Goal: Task Accomplishment & Management: Manage account settings

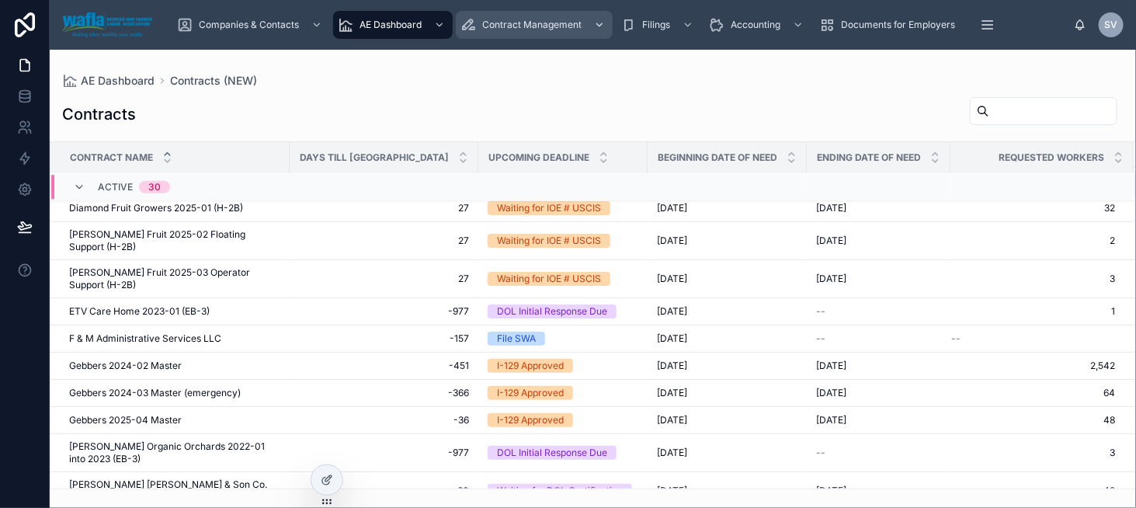
scroll to position [642, 0]
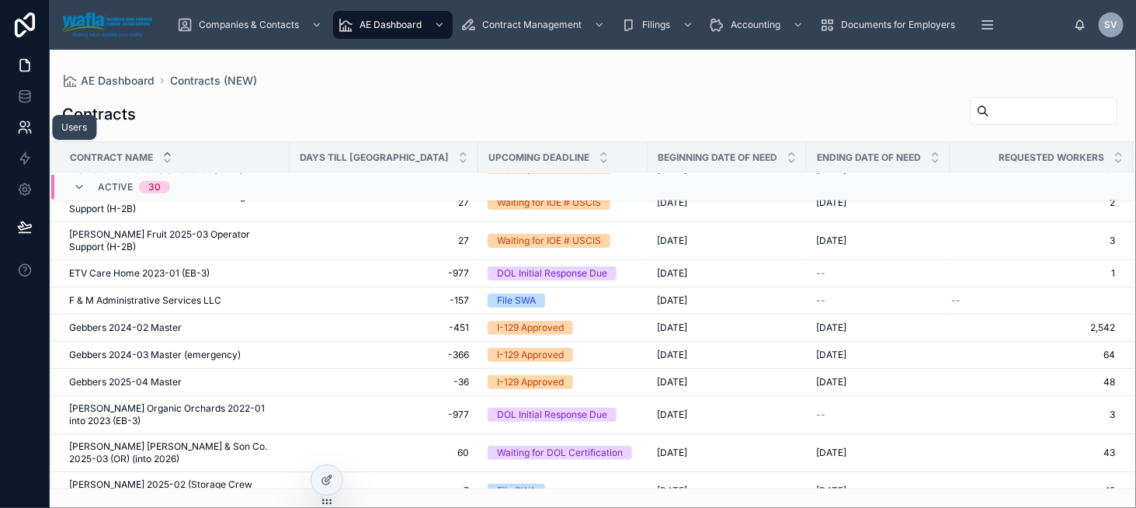
click at [17, 134] on icon at bounding box center [25, 128] width 16 height 16
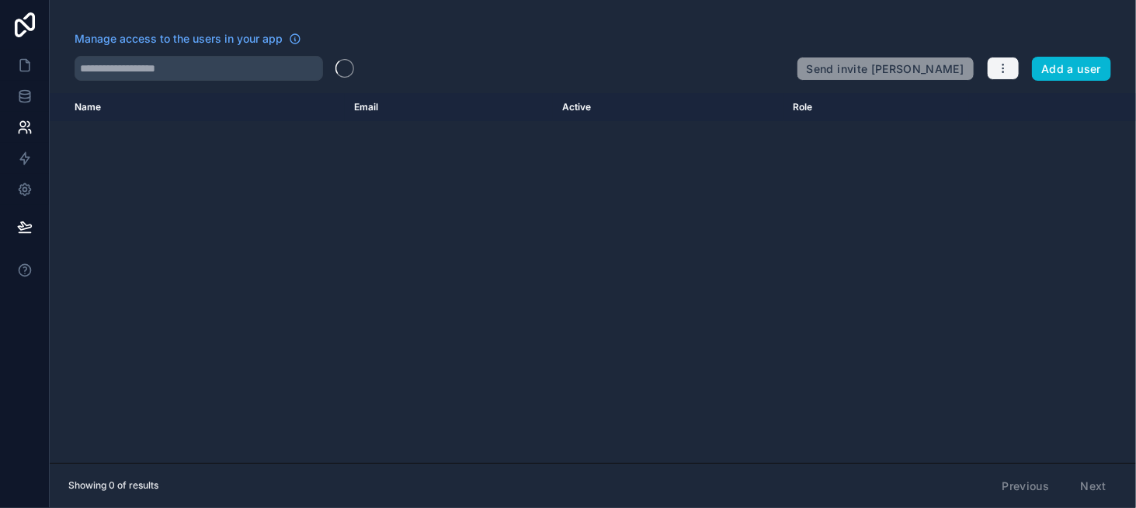
click at [1001, 68] on icon "button" at bounding box center [1003, 68] width 12 height 12
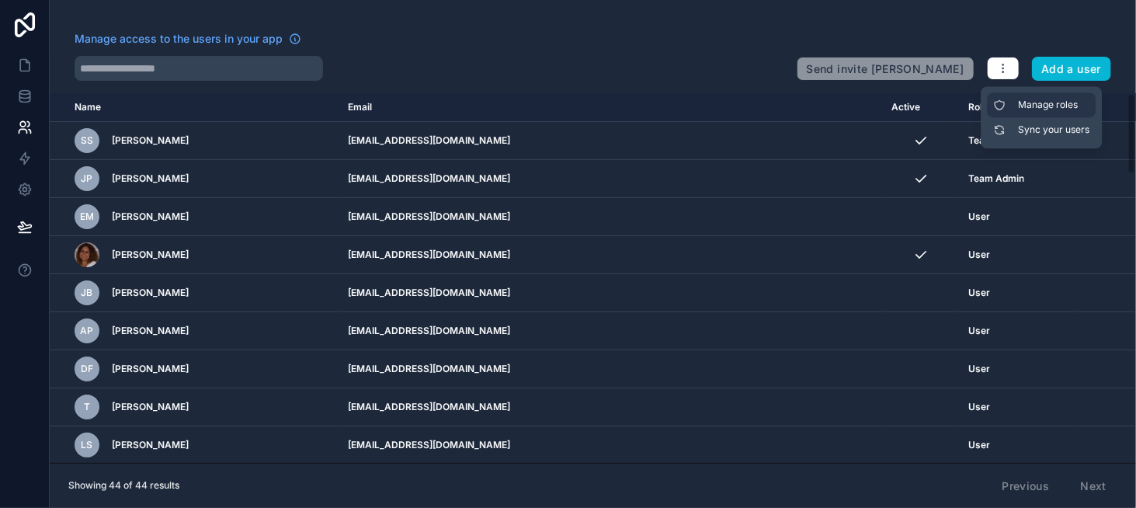
click at [1066, 109] on link "Manage roles" at bounding box center [1041, 104] width 109 height 25
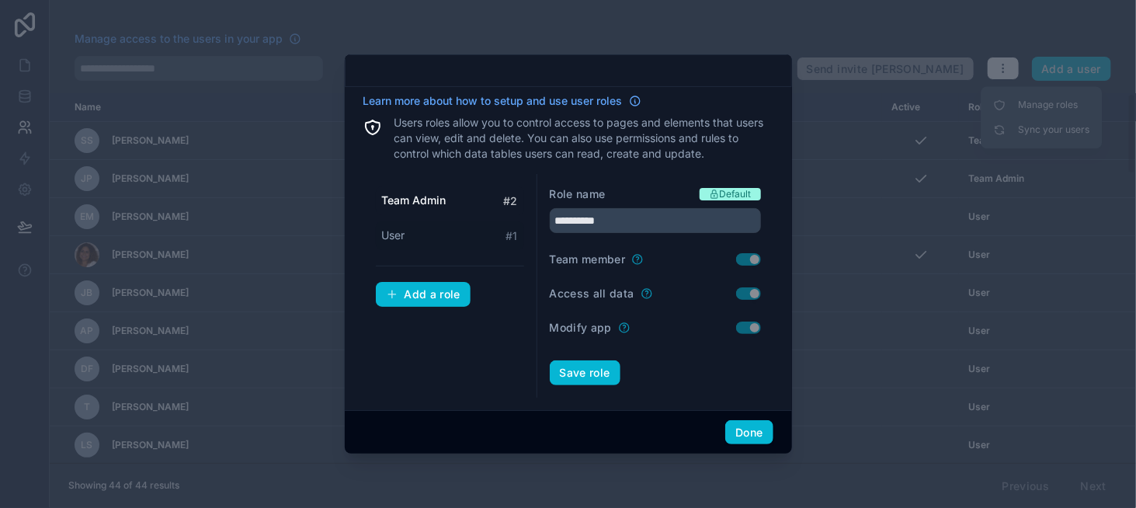
click at [434, 236] on div "User # 1" at bounding box center [450, 235] width 148 height 29
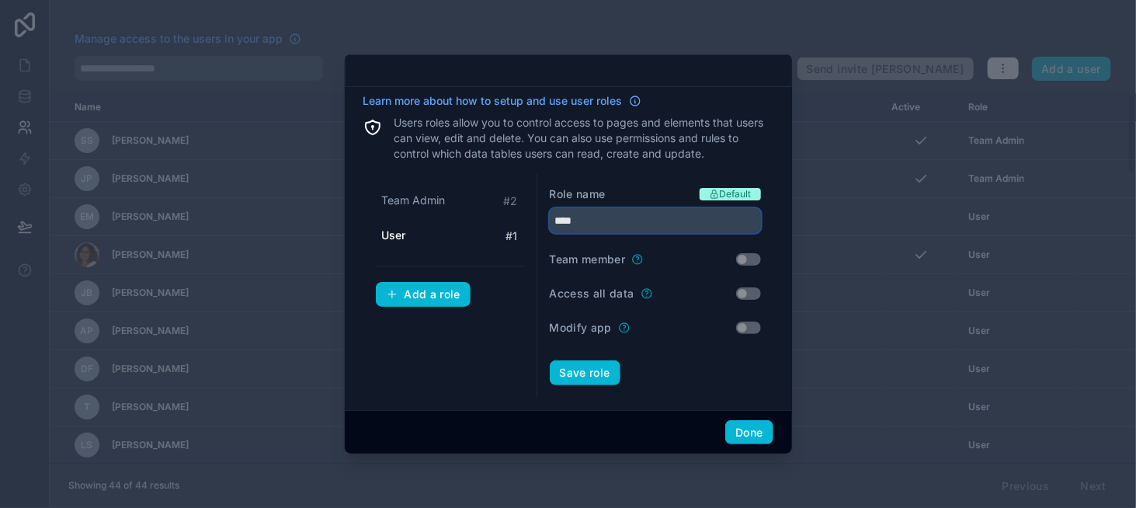
click at [585, 221] on input "****" at bounding box center [655, 220] width 211 height 25
type input "**********"
click at [588, 368] on button "Save role" at bounding box center [585, 372] width 71 height 25
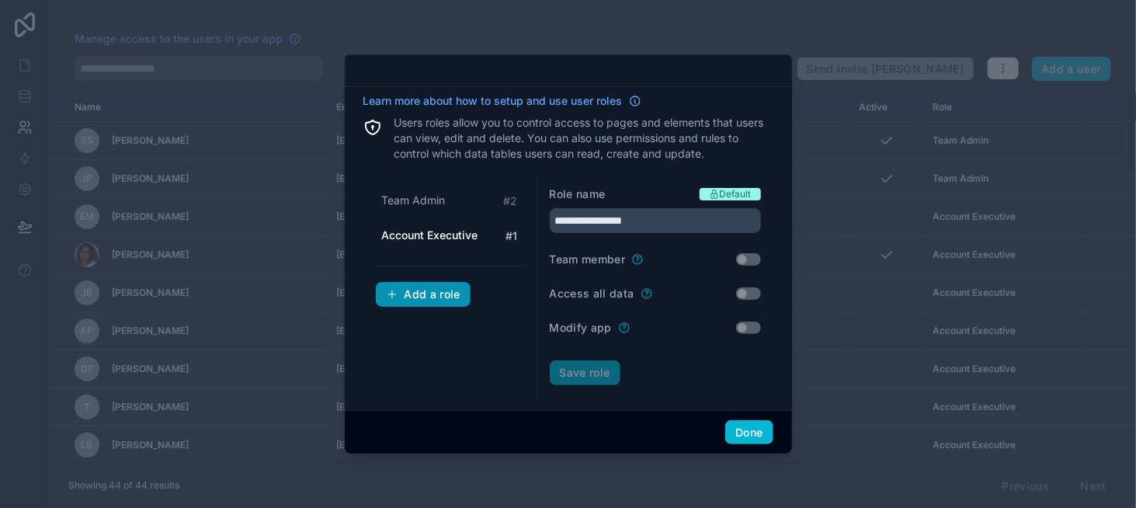
click at [451, 290] on div "Add a role" at bounding box center [423, 294] width 75 height 14
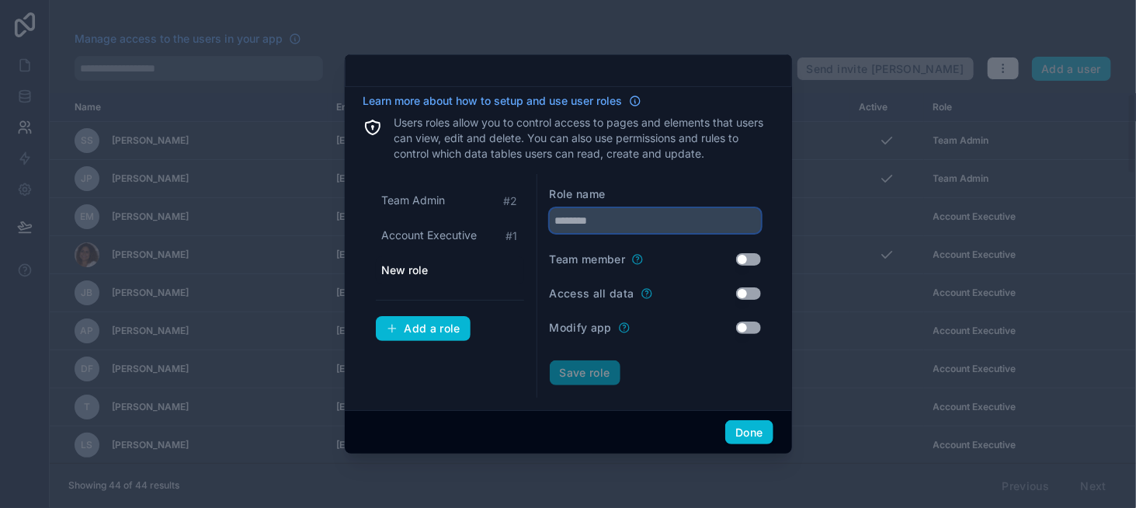
click at [599, 227] on input "text" at bounding box center [655, 220] width 211 height 25
type input "******"
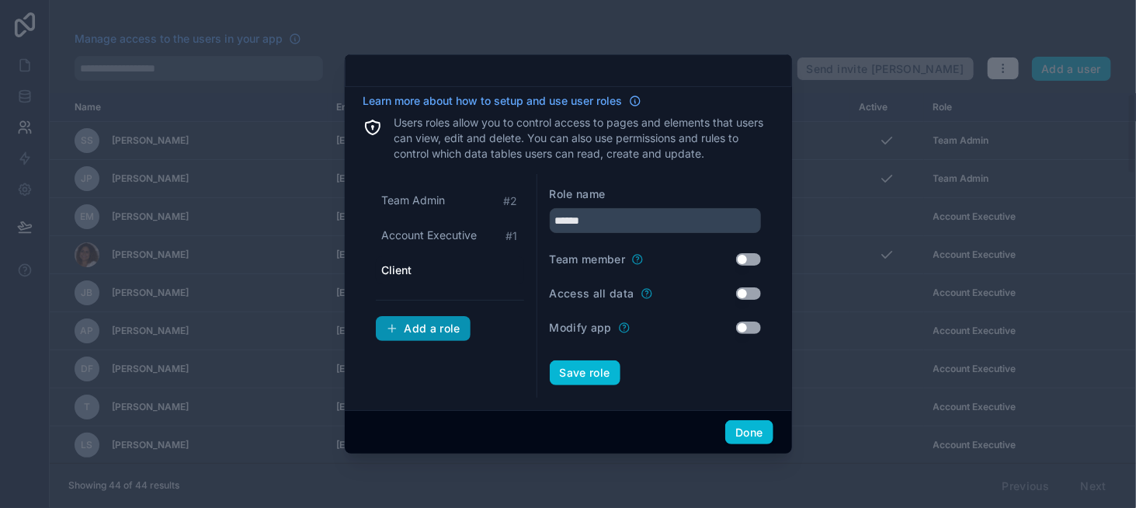
click at [438, 329] on div "Add a role" at bounding box center [423, 328] width 75 height 14
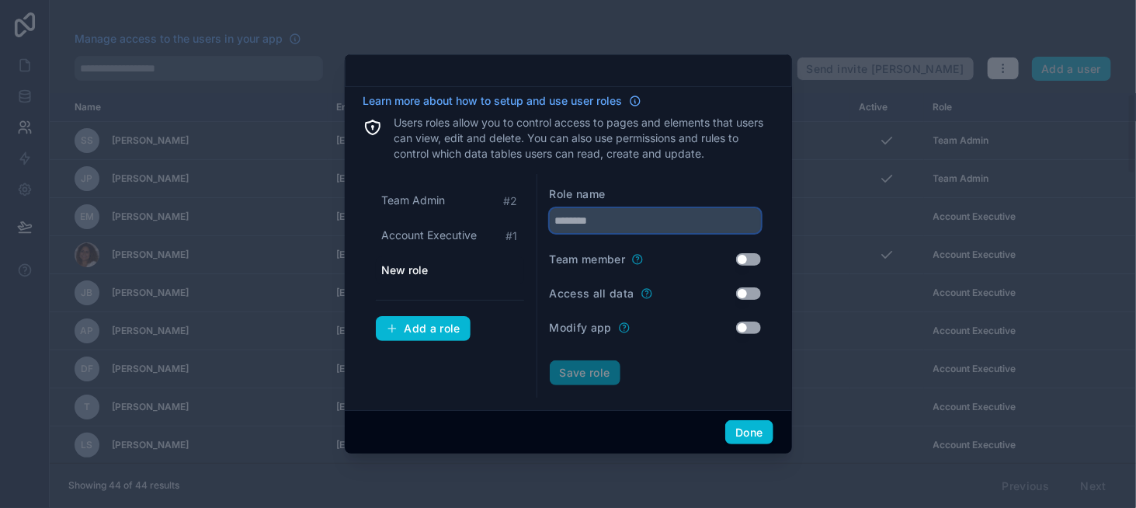
click at [606, 224] on input "text" at bounding box center [655, 220] width 211 height 25
type input "******"
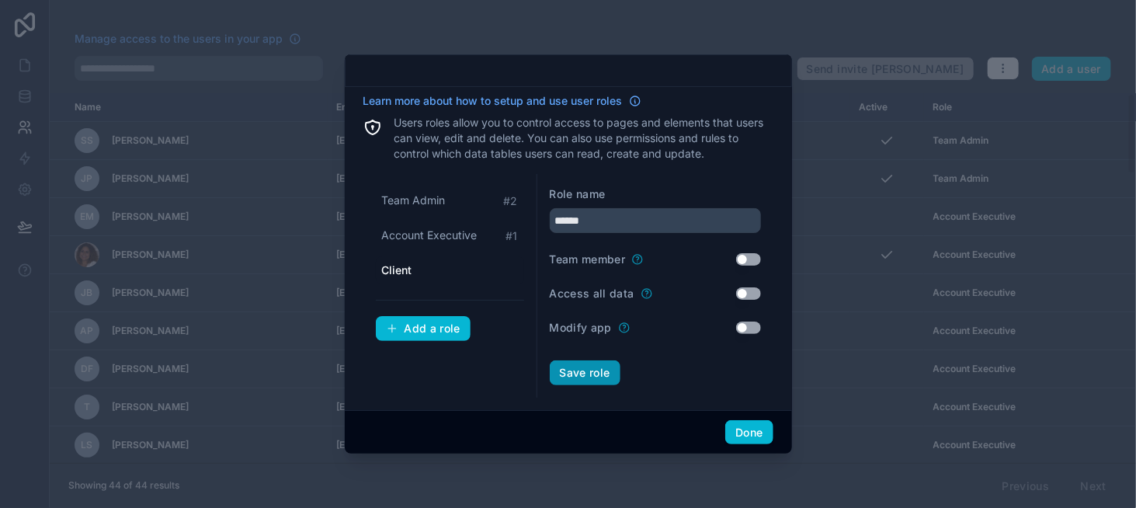
click at [575, 373] on button "Save role" at bounding box center [585, 372] width 71 height 25
click at [585, 368] on div "Save role" at bounding box center [655, 372] width 211 height 25
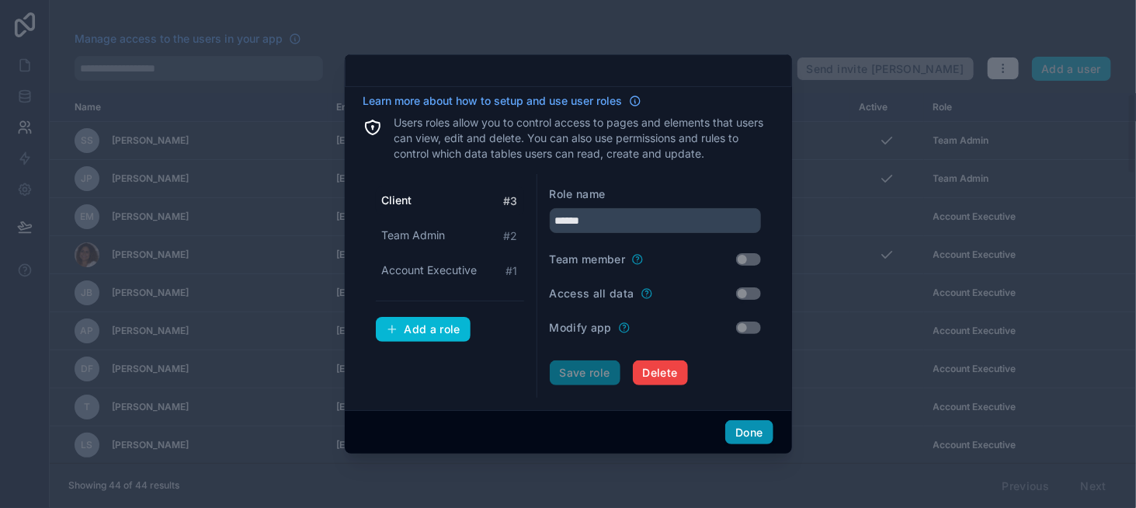
click at [752, 426] on button "Done" at bounding box center [748, 432] width 47 height 25
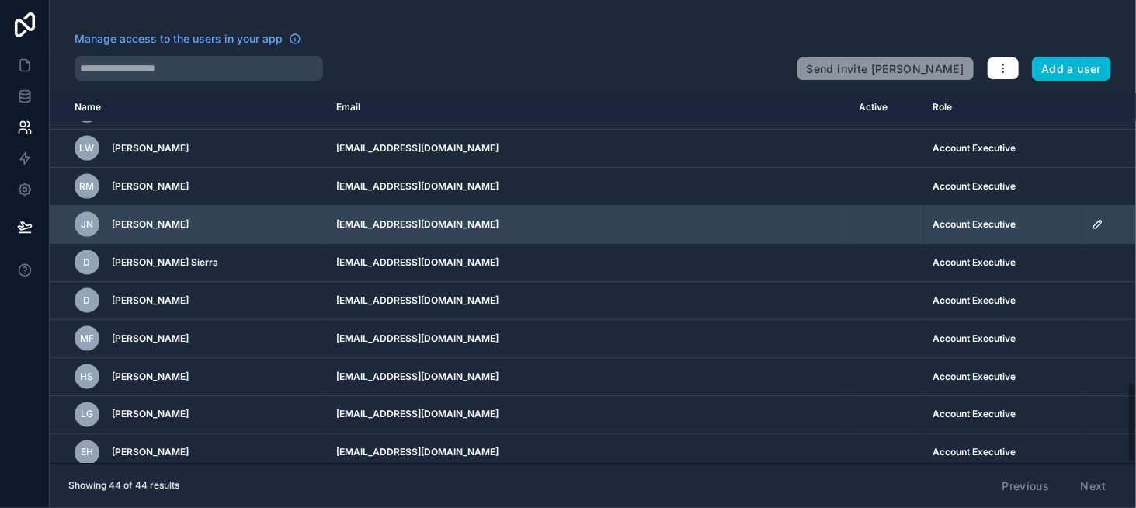
scroll to position [1006, 0]
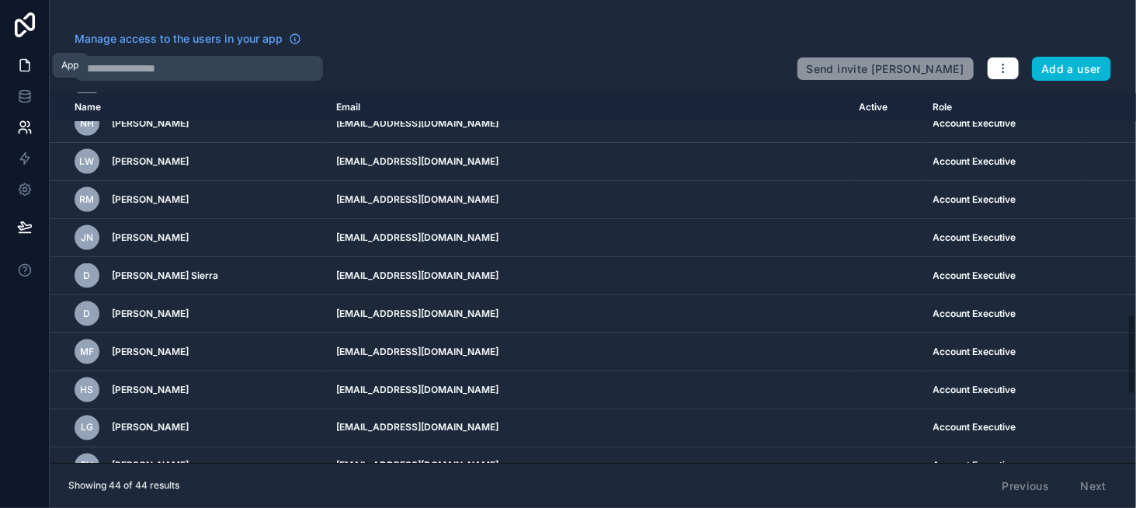
drag, startPoint x: 26, startPoint y: 58, endPoint x: 47, endPoint y: 70, distance: 24.0
click at [26, 58] on icon at bounding box center [25, 65] width 16 height 16
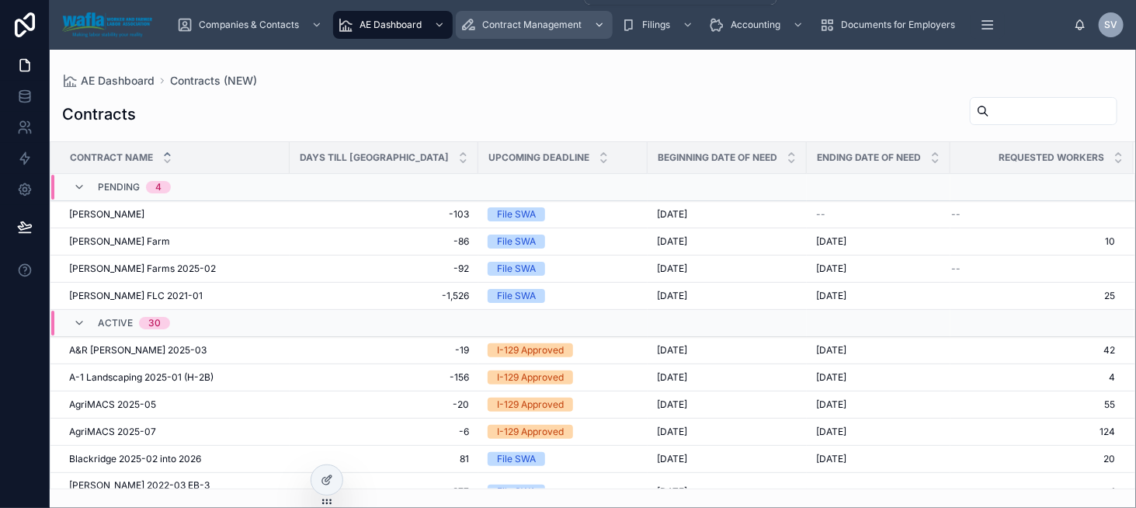
click at [535, 25] on span "Contract Management" at bounding box center [531, 25] width 99 height 12
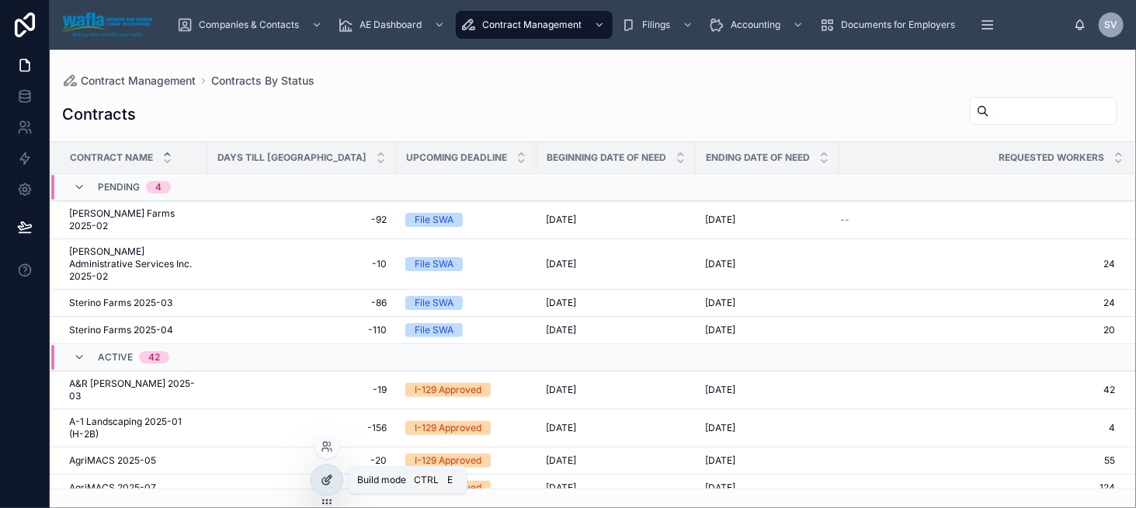
click at [333, 487] on div at bounding box center [326, 480] width 31 height 30
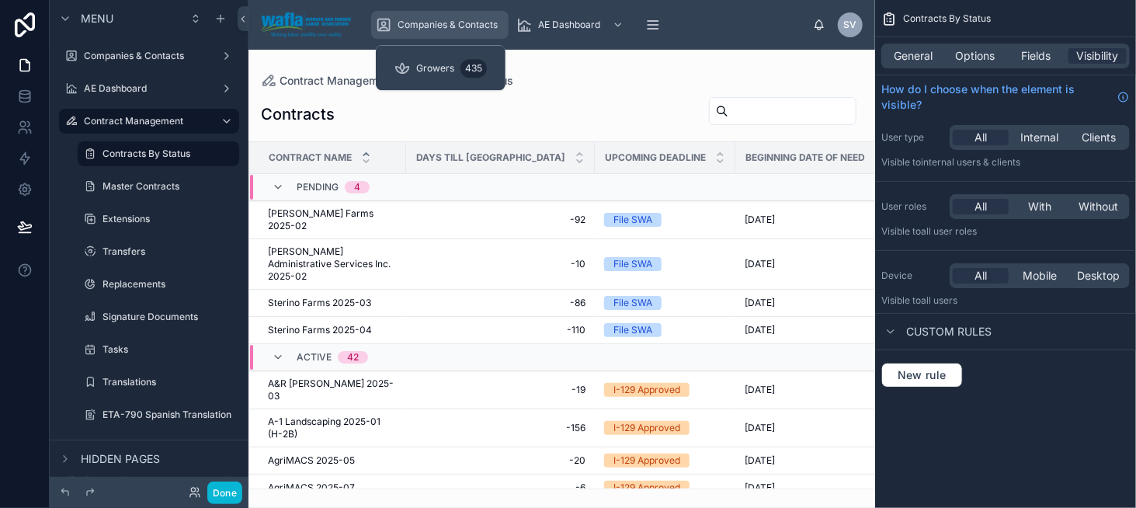
click at [439, 19] on span "Companies & Contacts" at bounding box center [448, 25] width 100 height 12
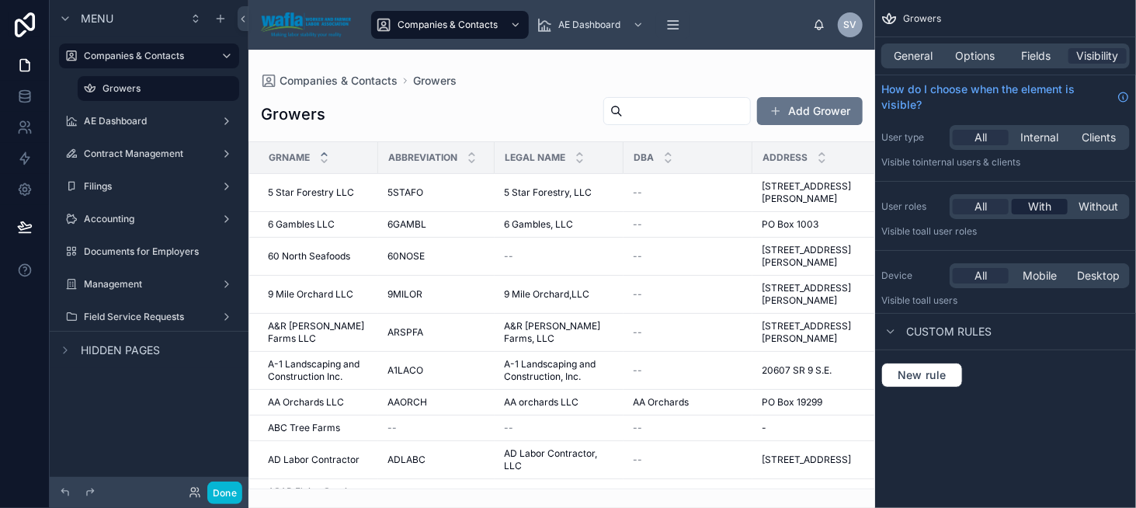
click at [1036, 211] on span "With" at bounding box center [1039, 207] width 23 height 16
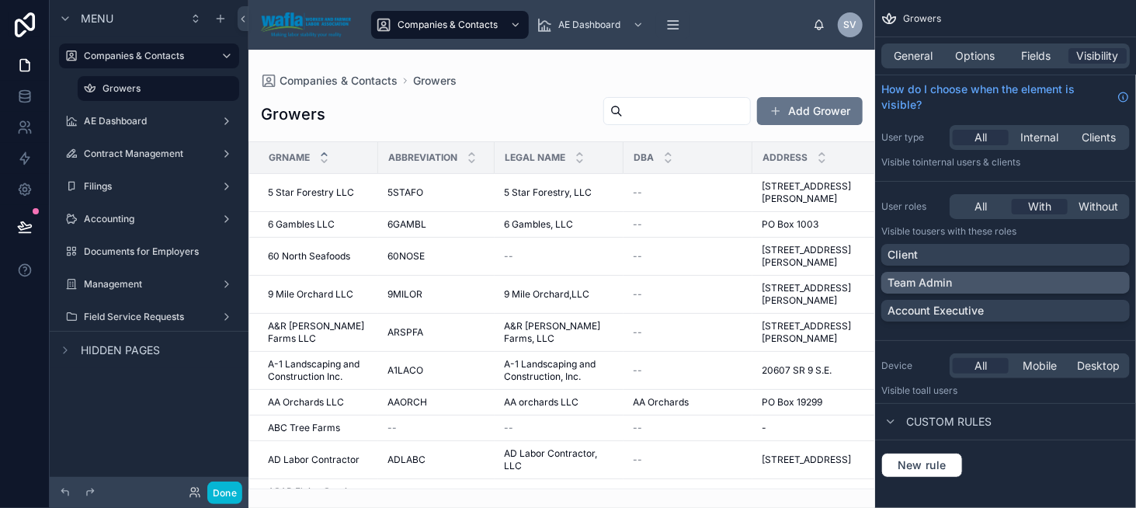
click at [1020, 287] on div "Team Admin" at bounding box center [1006, 283] width 236 height 16
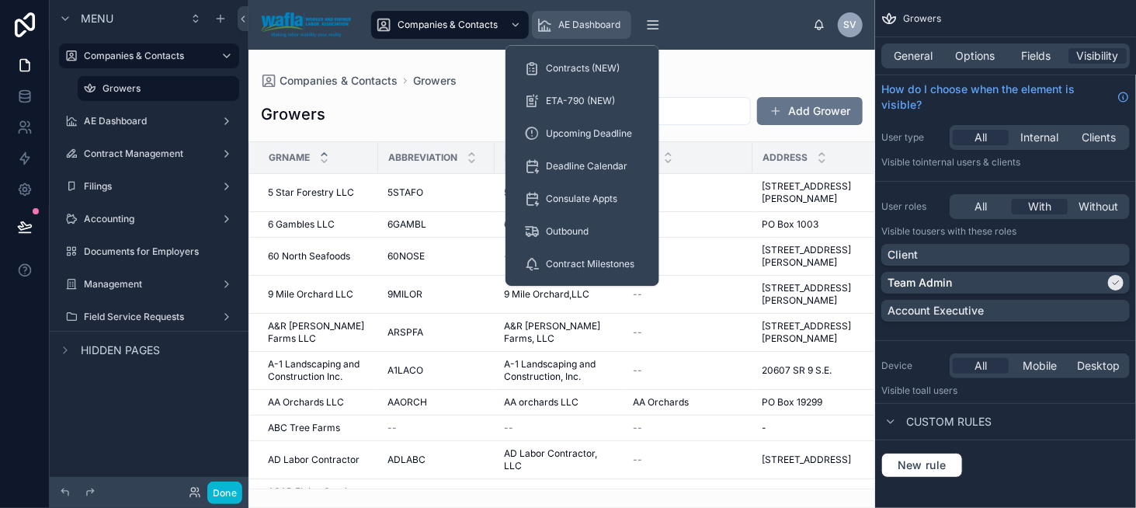
click at [603, 21] on span "AE Dashboard" at bounding box center [589, 25] width 62 height 12
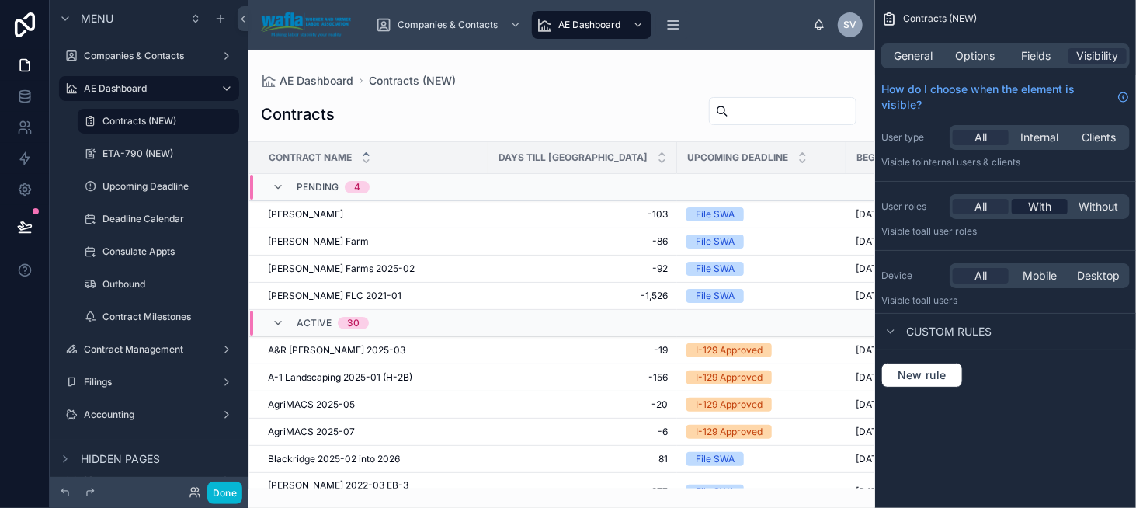
click at [1038, 209] on span "With" at bounding box center [1039, 207] width 23 height 16
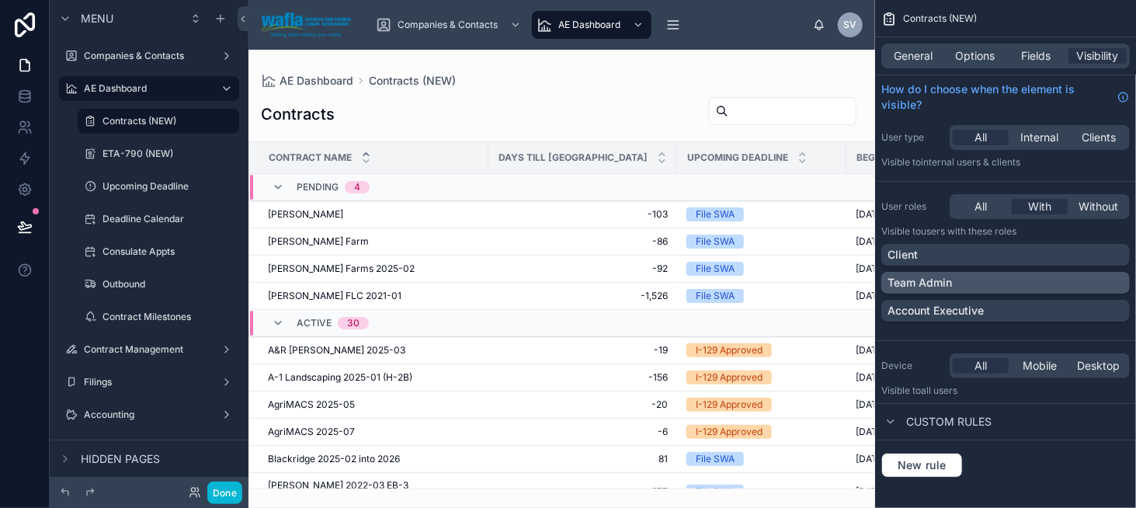
click at [972, 278] on div "Team Admin" at bounding box center [1006, 283] width 236 height 16
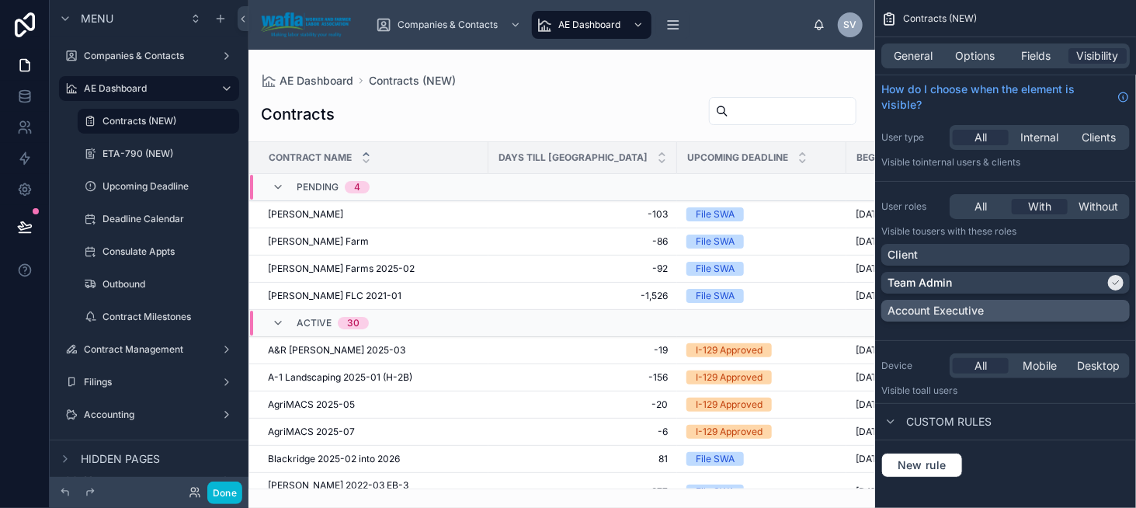
click at [962, 313] on p "Account Executive" at bounding box center [936, 311] width 96 height 16
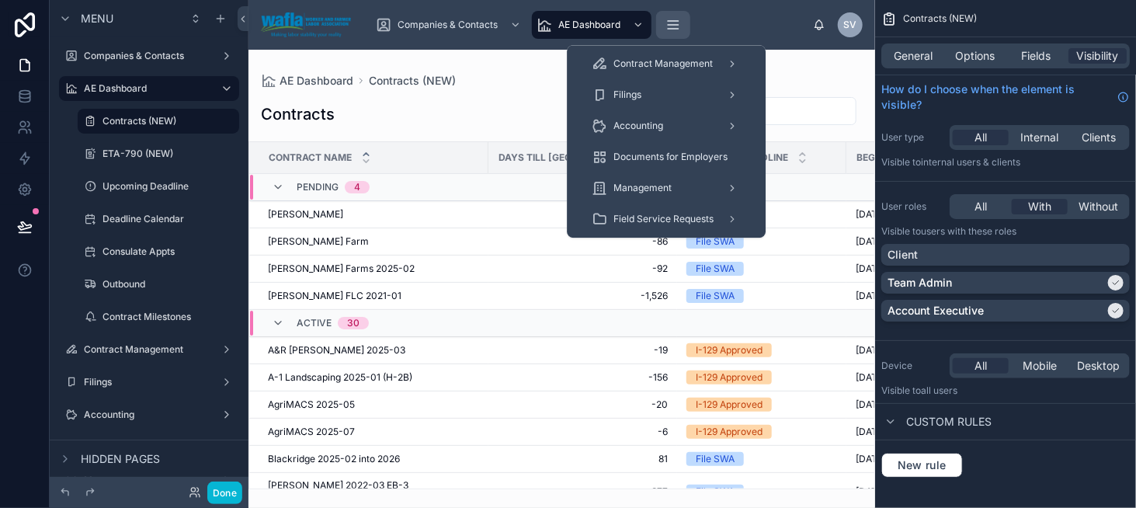
click at [673, 18] on icon "scrollable content" at bounding box center [673, 25] width 16 height 16
click at [691, 57] on div "Contract Management" at bounding box center [666, 63] width 149 height 25
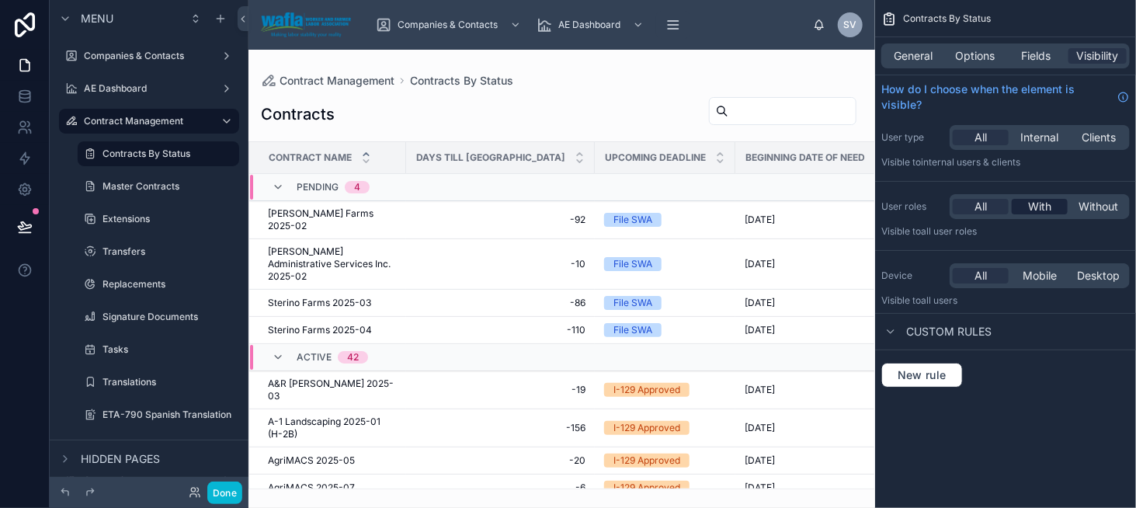
click at [1033, 204] on span "With" at bounding box center [1039, 207] width 23 height 16
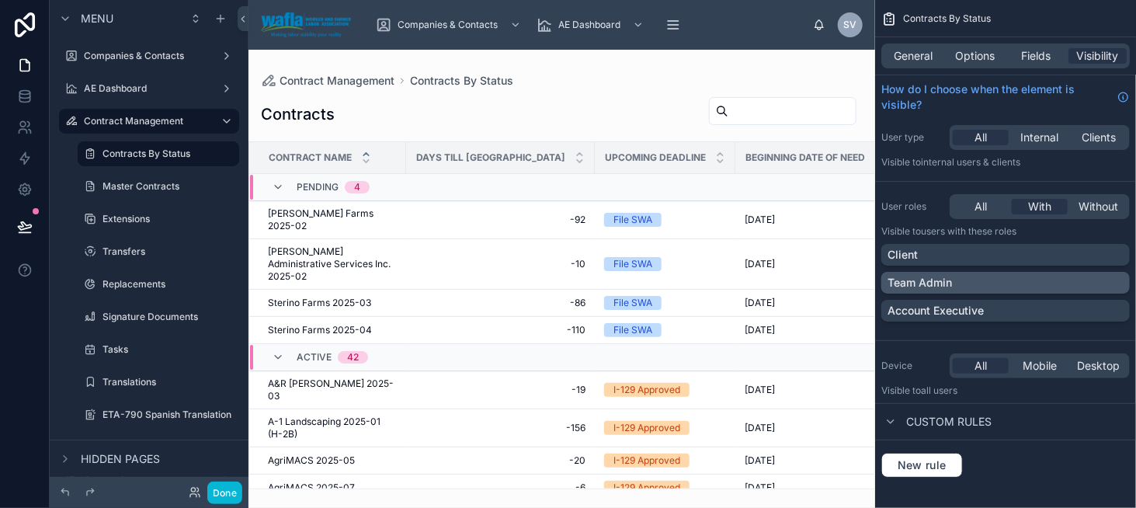
click at [985, 277] on div "Team Admin" at bounding box center [1006, 283] width 236 height 16
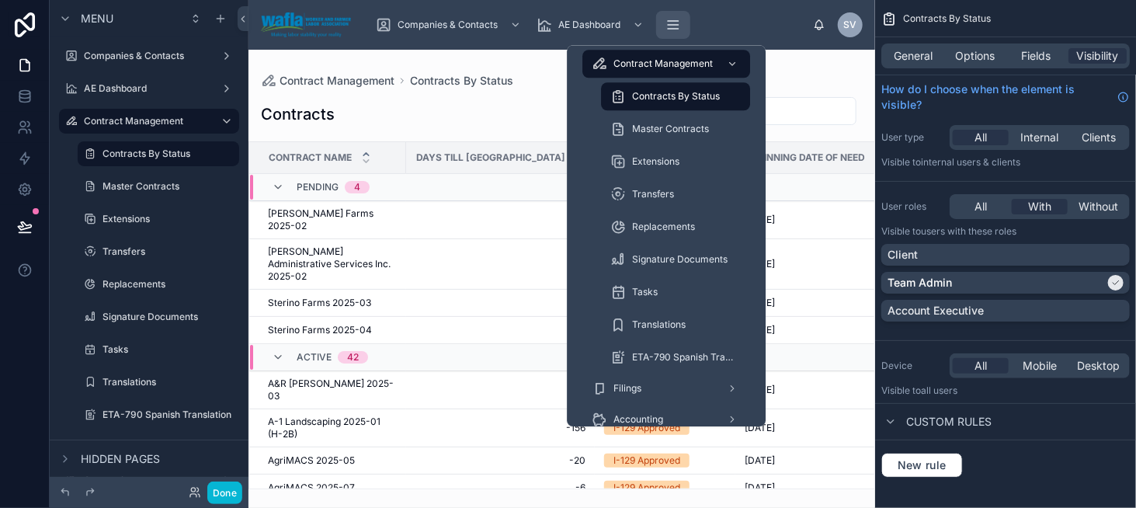
click at [674, 25] on icon "scrollable content" at bounding box center [674, 25] width 10 height 0
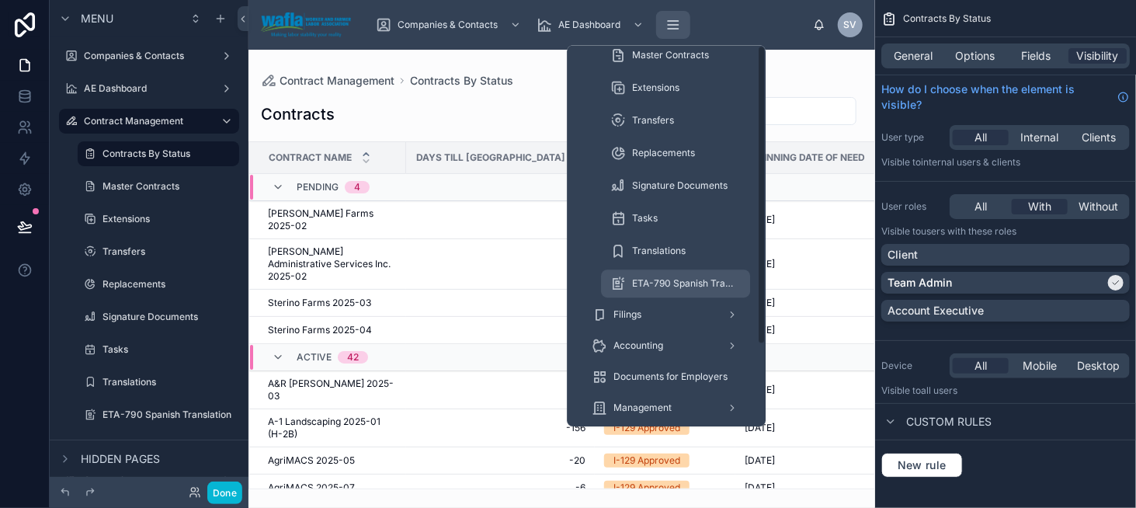
scroll to position [78, 0]
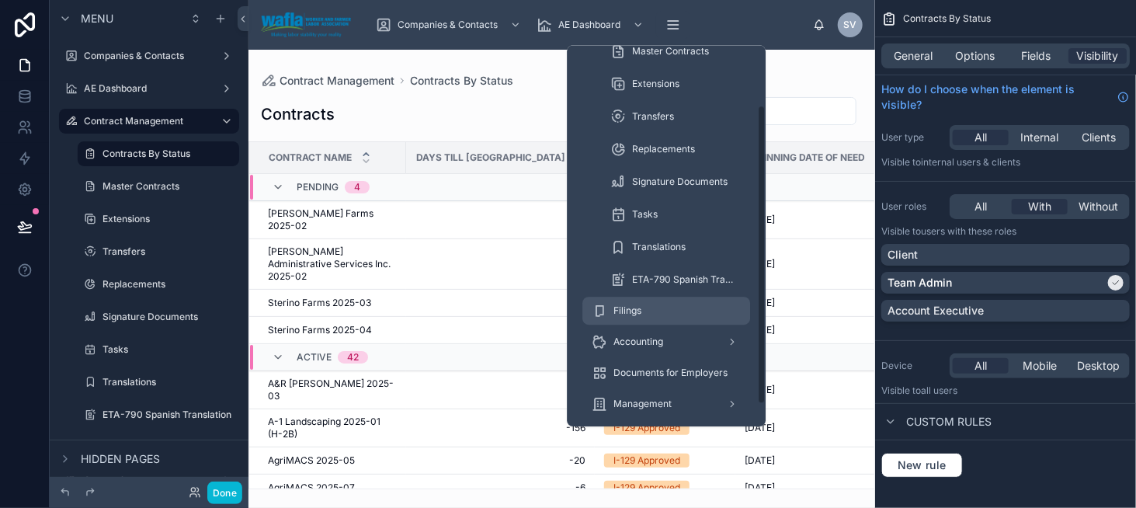
click at [684, 316] on div "Filings" at bounding box center [666, 310] width 149 height 25
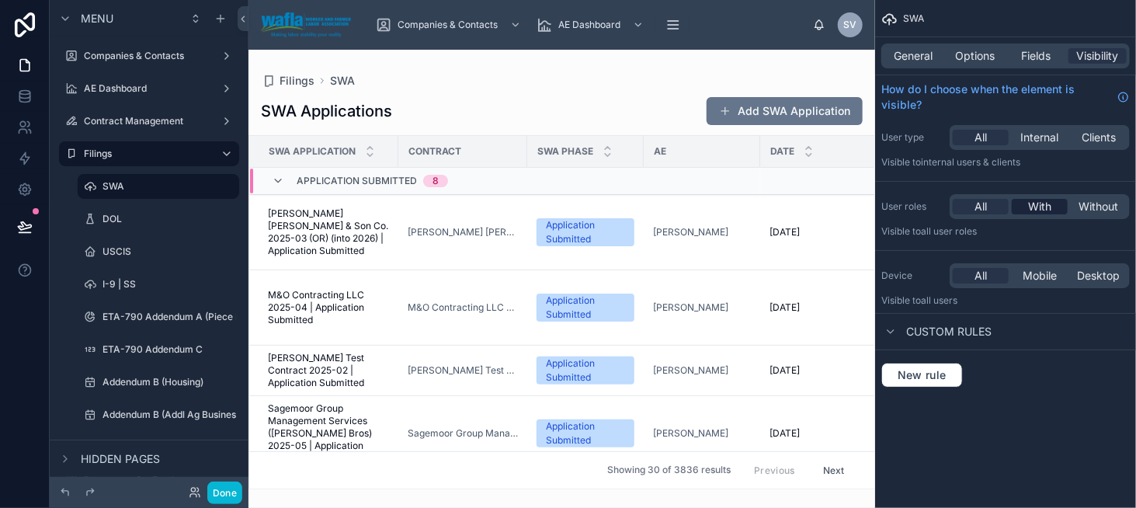
click at [1047, 211] on span "With" at bounding box center [1039, 207] width 23 height 16
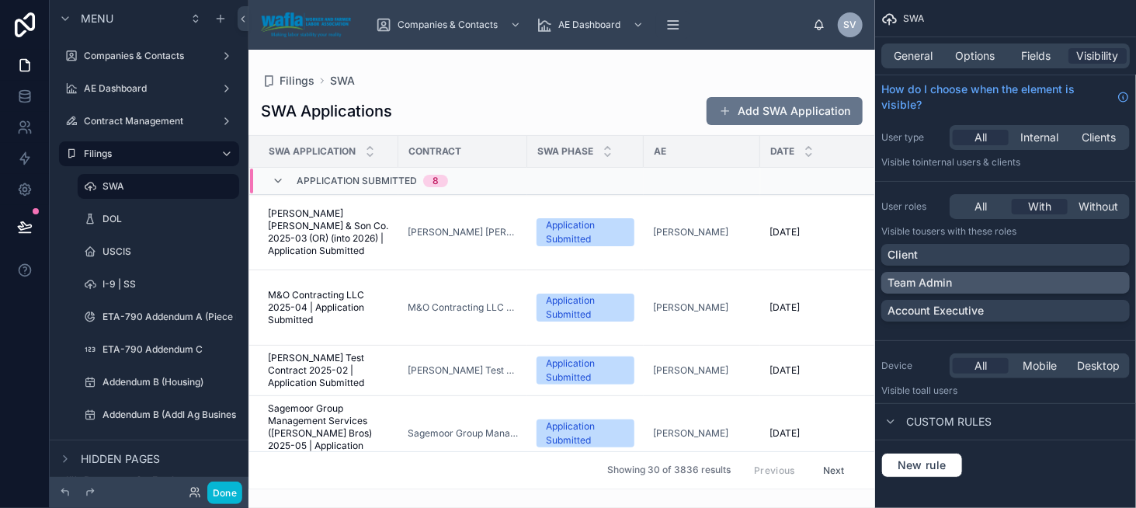
click at [1005, 283] on div "Team Admin" at bounding box center [1006, 283] width 236 height 16
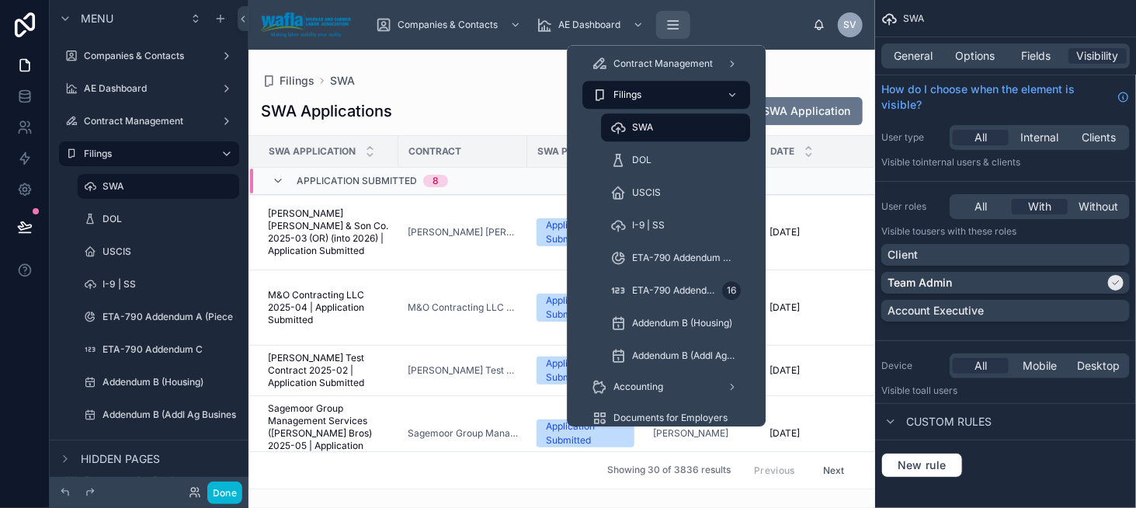
click at [676, 17] on icon "scrollable content" at bounding box center [673, 25] width 16 height 16
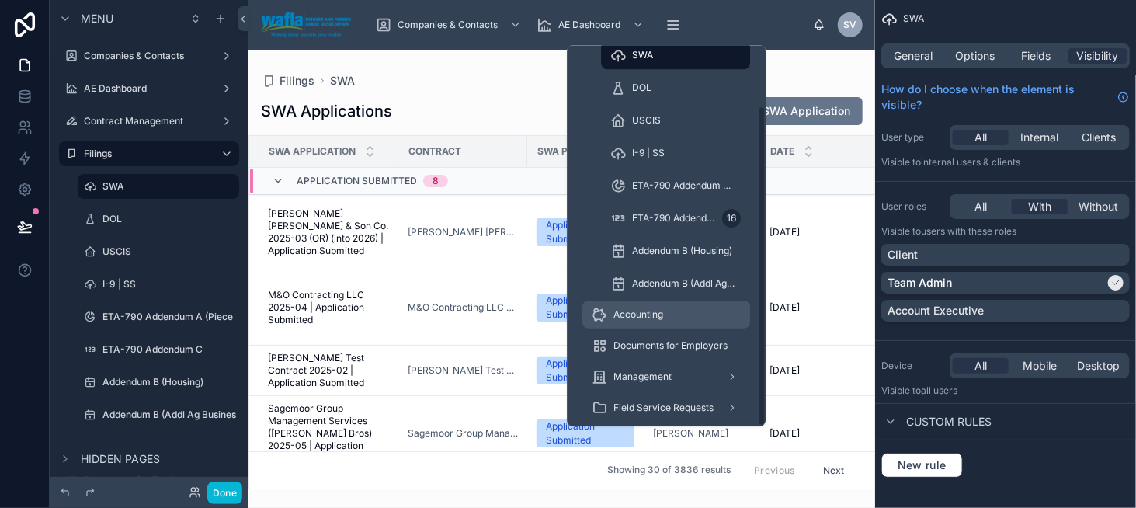
click at [687, 309] on div "Accounting" at bounding box center [666, 314] width 149 height 25
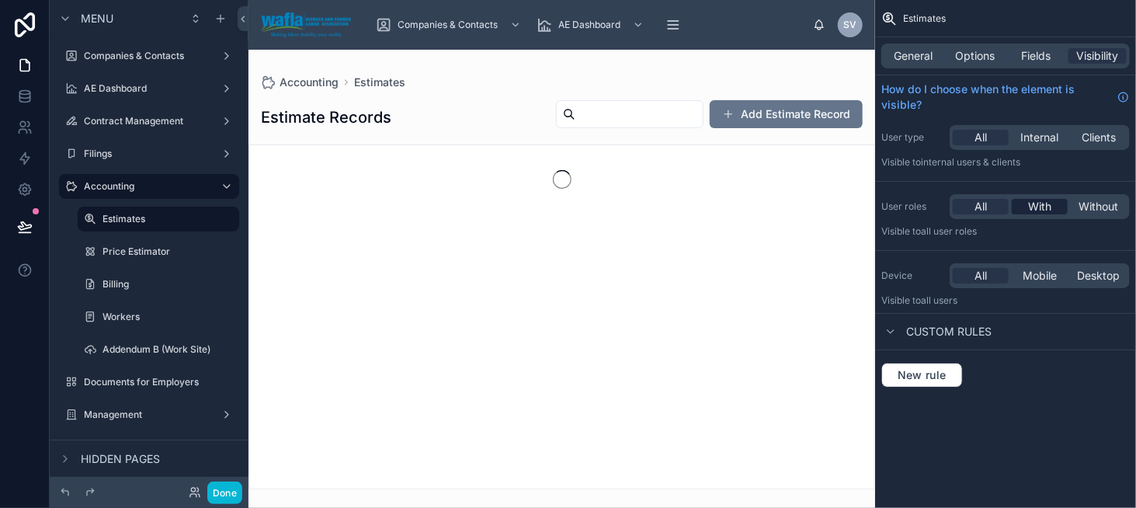
click at [1033, 203] on span "With" at bounding box center [1039, 207] width 23 height 16
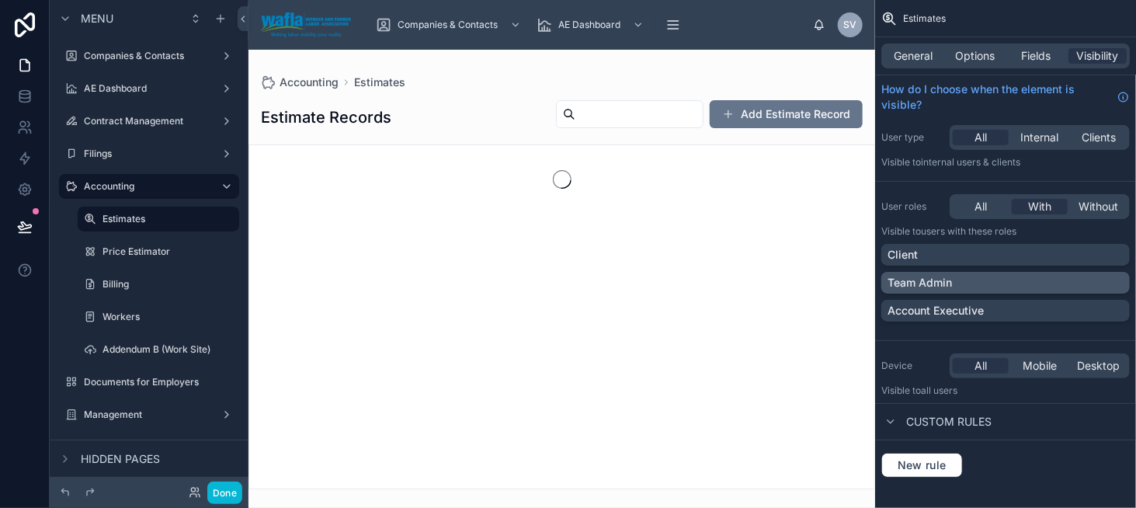
click at [943, 283] on p "Team Admin" at bounding box center [920, 283] width 64 height 16
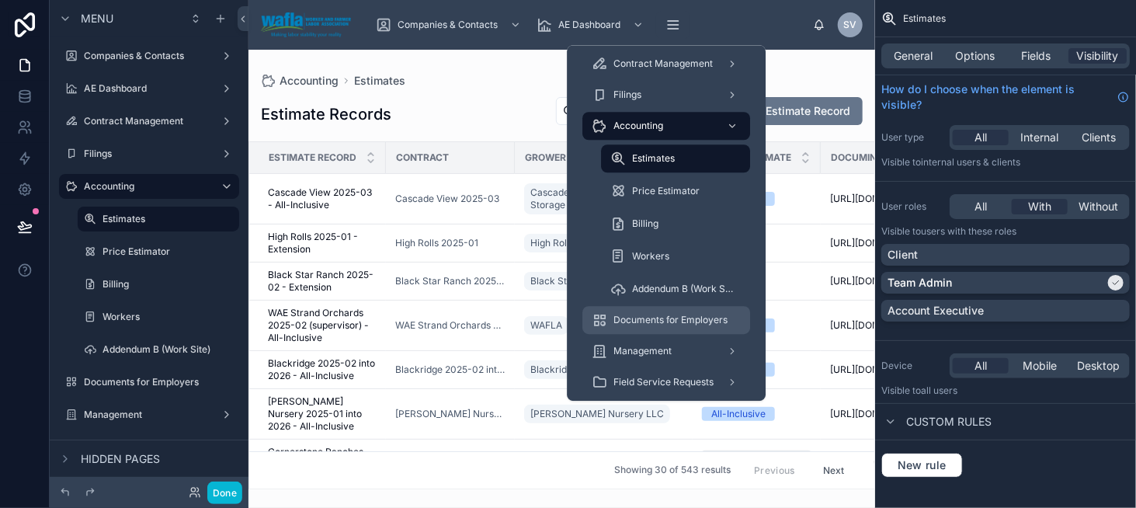
click at [687, 319] on span "Documents for Employers" at bounding box center [670, 320] width 114 height 12
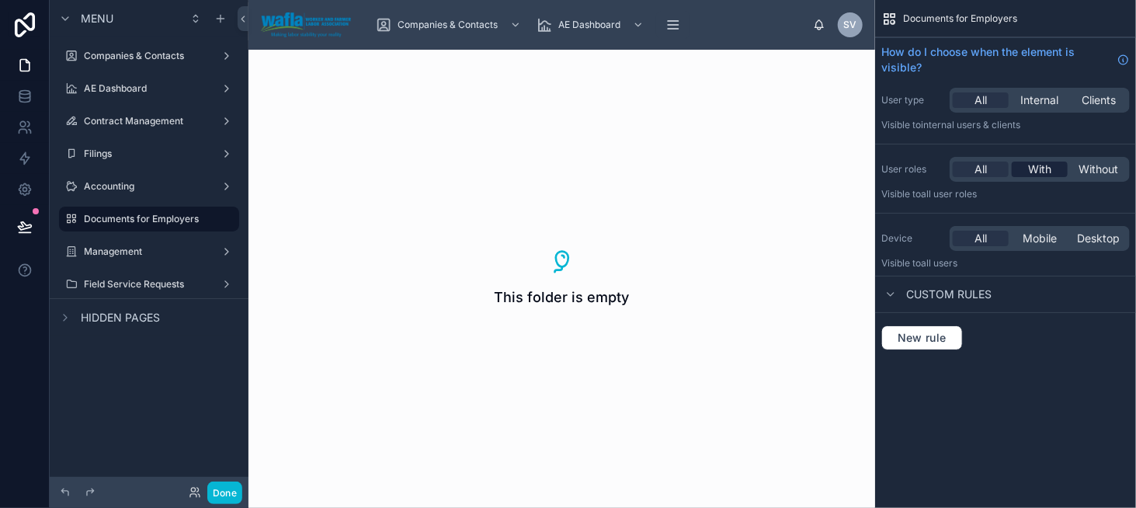
click at [1037, 165] on span "With" at bounding box center [1039, 170] width 23 height 16
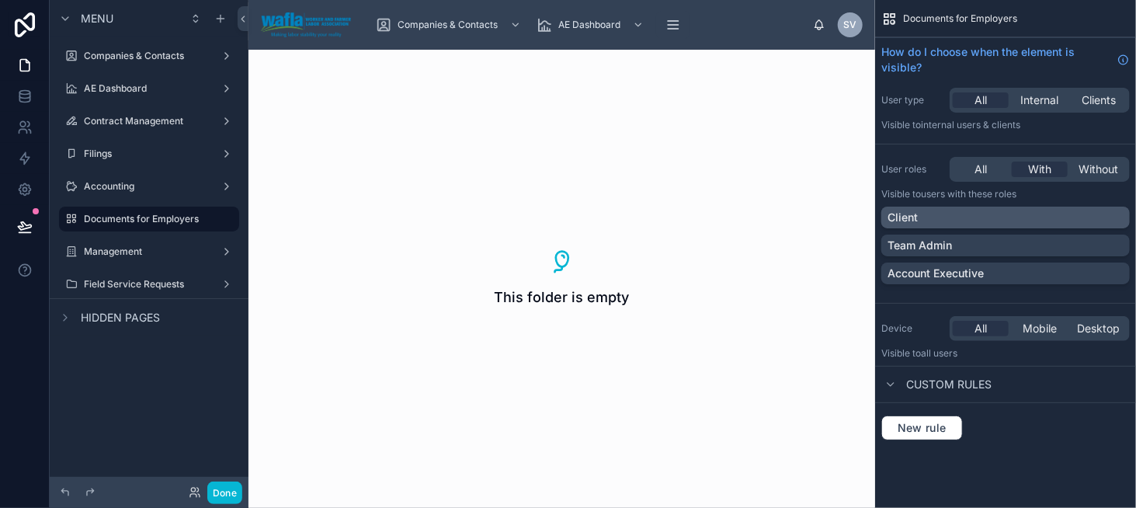
click at [970, 213] on div "Client" at bounding box center [1006, 218] width 236 height 16
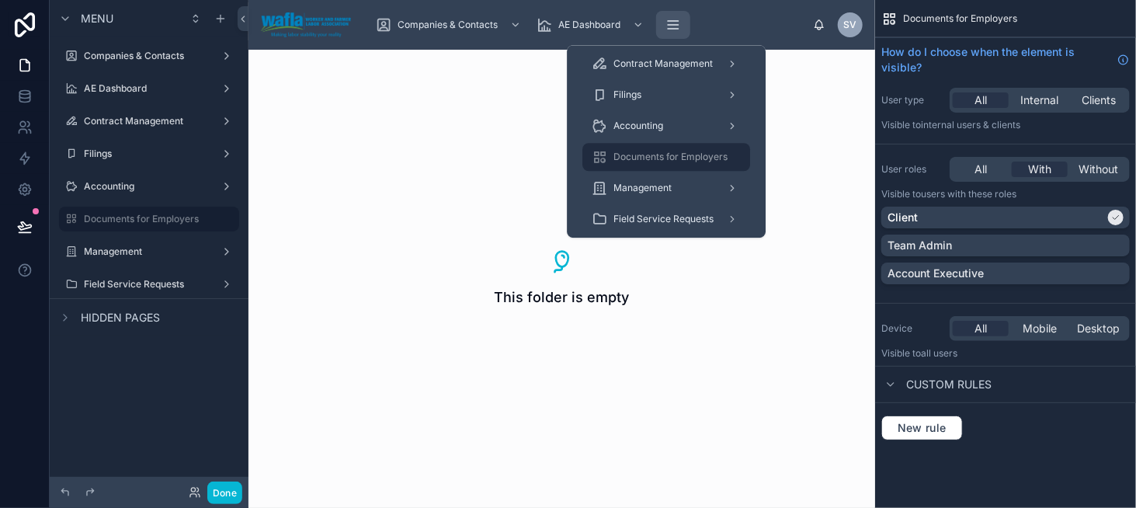
click at [676, 25] on icon "scrollable content" at bounding box center [674, 25] width 10 height 0
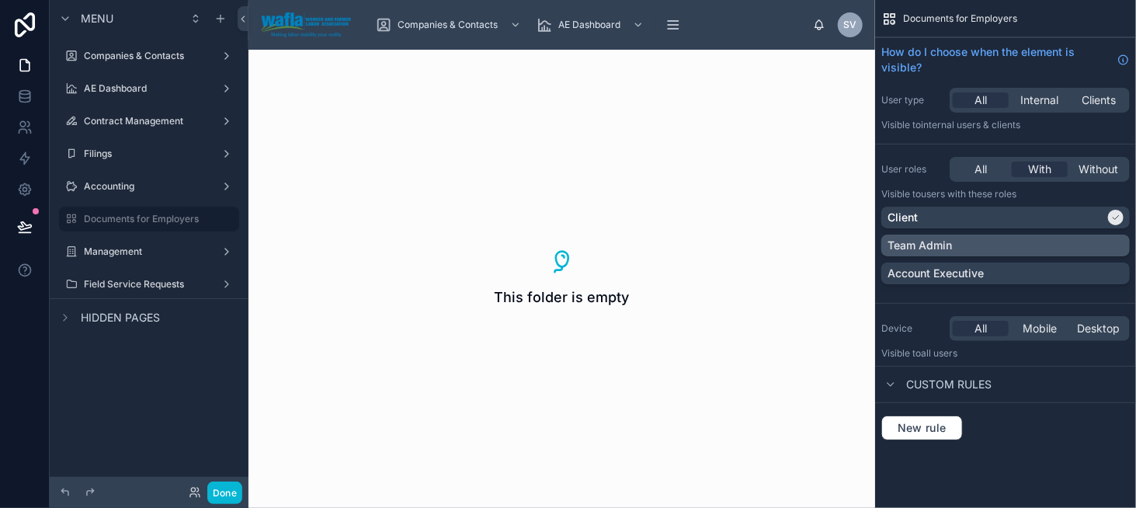
click at [973, 245] on div "Team Admin" at bounding box center [1006, 246] width 236 height 16
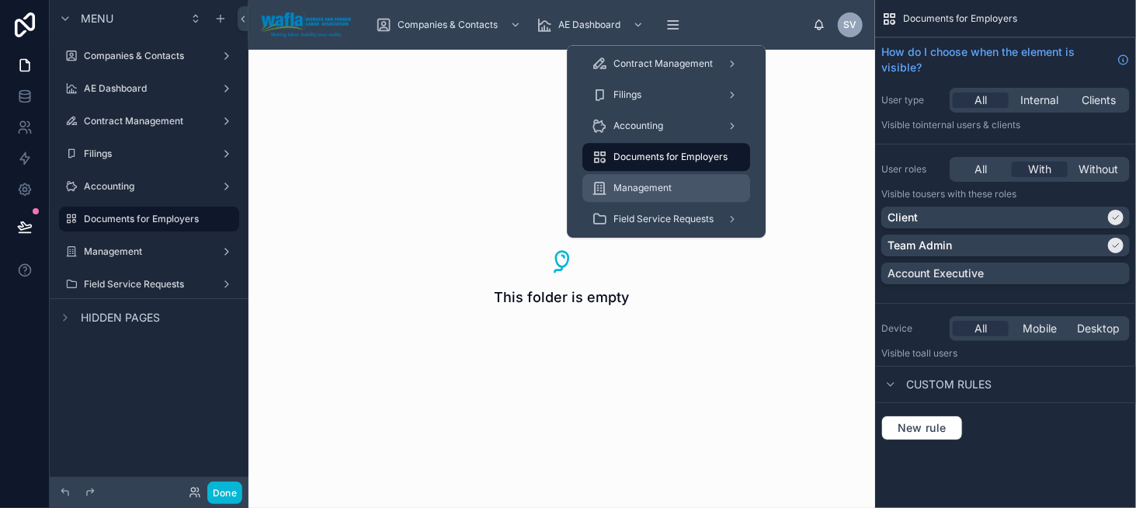
click at [683, 189] on div "Management" at bounding box center [666, 187] width 149 height 25
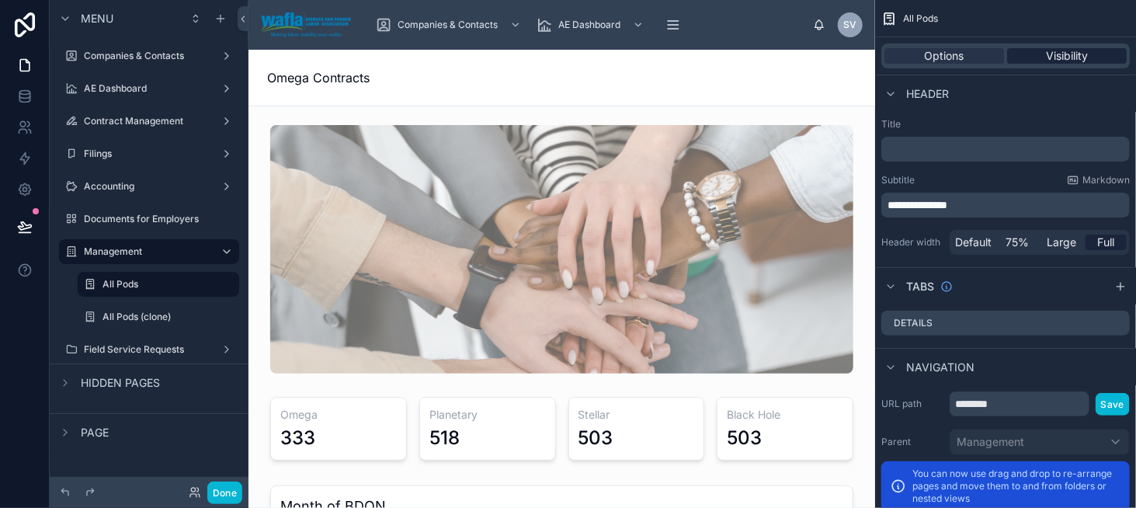
click at [1066, 54] on span "Visibility" at bounding box center [1067, 56] width 42 height 16
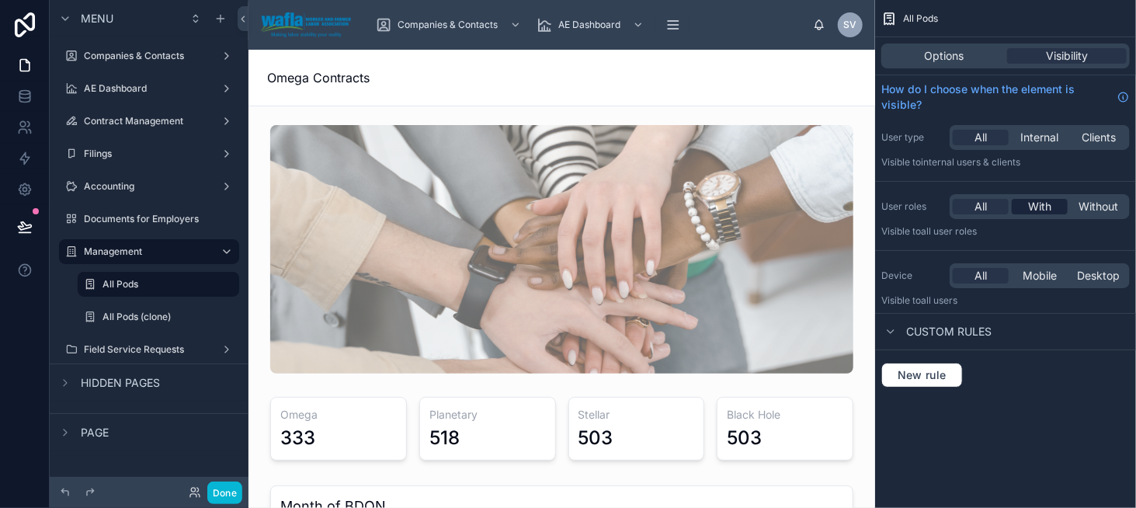
click at [1035, 207] on span "With" at bounding box center [1039, 207] width 23 height 16
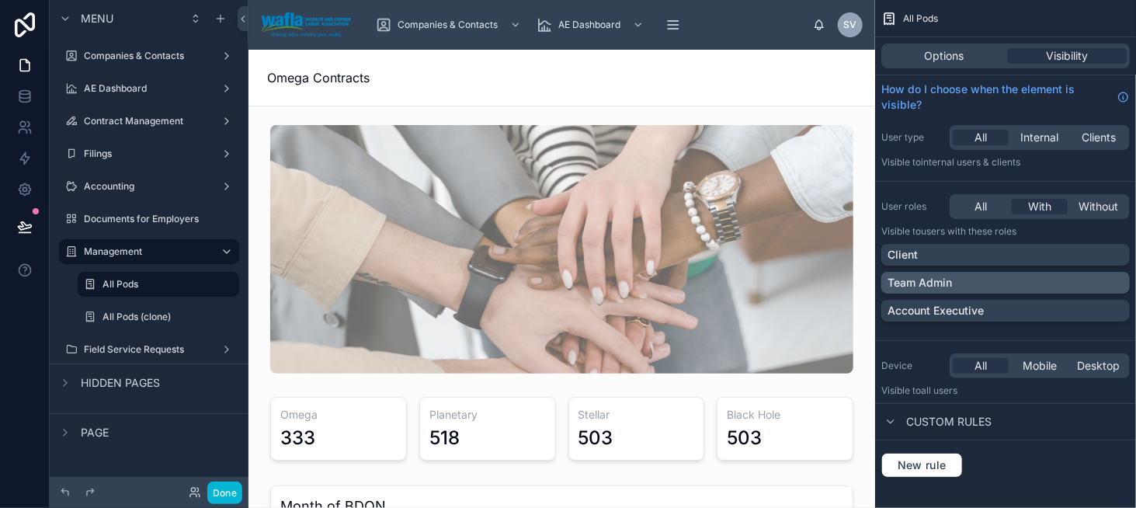
click at [992, 287] on div "Team Admin" at bounding box center [1006, 283] width 236 height 16
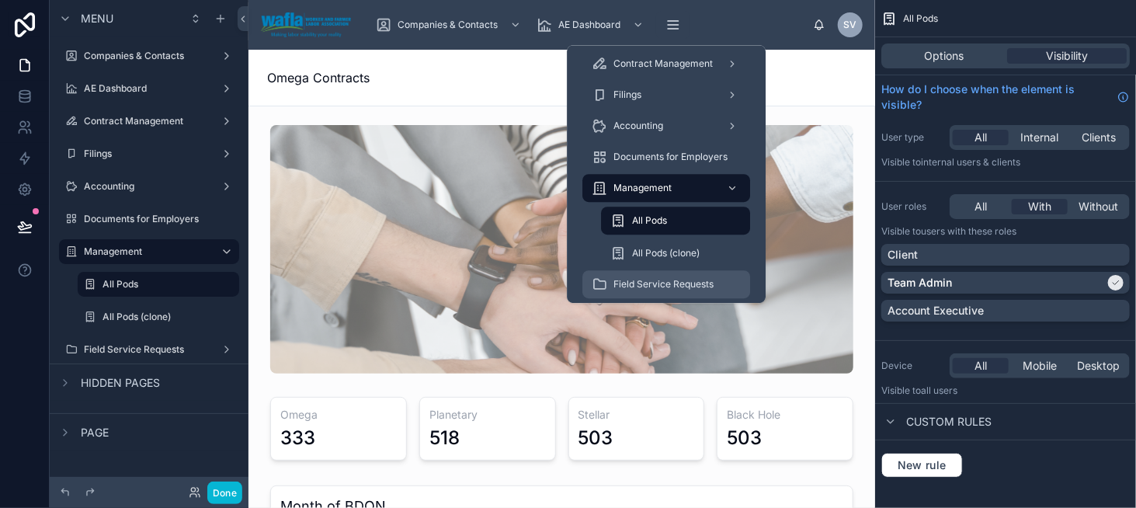
click at [682, 277] on div "Field Service Requests" at bounding box center [666, 284] width 149 height 25
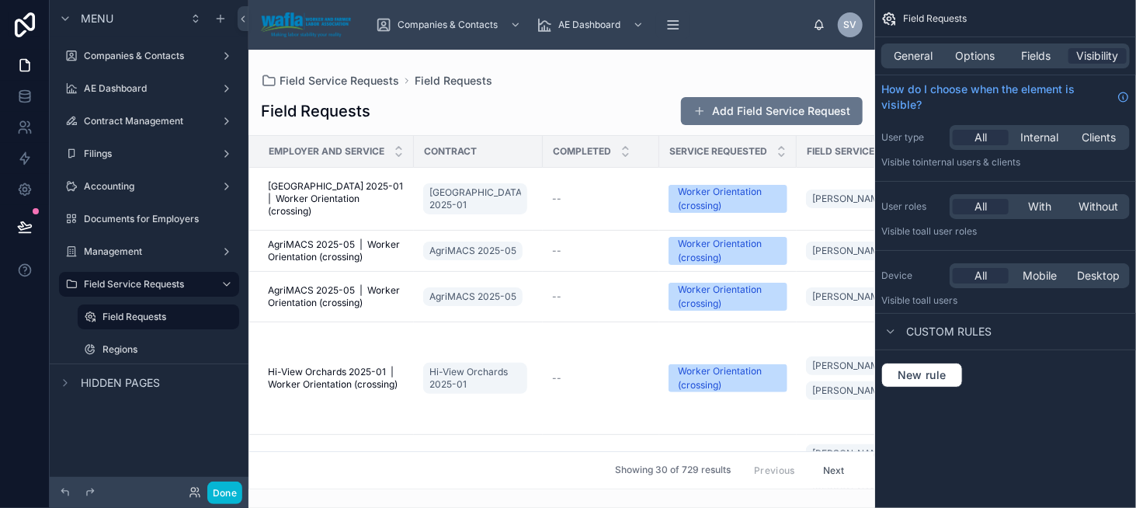
click at [1037, 196] on div "All With Without" at bounding box center [1040, 206] width 180 height 25
click at [1031, 208] on span "With" at bounding box center [1039, 207] width 23 height 16
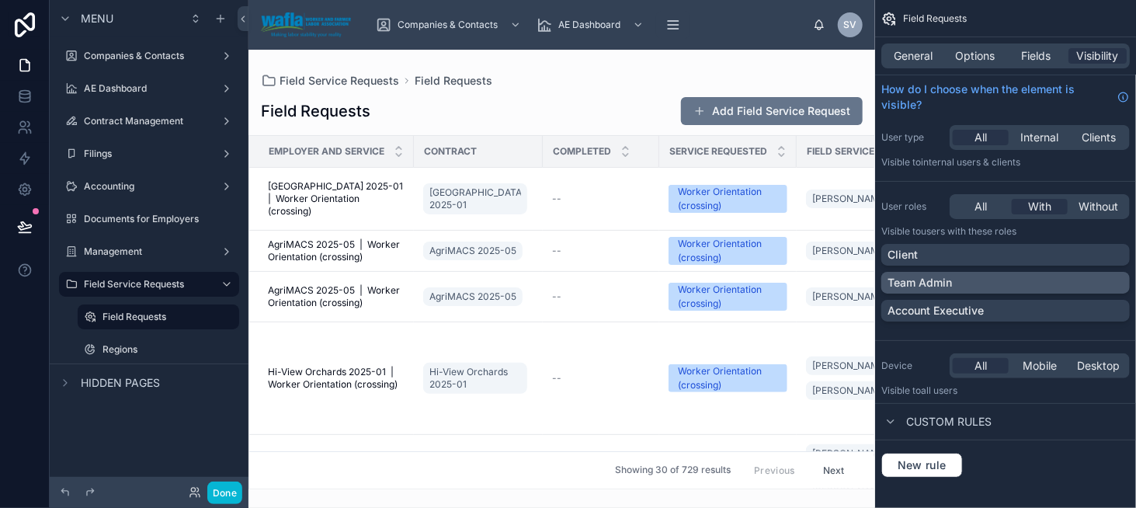
click at [922, 287] on p "Team Admin" at bounding box center [920, 283] width 64 height 16
click at [217, 488] on button "Done" at bounding box center [224, 492] width 35 height 23
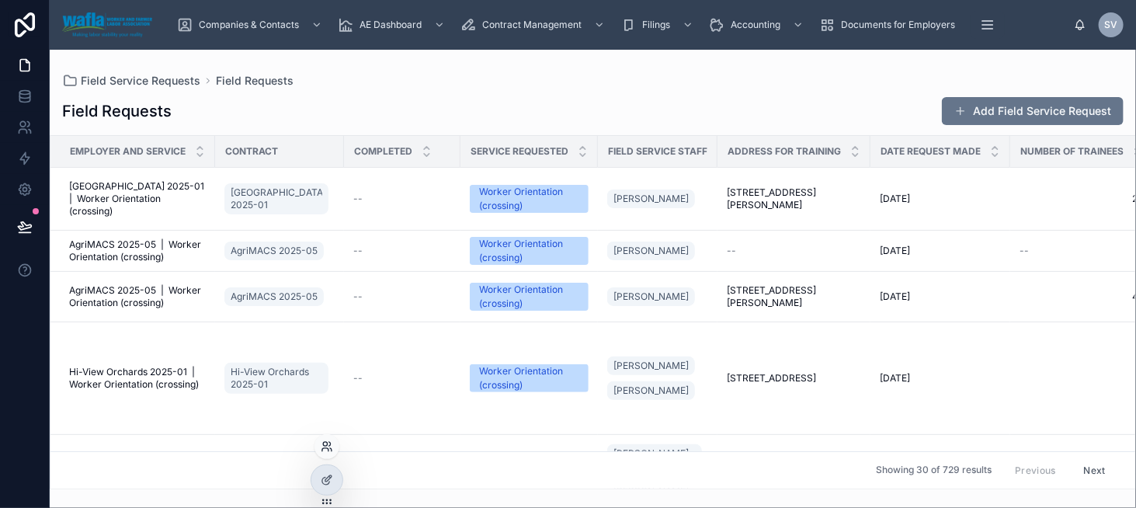
click at [331, 450] on icon at bounding box center [331, 449] width 2 height 3
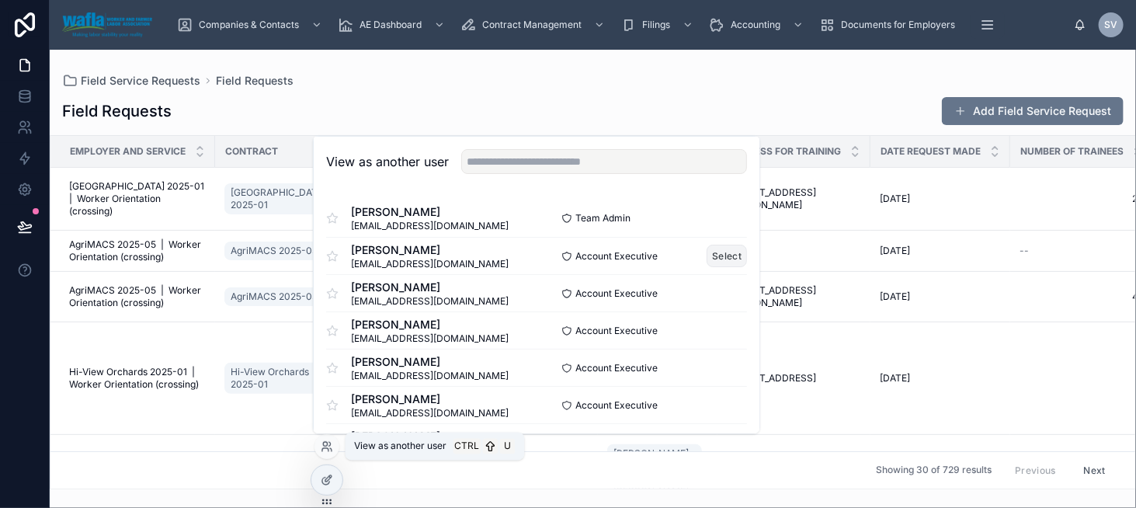
click at [707, 255] on button "Select" at bounding box center [727, 256] width 40 height 23
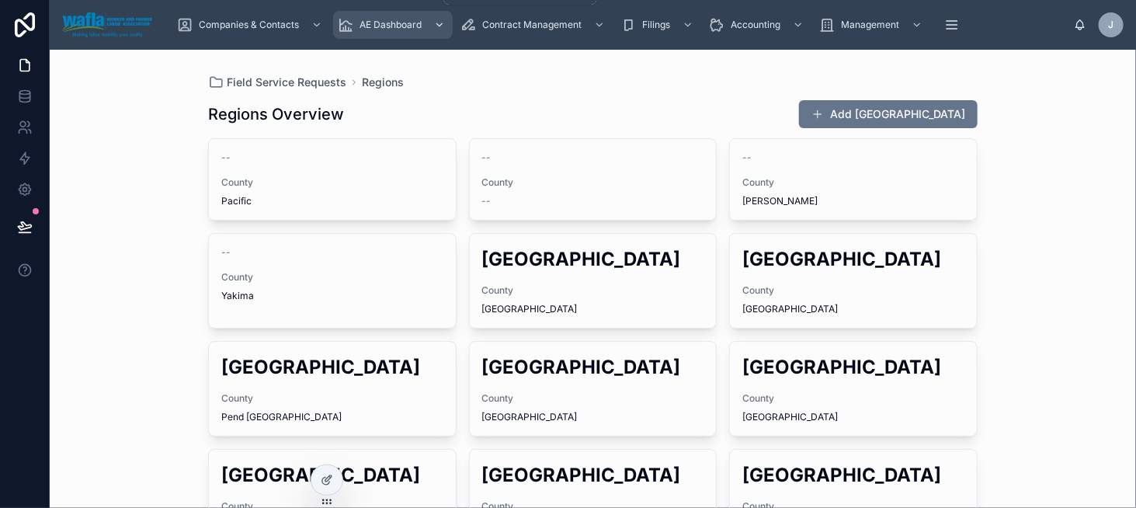
click at [380, 27] on span "AE Dashboard" at bounding box center [391, 25] width 62 height 12
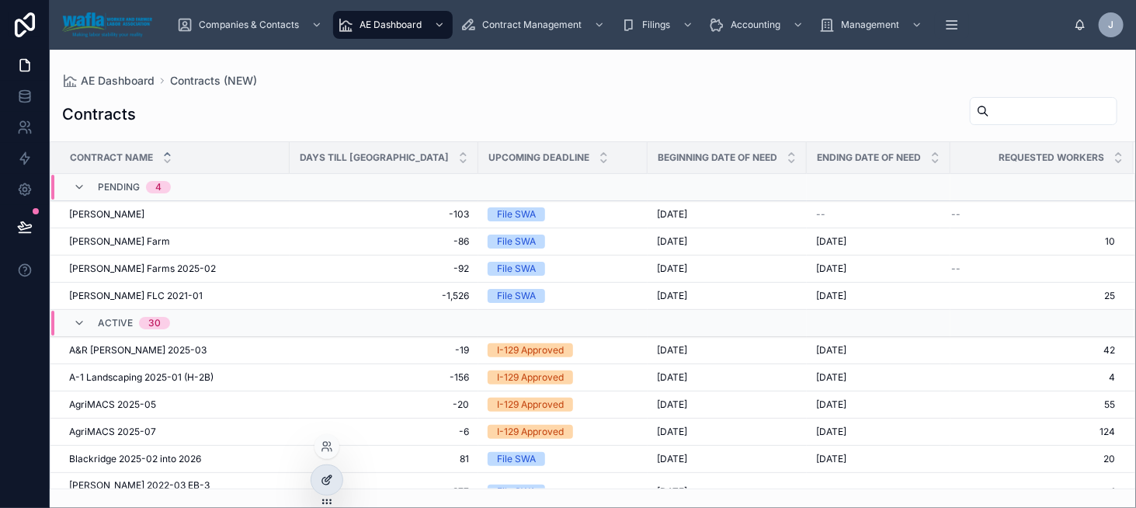
click at [328, 488] on div at bounding box center [326, 480] width 31 height 30
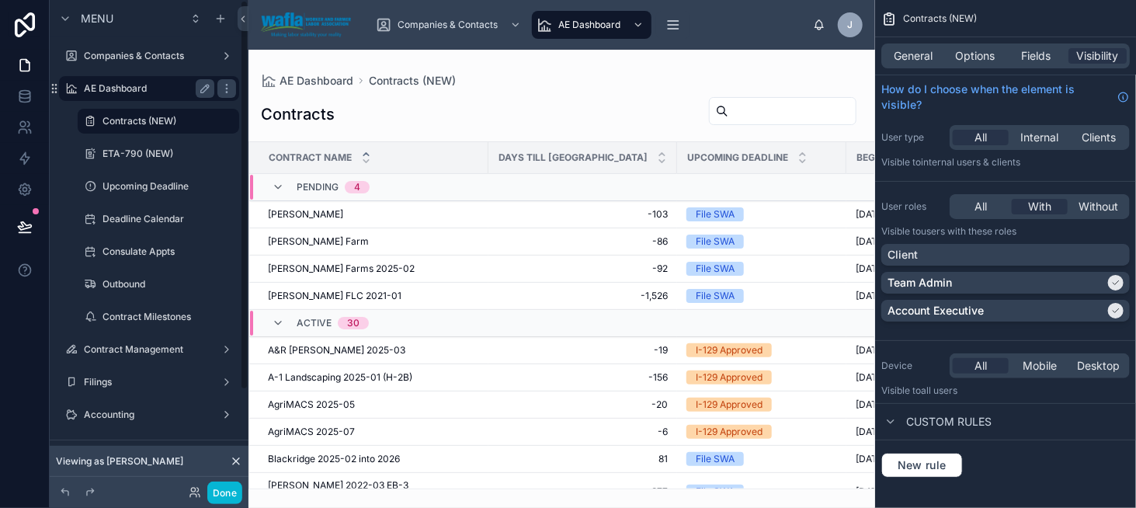
click at [134, 89] on label "AE Dashboard" at bounding box center [146, 88] width 124 height 12
click at [221, 91] on icon "scrollable content" at bounding box center [227, 88] width 12 height 12
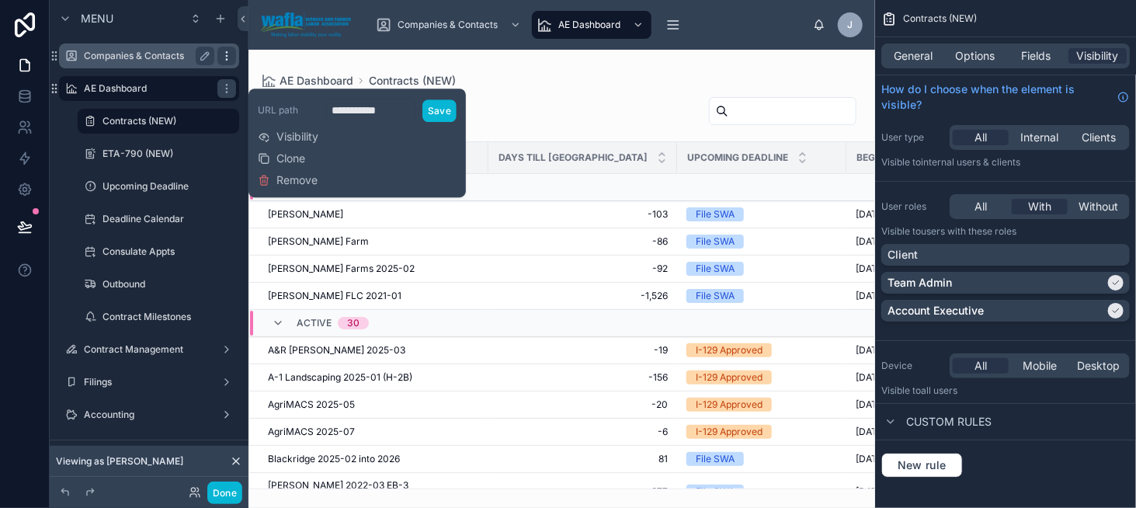
click at [226, 55] on icon "scrollable content" at bounding box center [226, 55] width 1 height 1
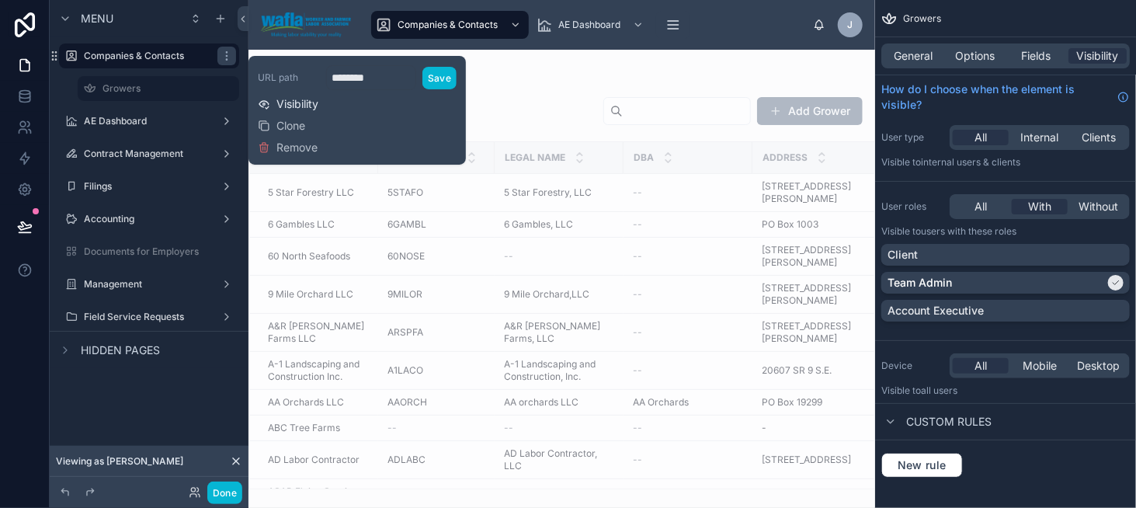
click at [304, 109] on span "Visibility" at bounding box center [297, 104] width 42 height 16
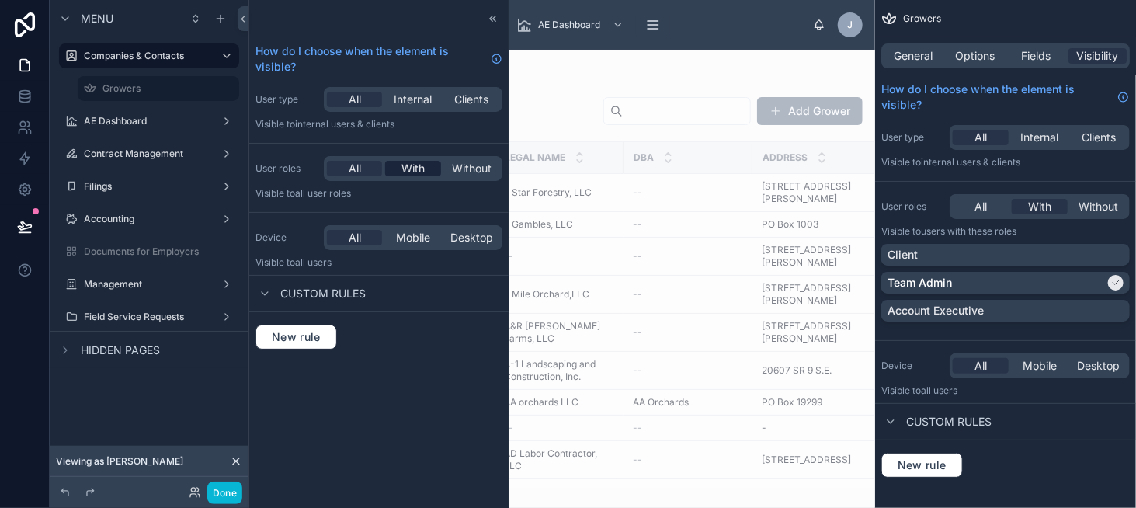
click at [416, 171] on span "With" at bounding box center [412, 169] width 23 height 16
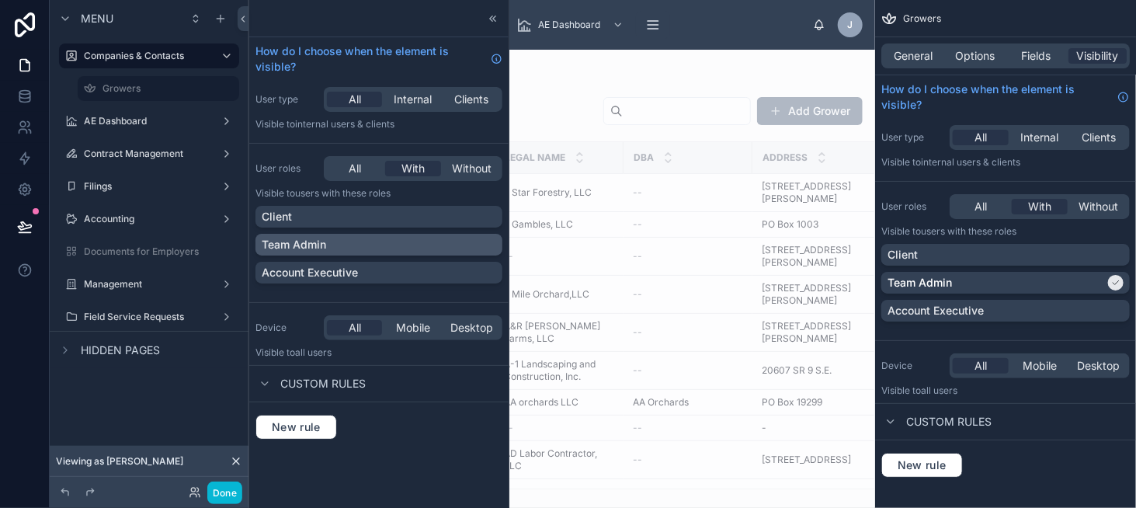
click at [371, 239] on div "Team Admin" at bounding box center [379, 245] width 234 height 16
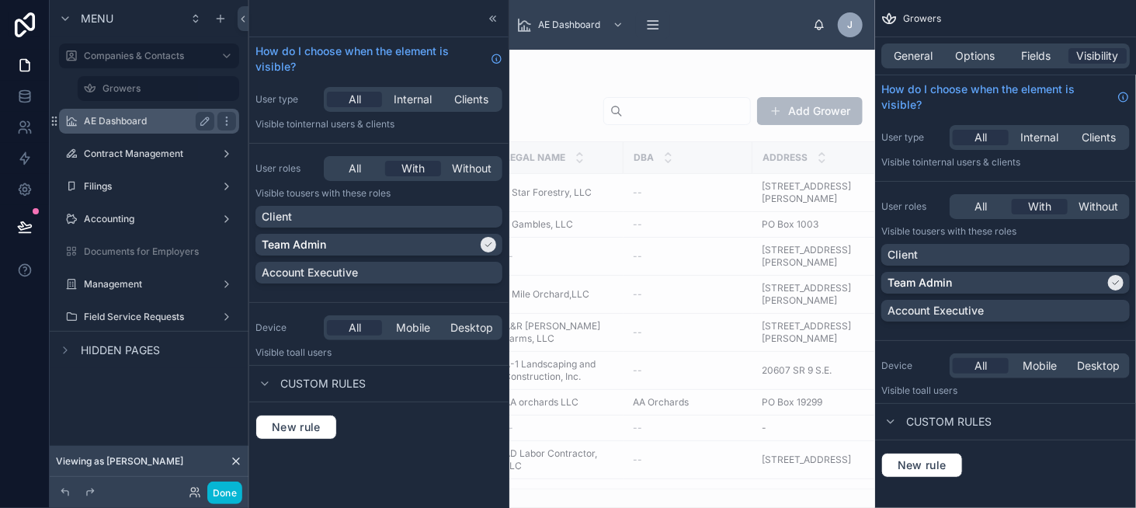
click at [169, 127] on div "AE Dashboard" at bounding box center [149, 121] width 130 height 19
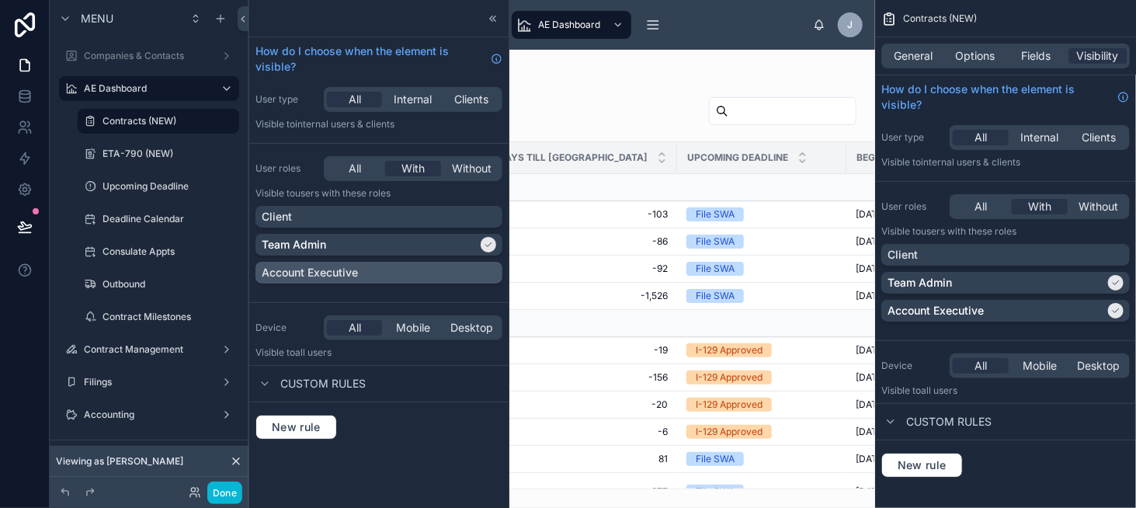
click at [377, 274] on div "Account Executive" at bounding box center [379, 273] width 234 height 16
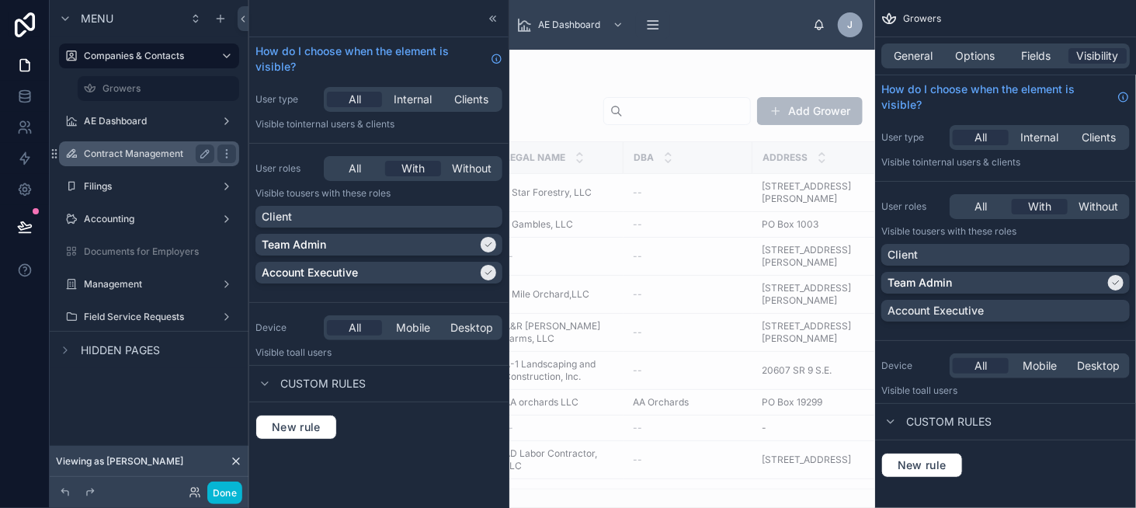
click at [174, 151] on label "Contract Management" at bounding box center [146, 154] width 124 height 12
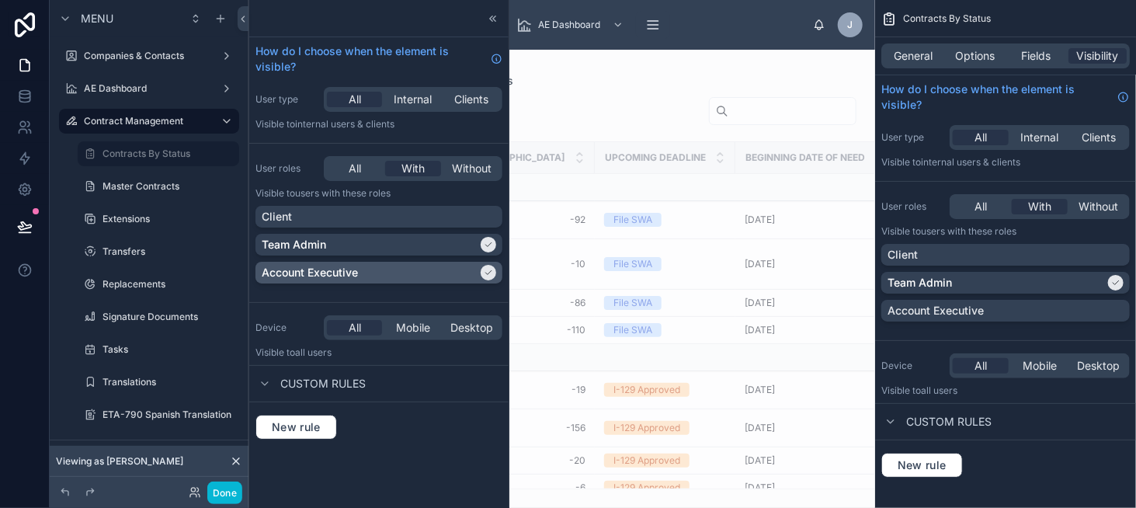
click at [382, 279] on div "Account Executive" at bounding box center [370, 273] width 216 height 16
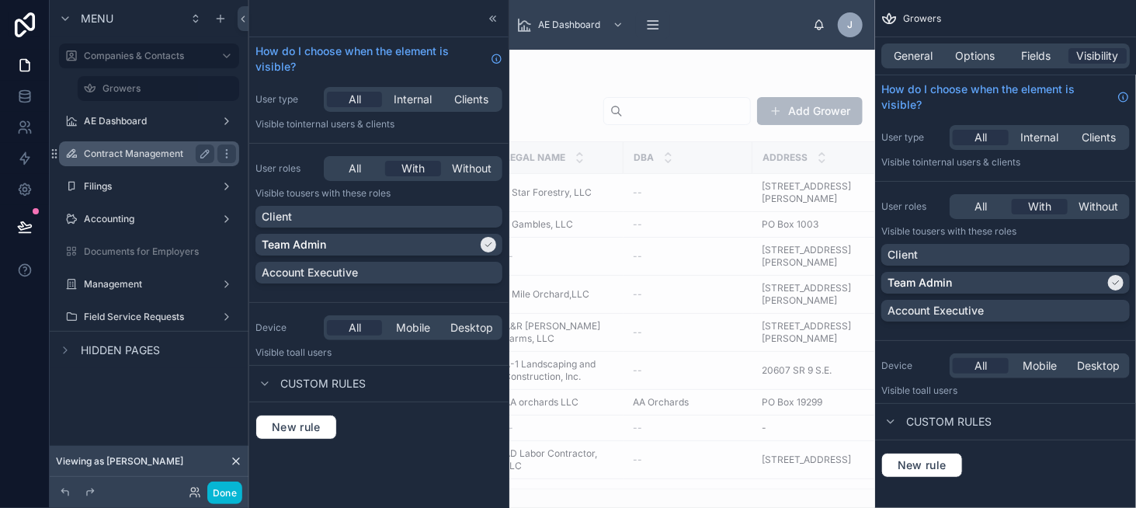
click at [181, 155] on label "Contract Management" at bounding box center [146, 154] width 124 height 12
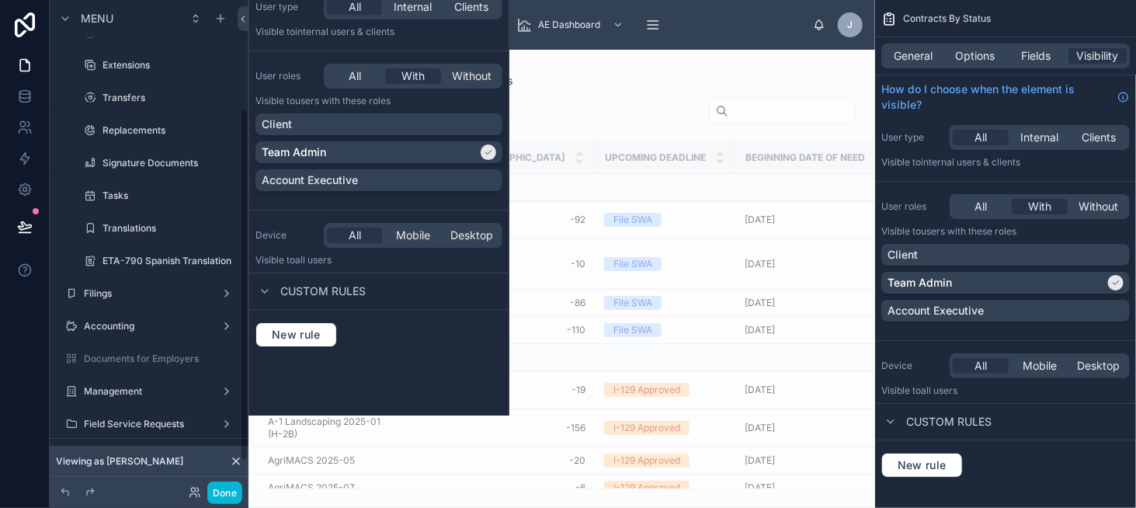
scroll to position [155, 0]
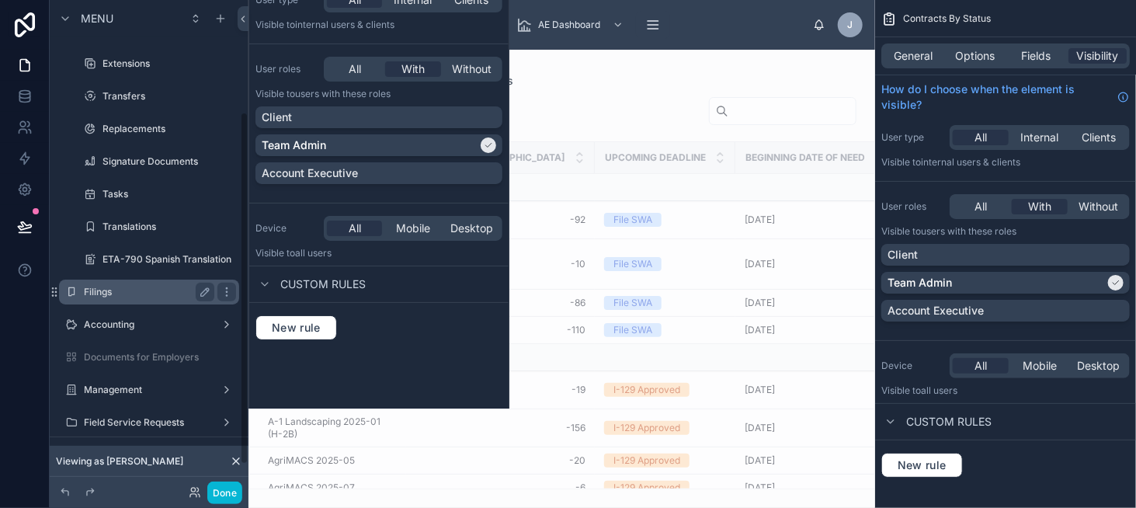
click at [156, 289] on label "Filings" at bounding box center [146, 292] width 124 height 12
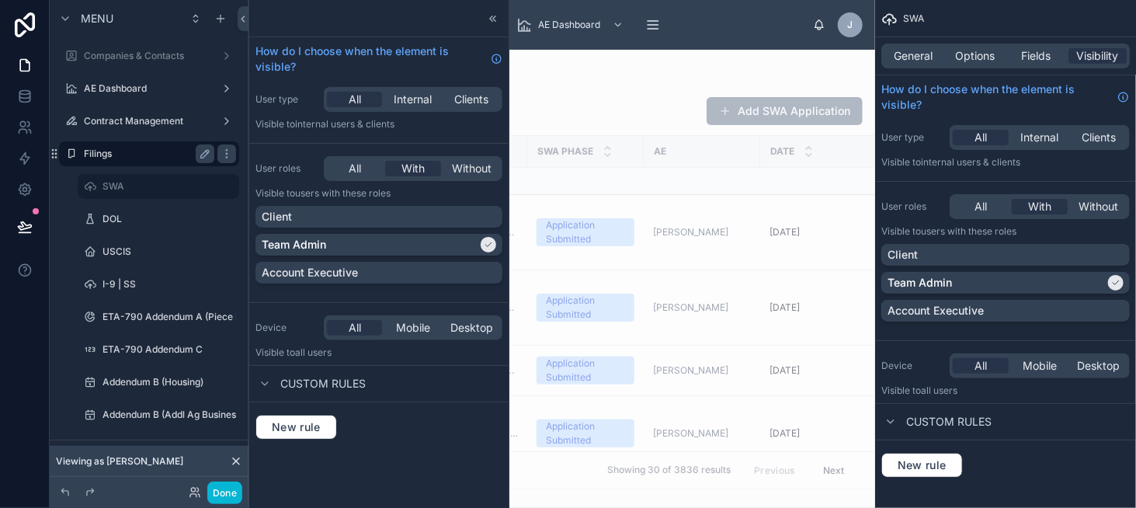
click at [182, 153] on label "Filings" at bounding box center [146, 154] width 124 height 12
click at [224, 155] on icon "scrollable content" at bounding box center [227, 154] width 12 height 12
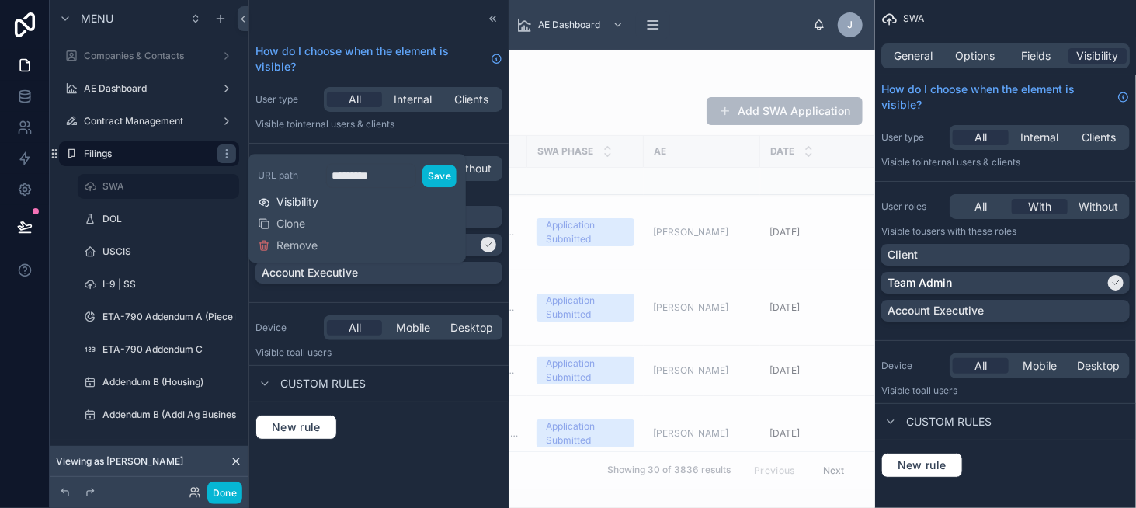
click at [299, 198] on span "Visibility" at bounding box center [297, 202] width 42 height 16
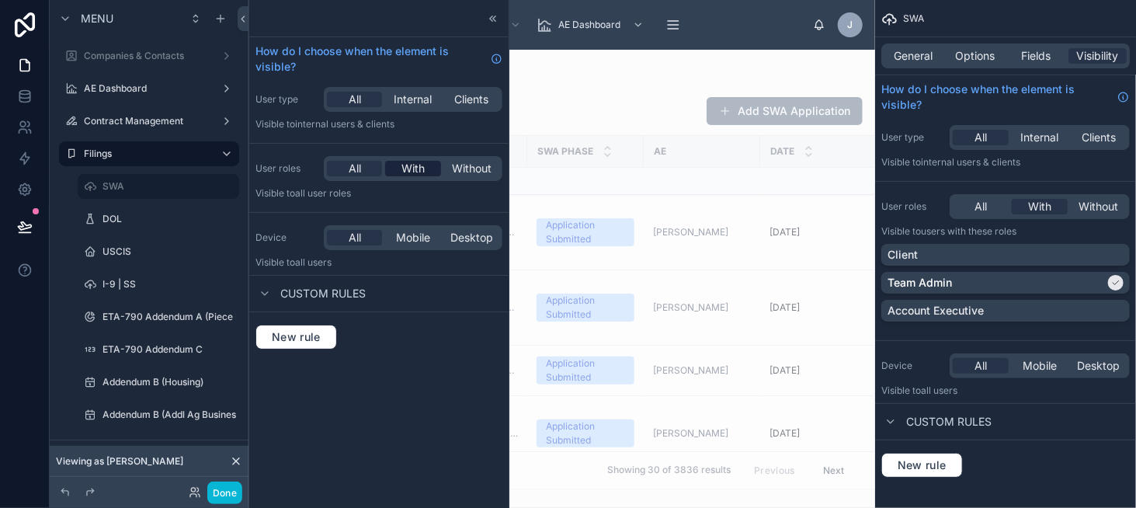
click at [412, 174] on span "With" at bounding box center [412, 169] width 23 height 16
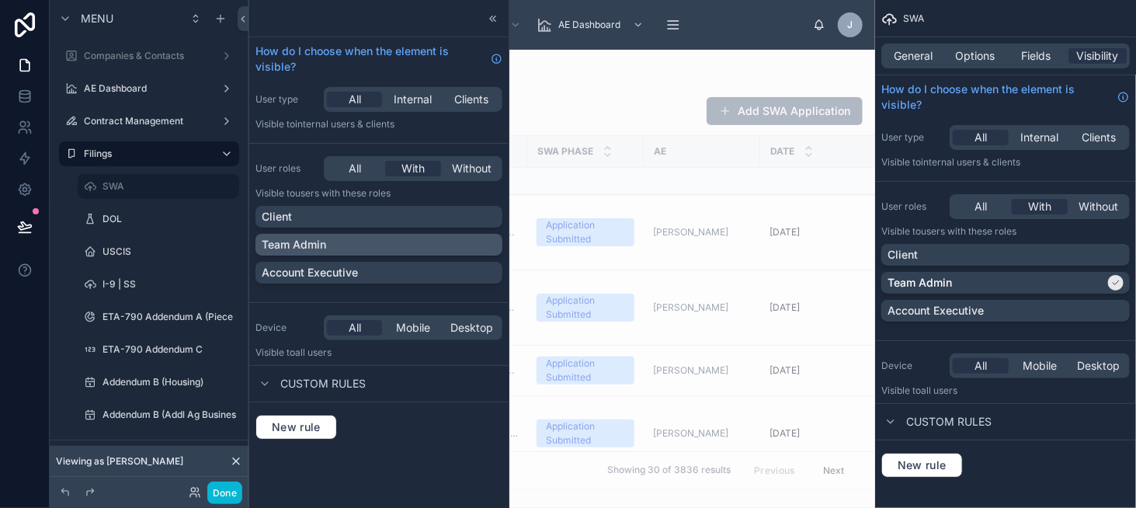
click at [393, 248] on div "Team Admin" at bounding box center [379, 245] width 234 height 16
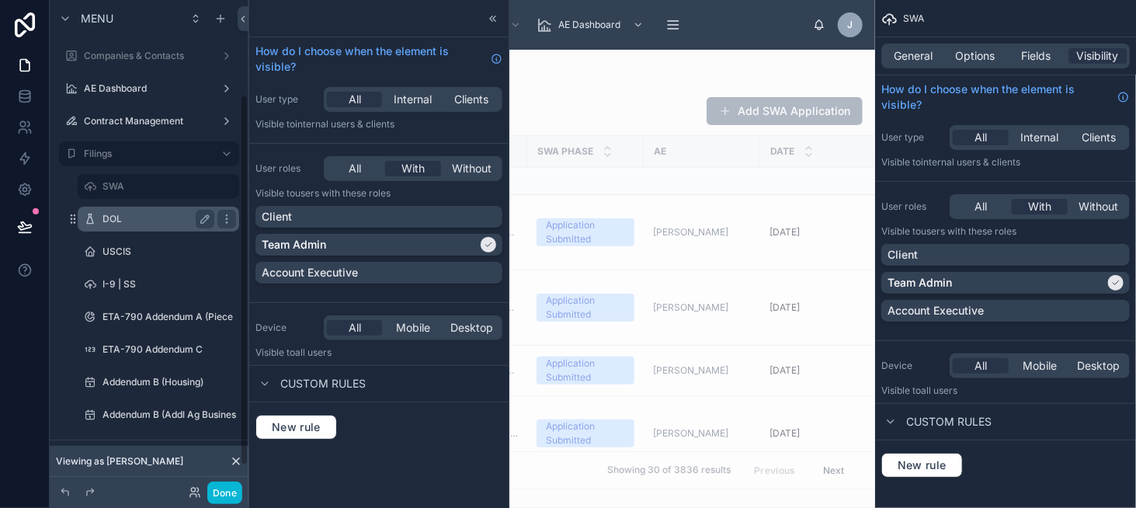
scroll to position [155, 0]
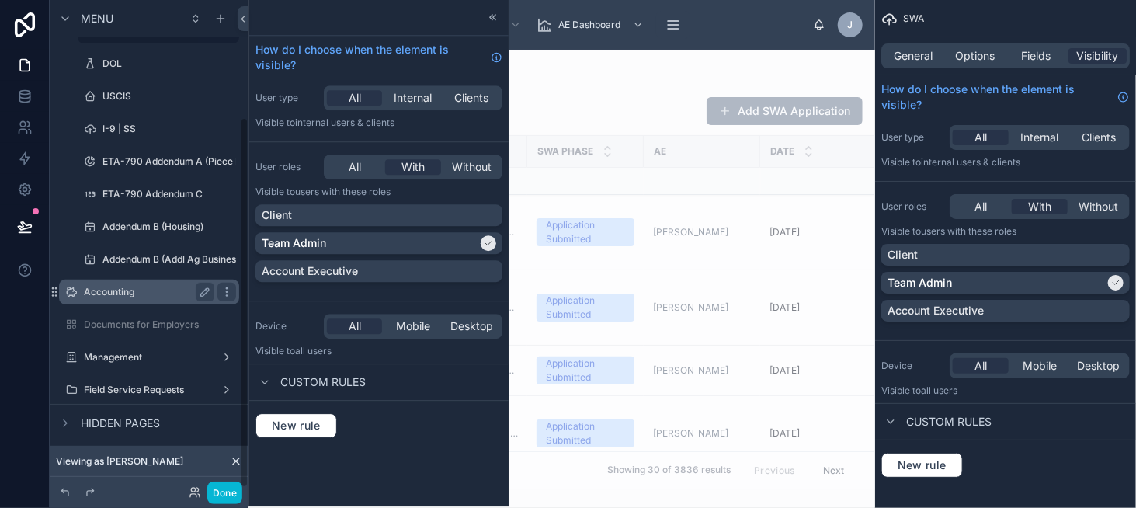
click at [175, 290] on label "Accounting" at bounding box center [146, 292] width 124 height 12
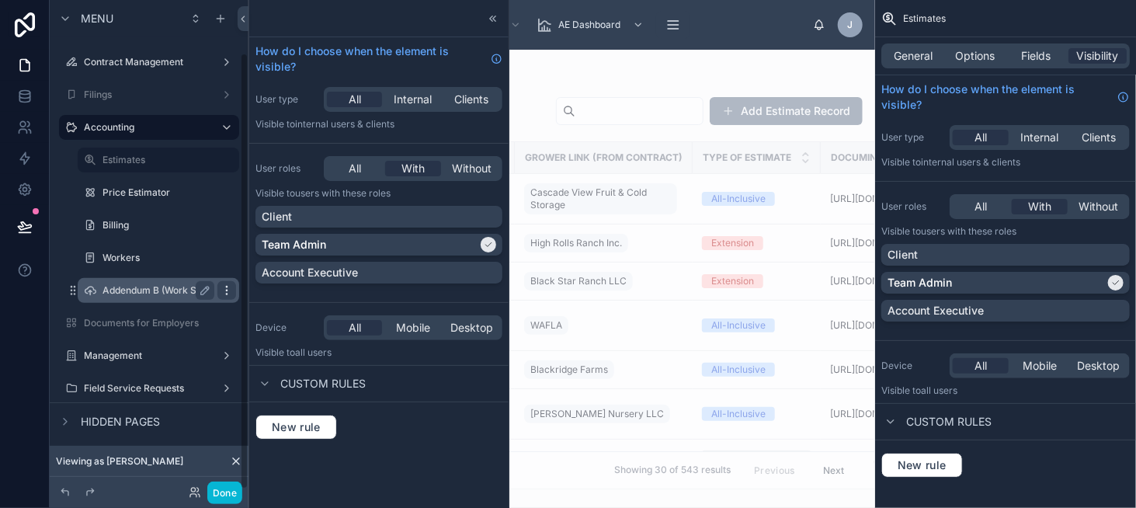
scroll to position [59, 0]
click at [228, 294] on icon "scrollable content" at bounding box center [227, 290] width 12 height 12
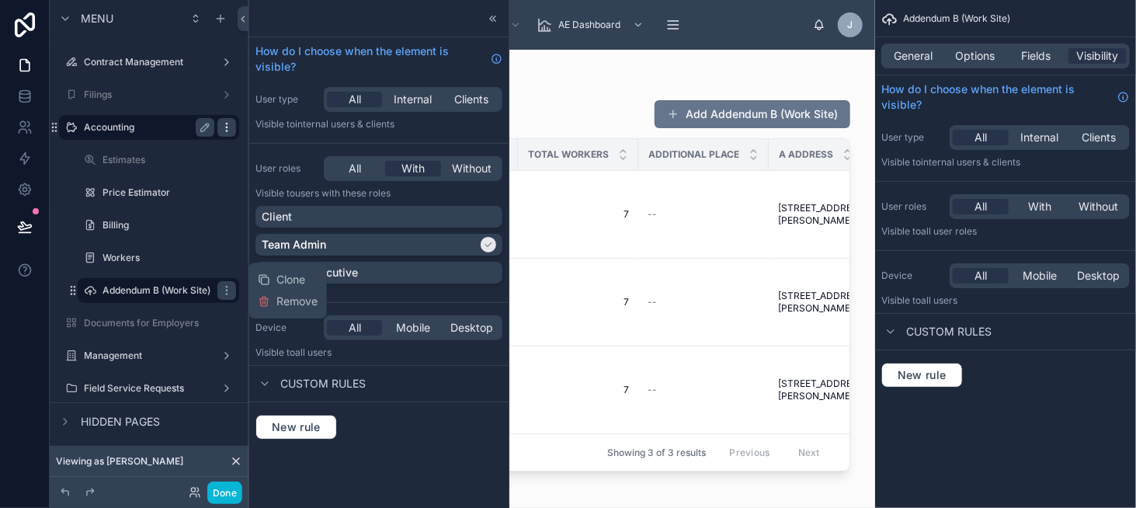
click at [231, 127] on icon "scrollable content" at bounding box center [227, 127] width 12 height 12
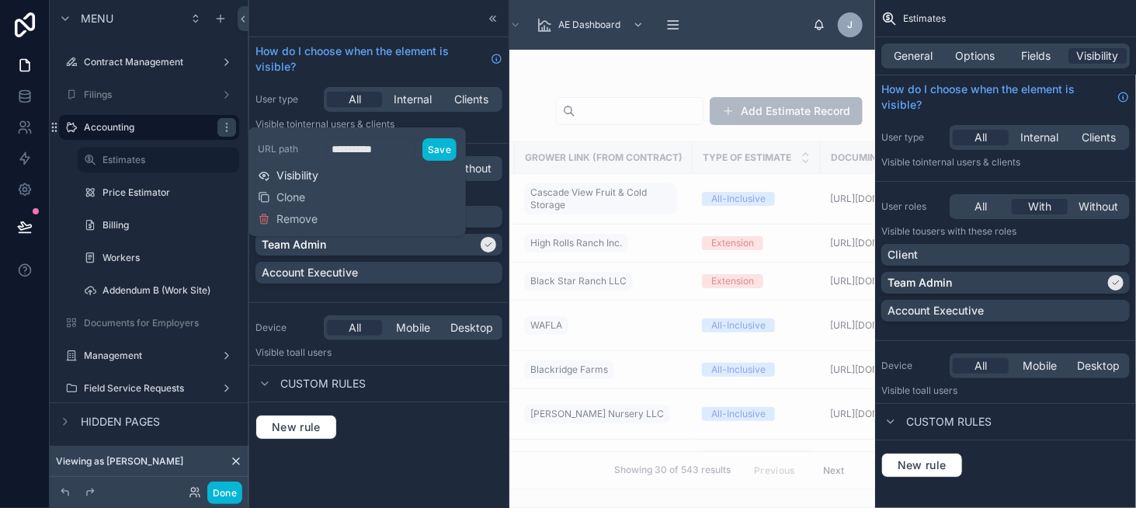
click at [300, 170] on span "Visibility" at bounding box center [297, 176] width 42 height 16
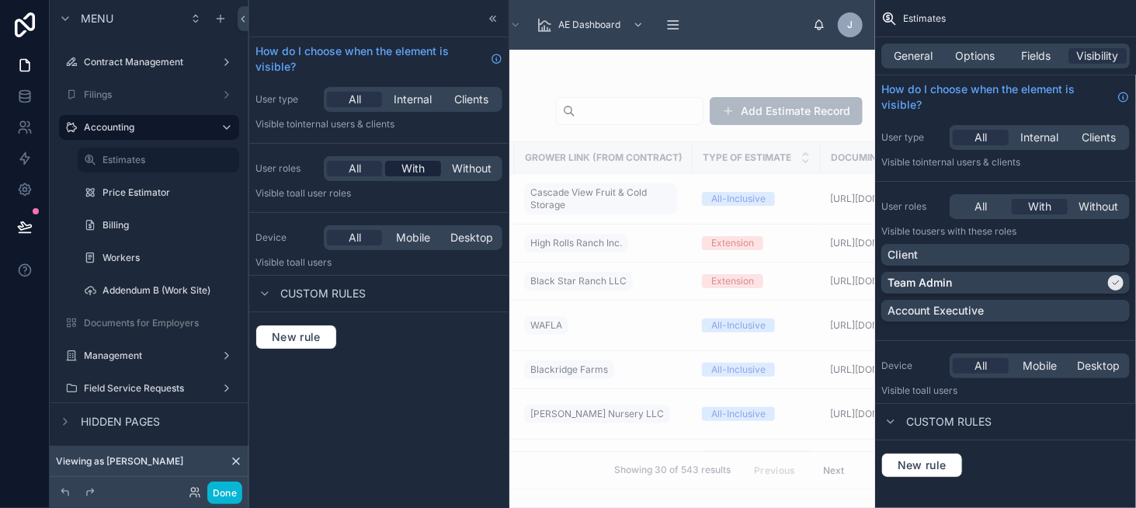
click at [417, 172] on span "With" at bounding box center [412, 169] width 23 height 16
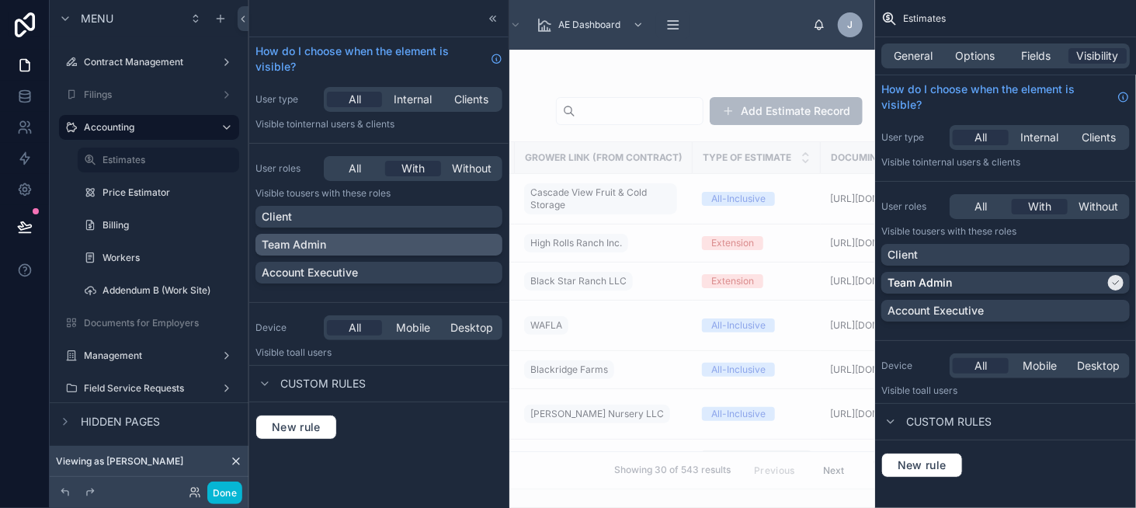
click at [388, 248] on div "Team Admin" at bounding box center [379, 245] width 234 height 16
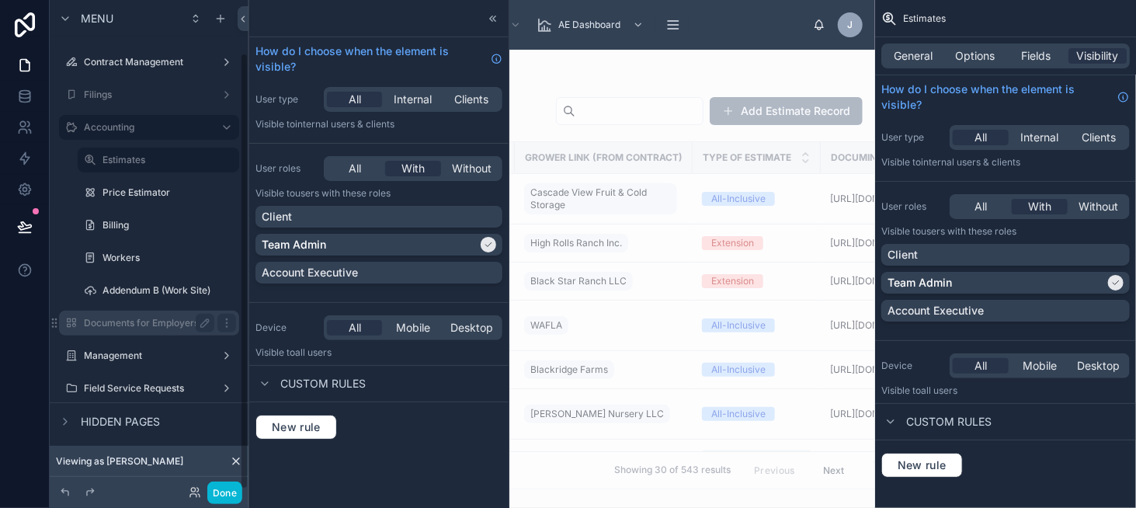
click at [161, 331] on div "Documents for Employers" at bounding box center [149, 323] width 130 height 19
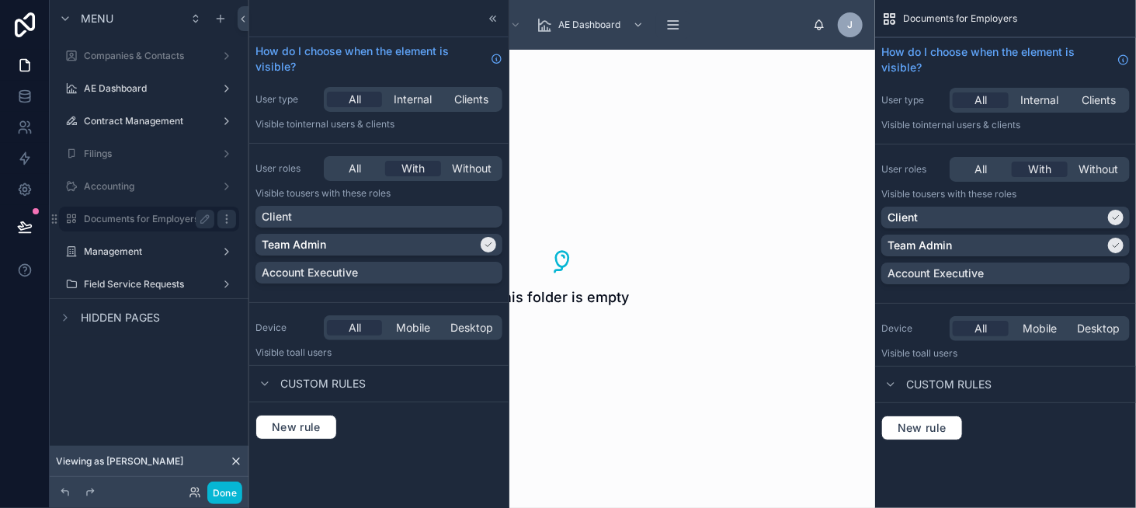
click at [228, 220] on icon "scrollable content" at bounding box center [227, 219] width 12 height 12
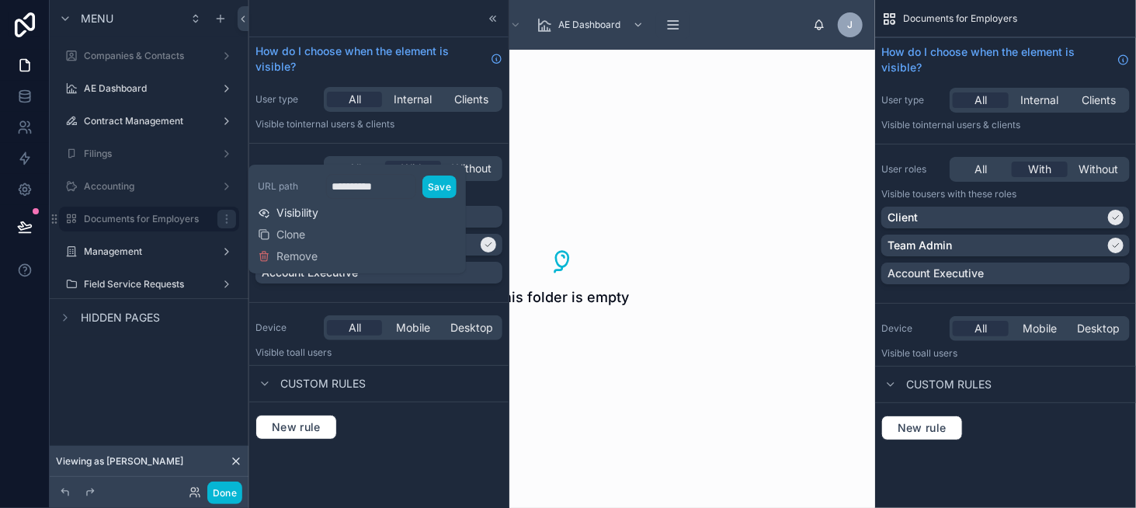
click at [301, 210] on span "Visibility" at bounding box center [297, 213] width 42 height 16
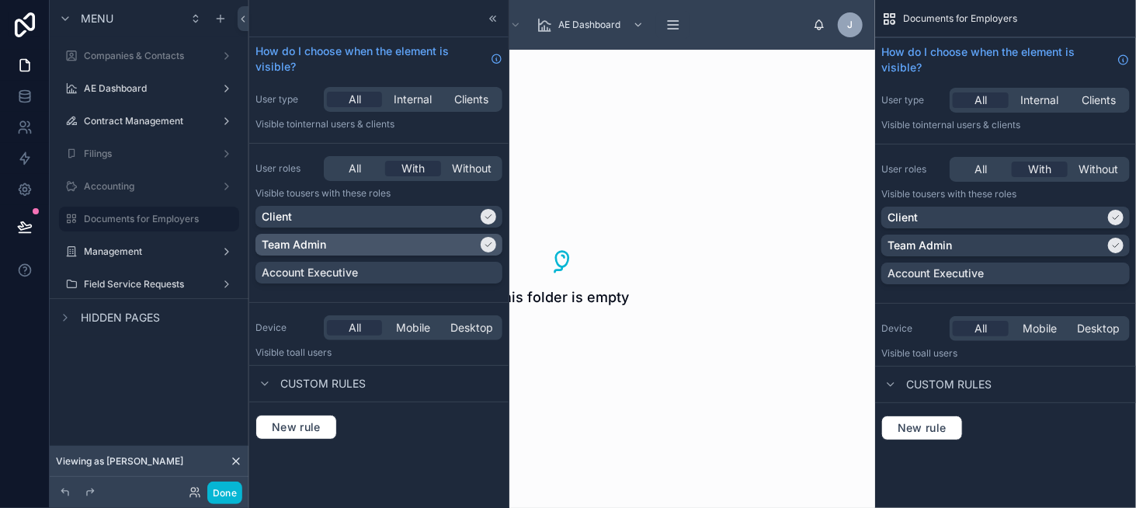
click at [355, 243] on div "Team Admin" at bounding box center [370, 245] width 216 height 16
click at [324, 234] on div "Team Admin" at bounding box center [378, 245] width 247 height 22
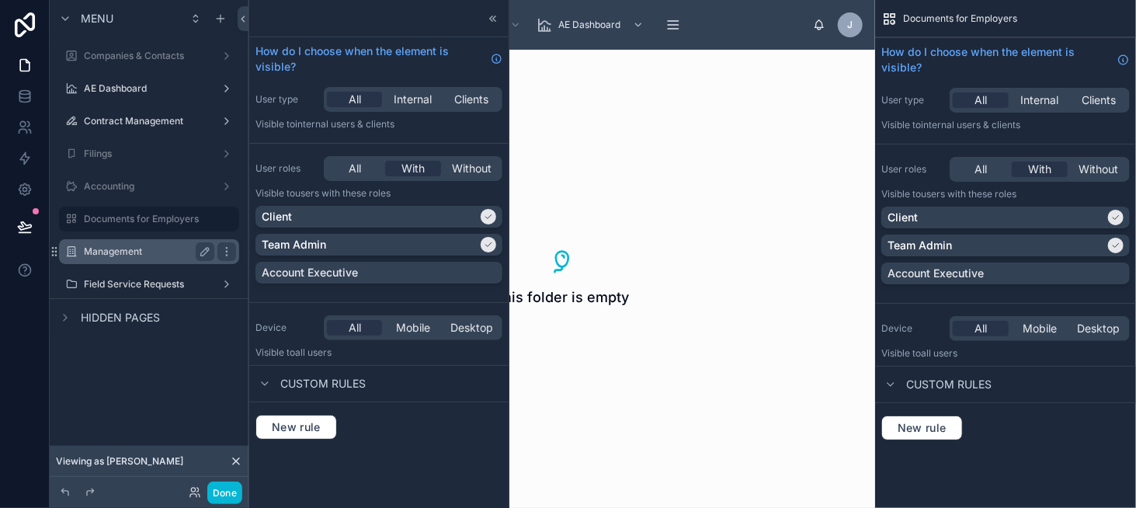
click at [131, 249] on label "Management" at bounding box center [146, 251] width 124 height 12
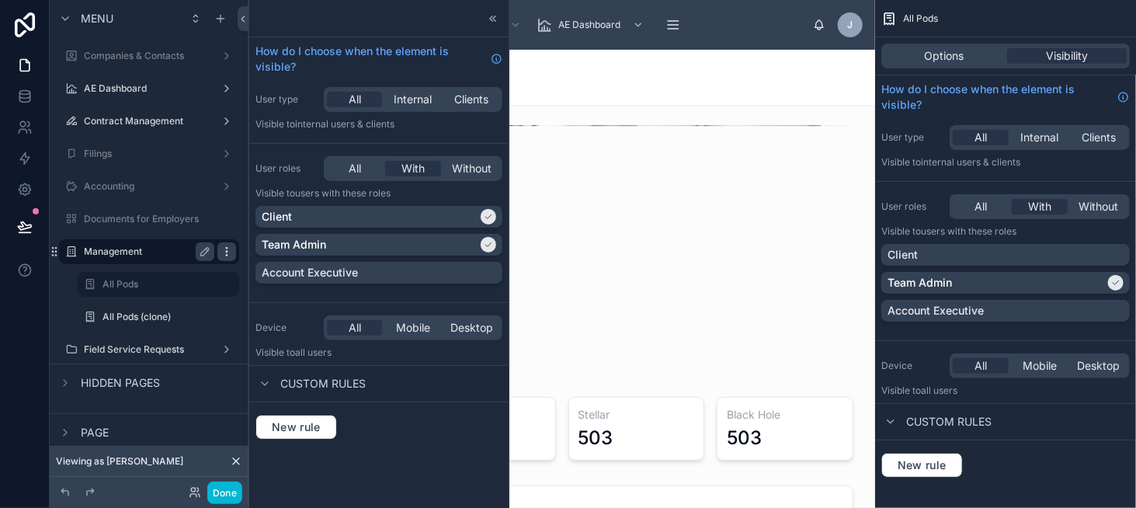
click at [226, 252] on icon "scrollable content" at bounding box center [226, 251] width 1 height 1
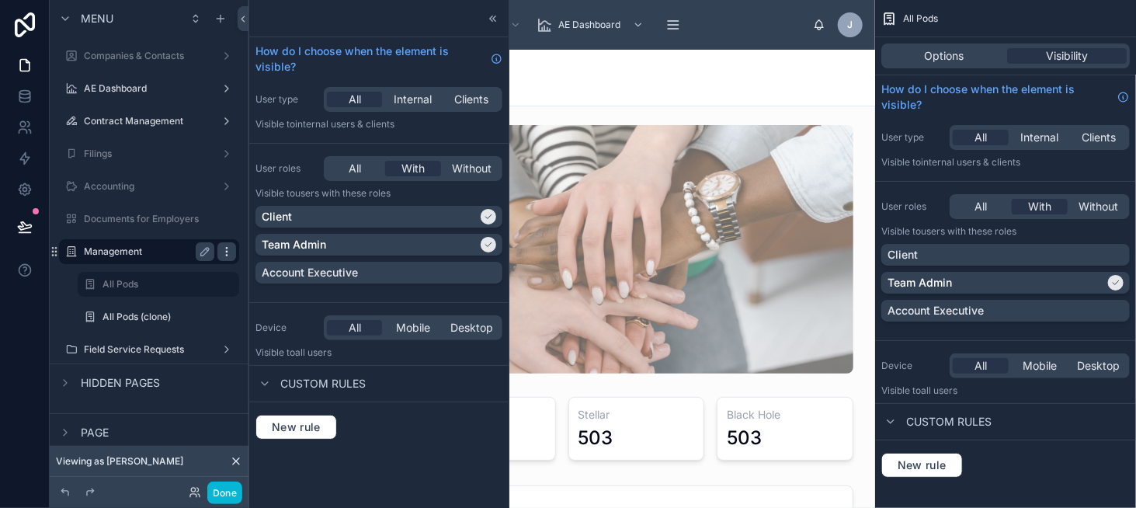
click at [228, 254] on icon "scrollable content" at bounding box center [227, 251] width 12 height 12
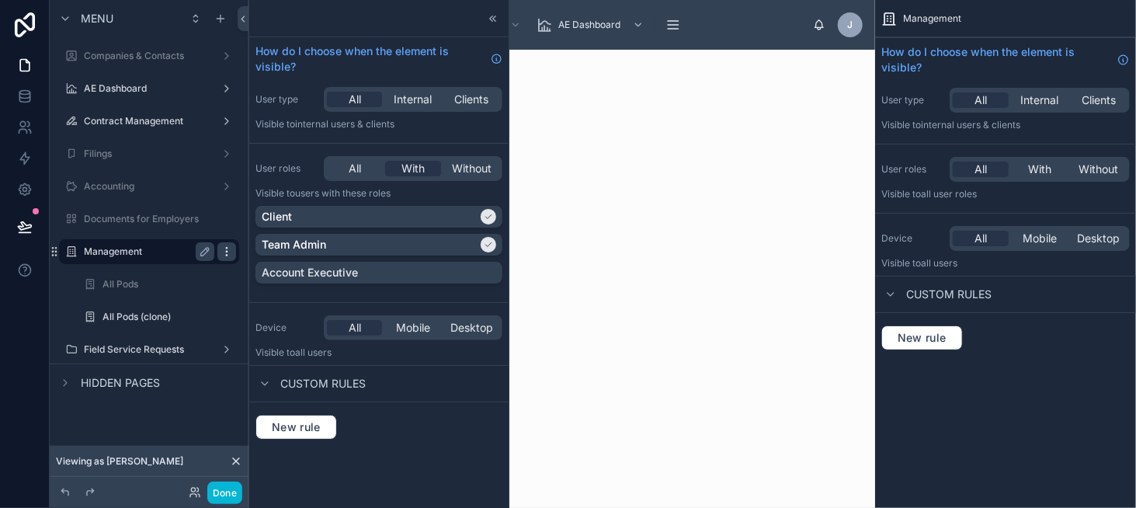
click at [228, 254] on icon "scrollable content" at bounding box center [227, 251] width 12 height 12
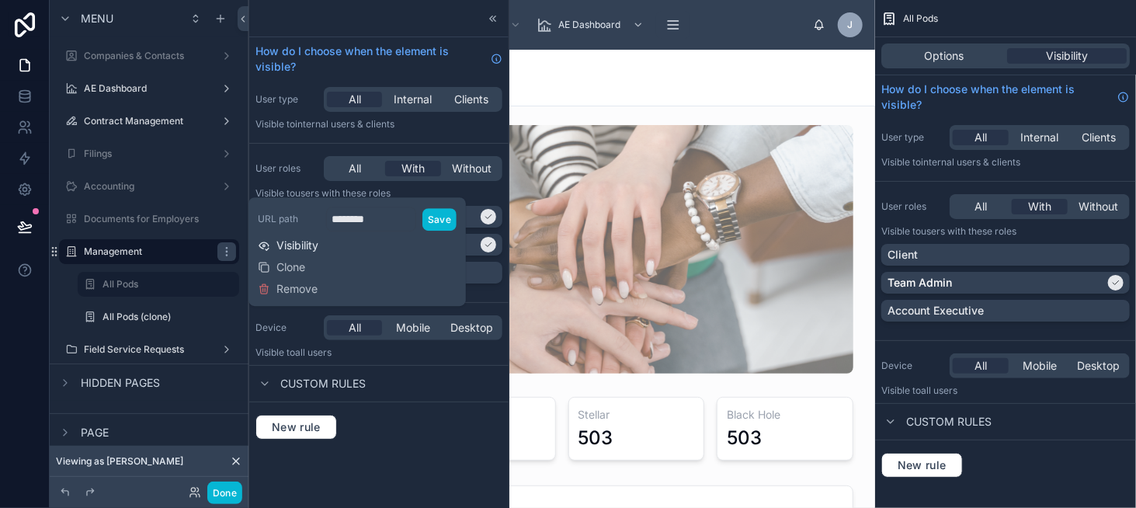
click at [287, 248] on span "Visibility" at bounding box center [297, 246] width 42 height 16
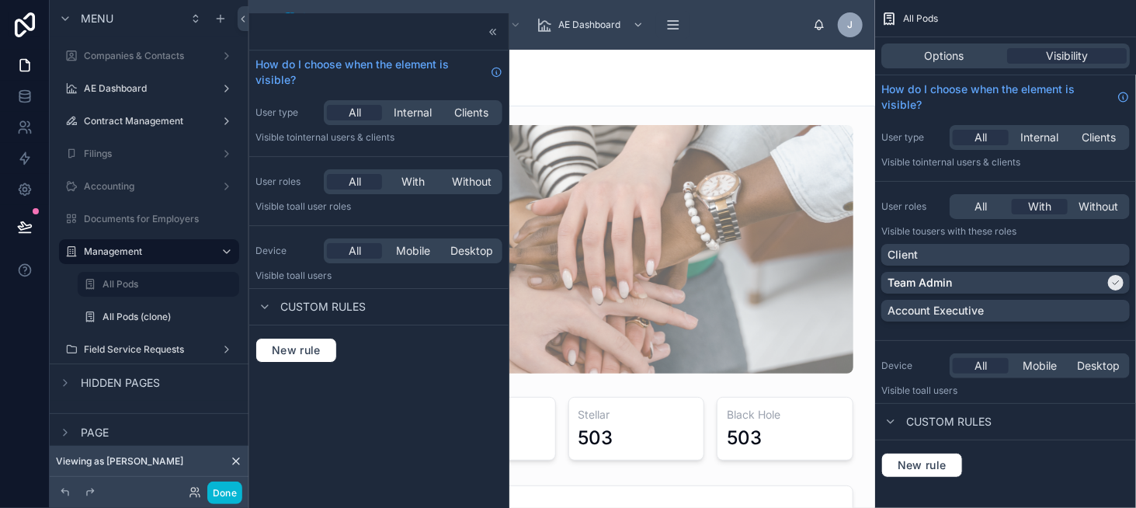
scroll to position [13, 0]
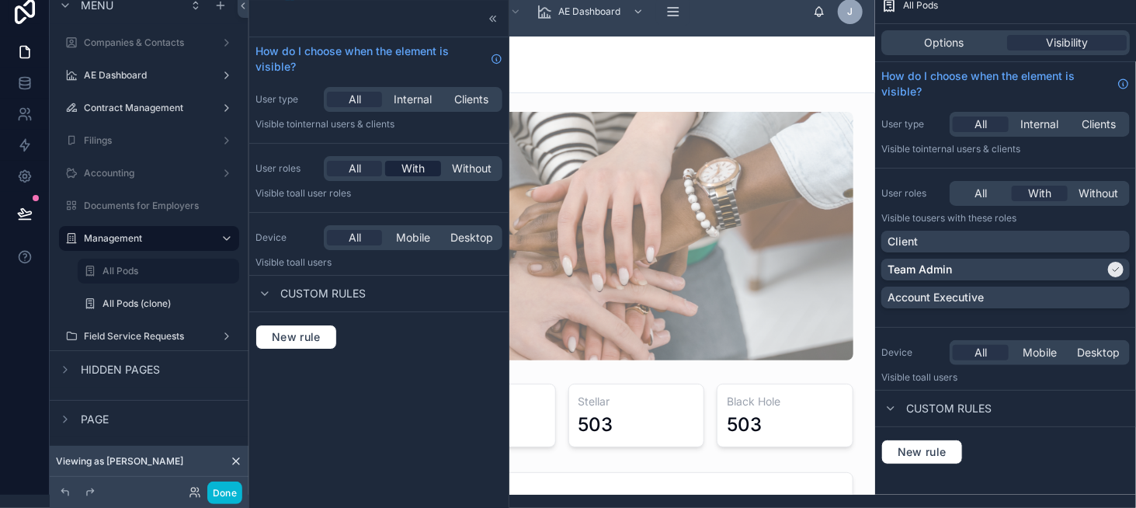
click at [402, 174] on span "With" at bounding box center [412, 169] width 23 height 16
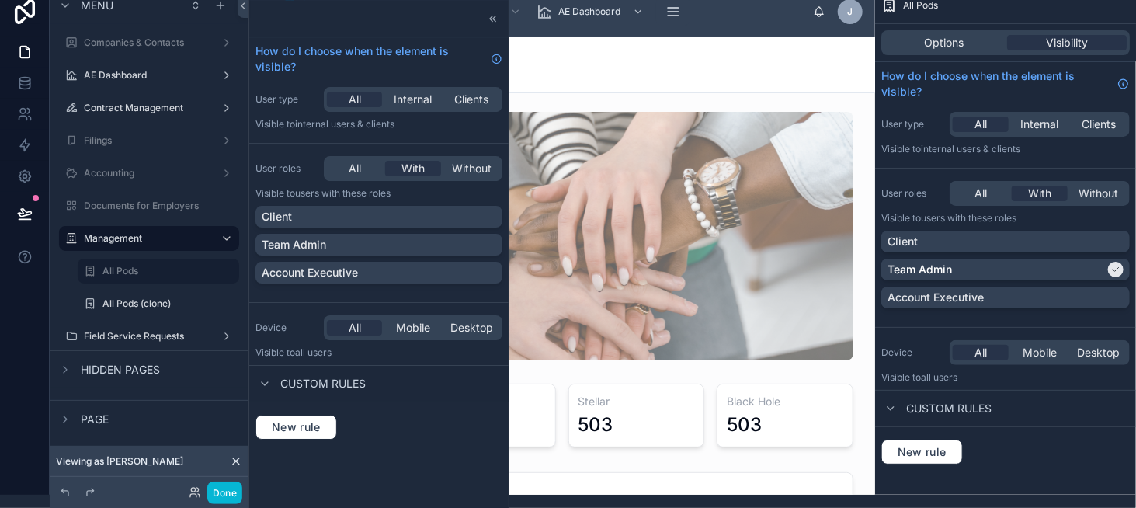
scroll to position [13, 0]
click at [19, 121] on icon at bounding box center [25, 114] width 16 height 16
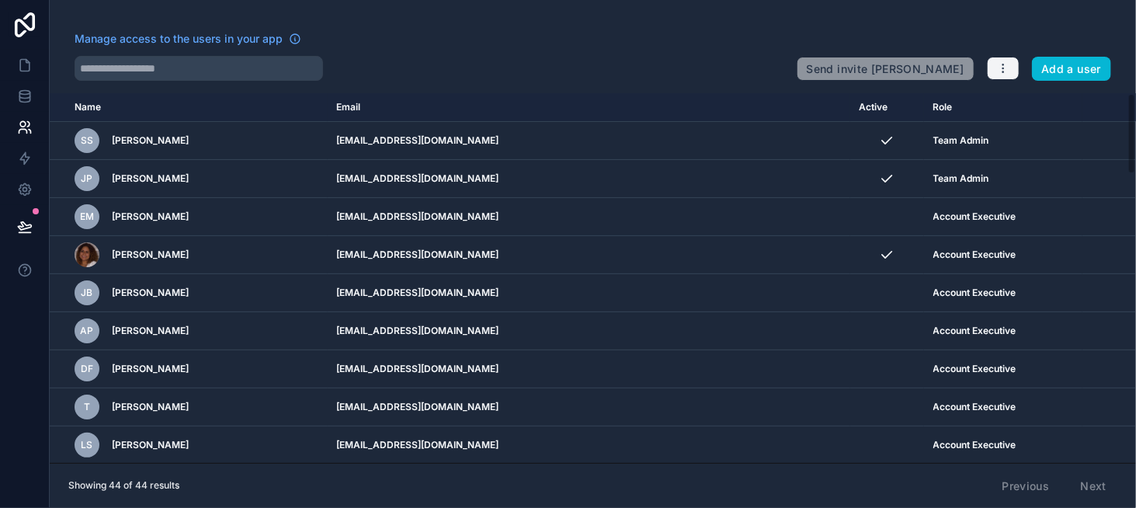
click at [1002, 76] on button "button" at bounding box center [1003, 68] width 33 height 23
click at [1026, 113] on link "Manage roles" at bounding box center [1041, 104] width 109 height 25
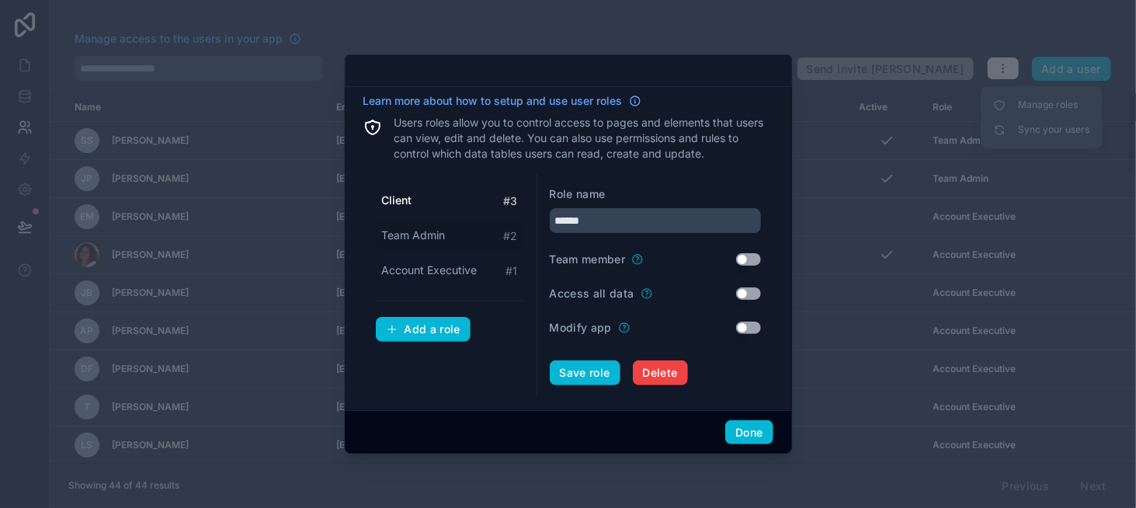
click at [446, 240] on div "Team Admin # 2" at bounding box center [450, 235] width 148 height 29
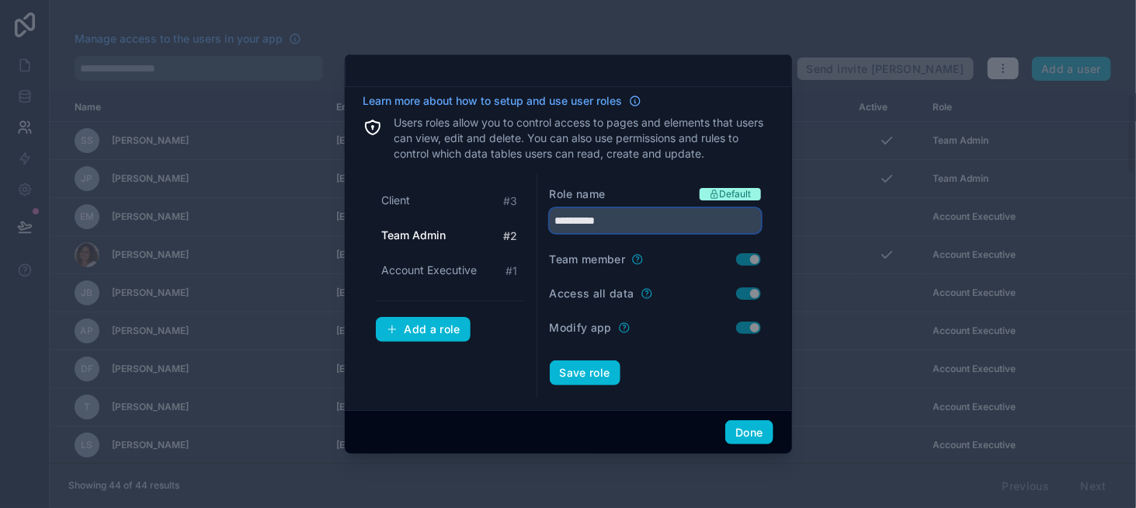
click at [615, 224] on input "**********" at bounding box center [655, 220] width 211 height 25
click at [441, 239] on span "Team Admin" at bounding box center [414, 236] width 64 height 16
click at [607, 228] on input "**********" at bounding box center [655, 220] width 211 height 25
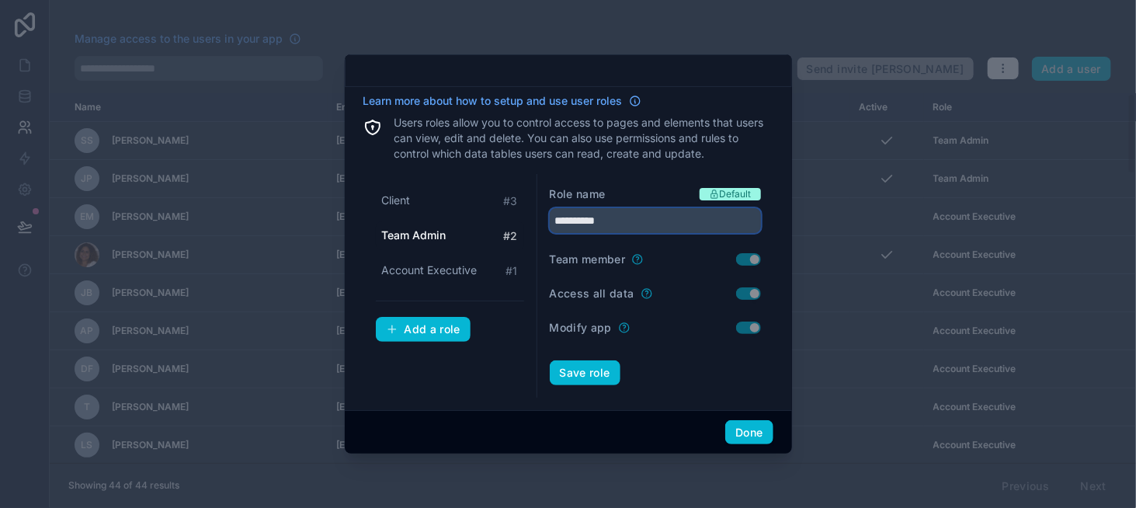
click at [607, 228] on input "**********" at bounding box center [655, 220] width 211 height 25
type input "**********"
click at [585, 370] on button "Save role" at bounding box center [585, 372] width 71 height 25
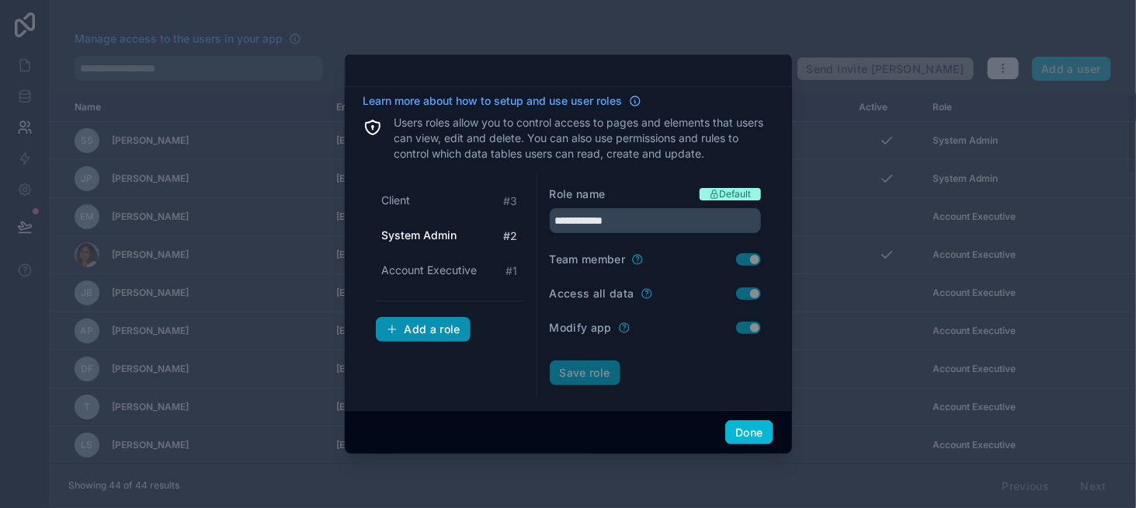
click at [422, 323] on div "Add a role" at bounding box center [423, 329] width 75 height 14
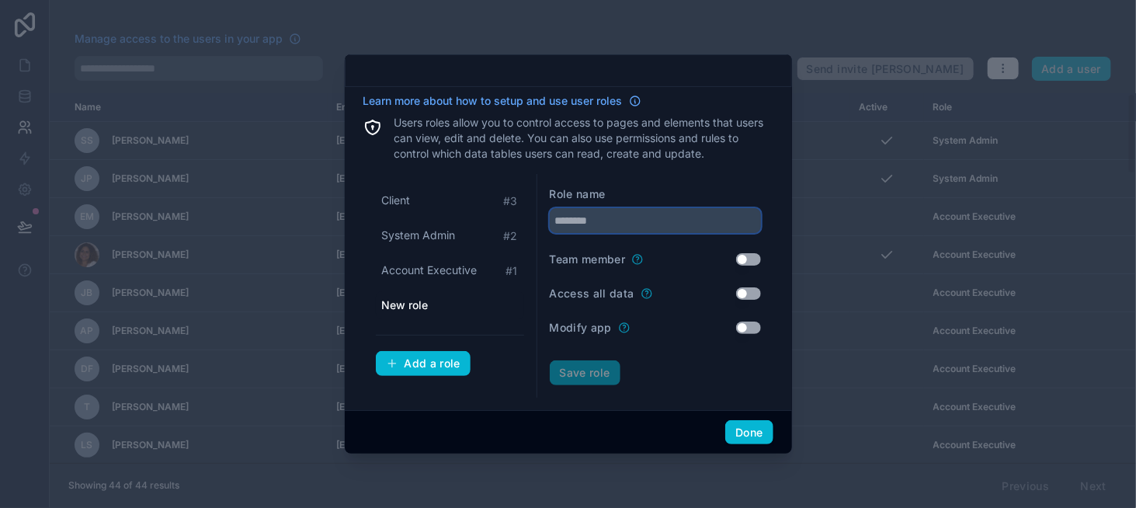
click at [594, 221] on input "text" at bounding box center [655, 220] width 211 height 25
type input "*******"
click at [592, 372] on button "Save role" at bounding box center [585, 372] width 71 height 25
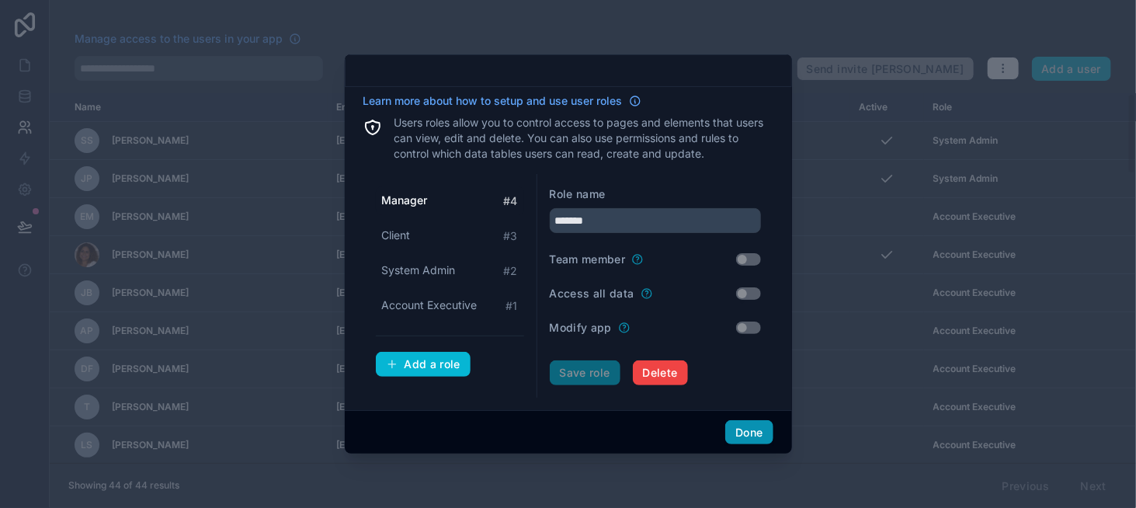
click at [749, 430] on button "Done" at bounding box center [748, 432] width 47 height 25
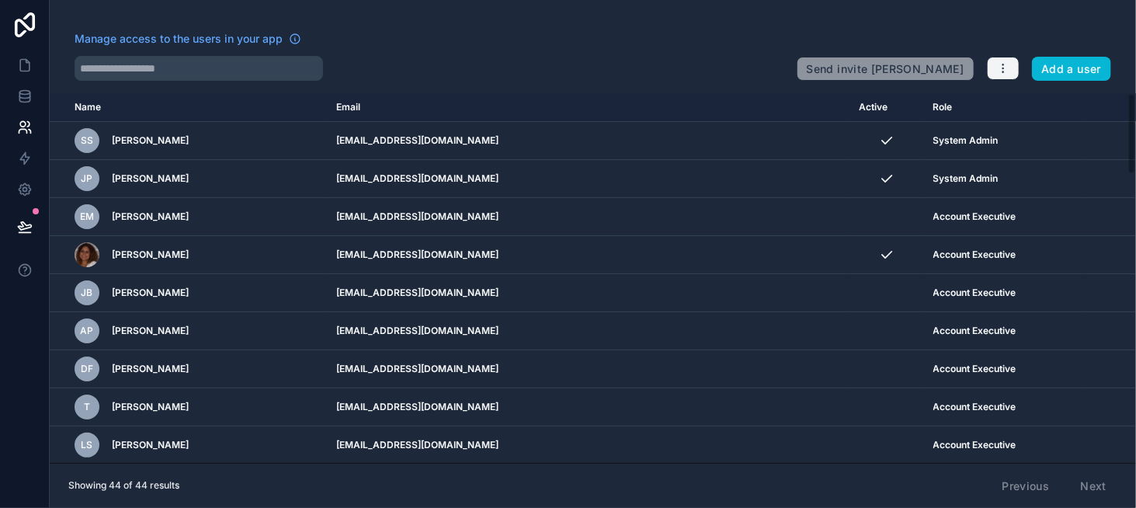
click at [1000, 74] on icon "button" at bounding box center [1003, 68] width 12 height 12
click at [1045, 106] on link "Manage roles" at bounding box center [1041, 104] width 109 height 25
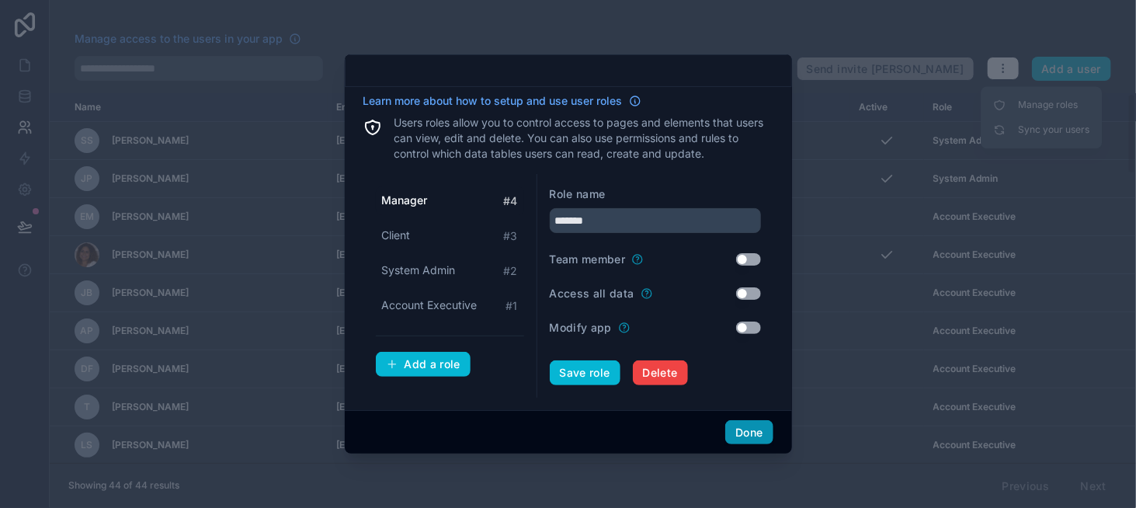
click at [740, 423] on button "Done" at bounding box center [748, 432] width 47 height 25
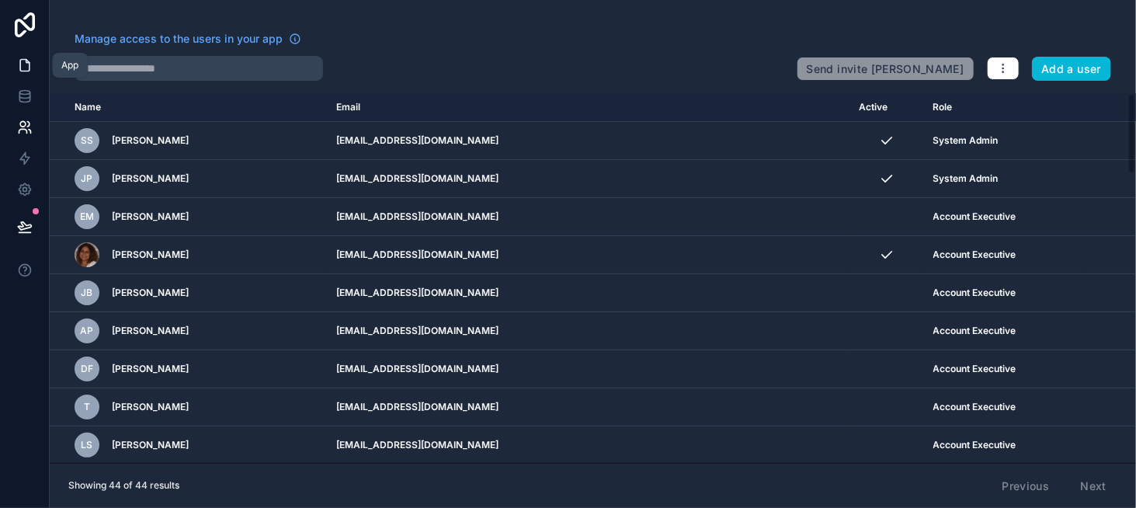
click at [29, 64] on icon at bounding box center [24, 66] width 9 height 12
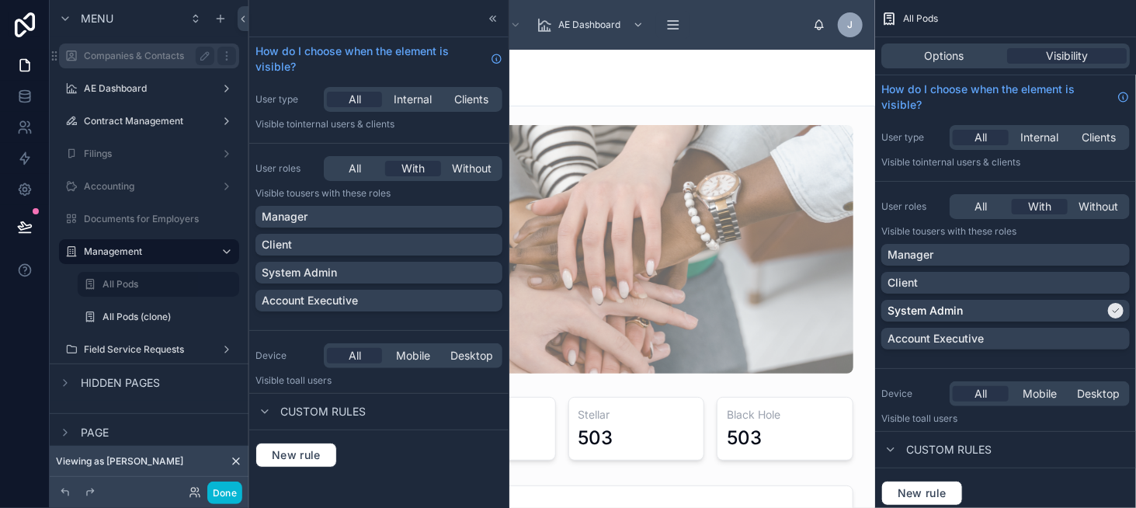
click at [128, 65] on div "Companies & Contacts" at bounding box center [149, 55] width 174 height 25
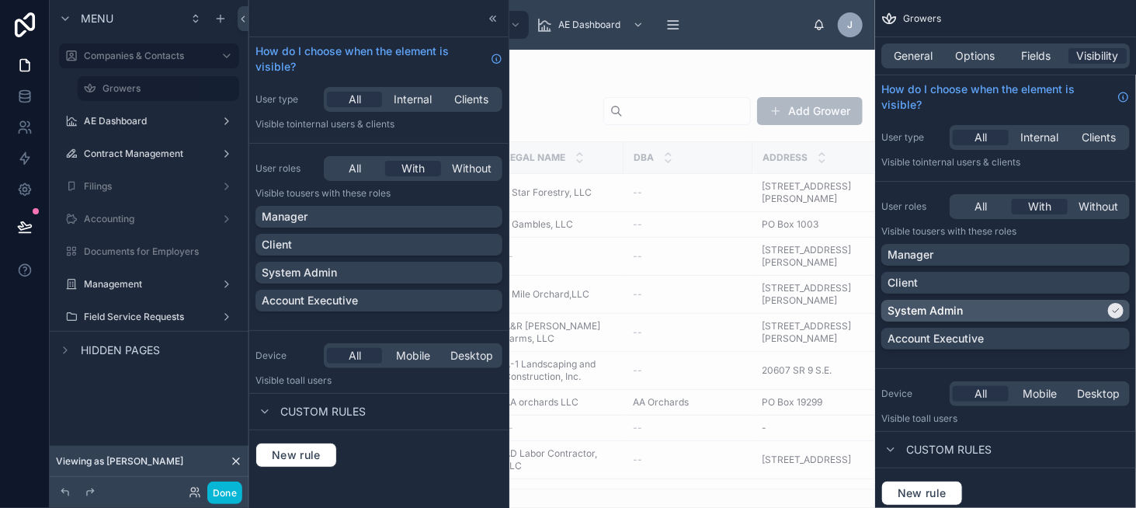
click at [1013, 310] on div "System Admin" at bounding box center [996, 311] width 217 height 16
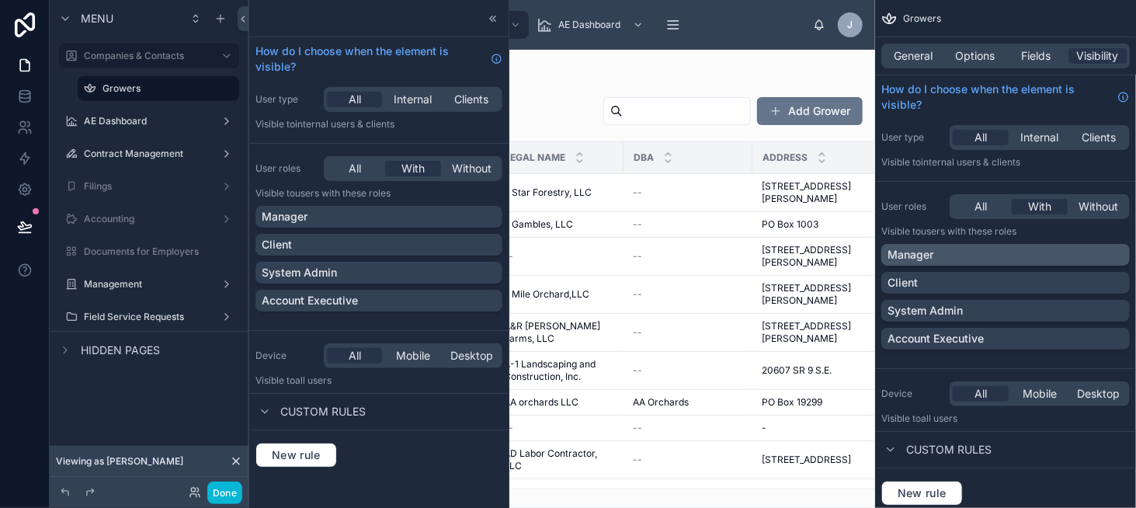
click at [1024, 255] on div "Manager" at bounding box center [1006, 255] width 236 height 16
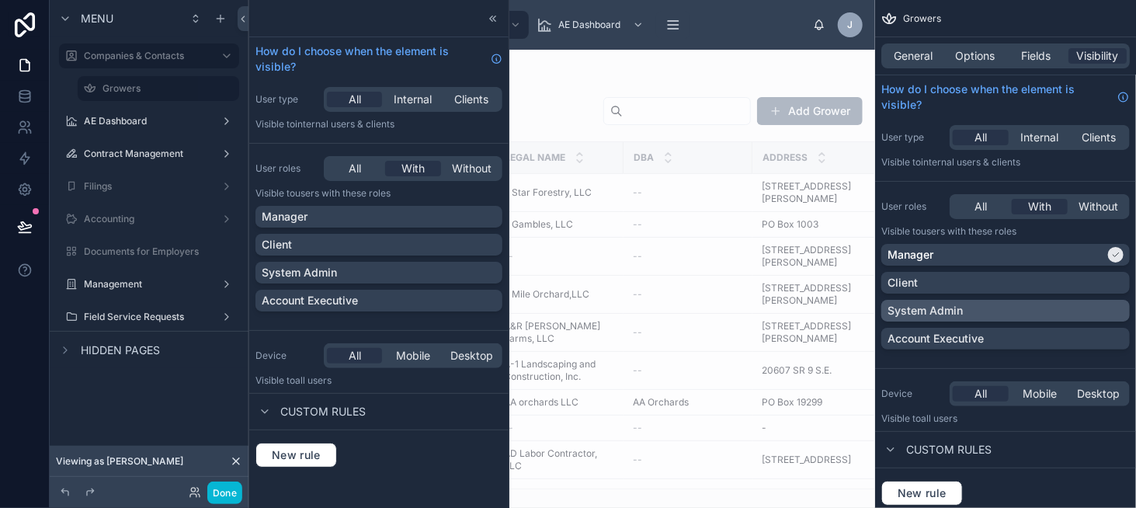
click at [1003, 311] on div "System Admin" at bounding box center [1006, 311] width 236 height 16
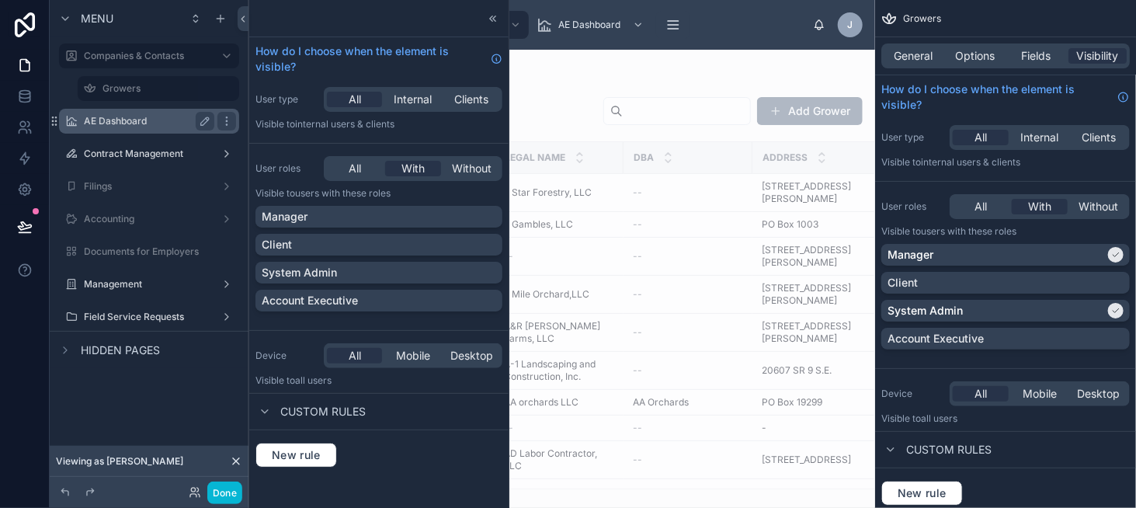
click at [163, 125] on label "AE Dashboard" at bounding box center [146, 121] width 124 height 12
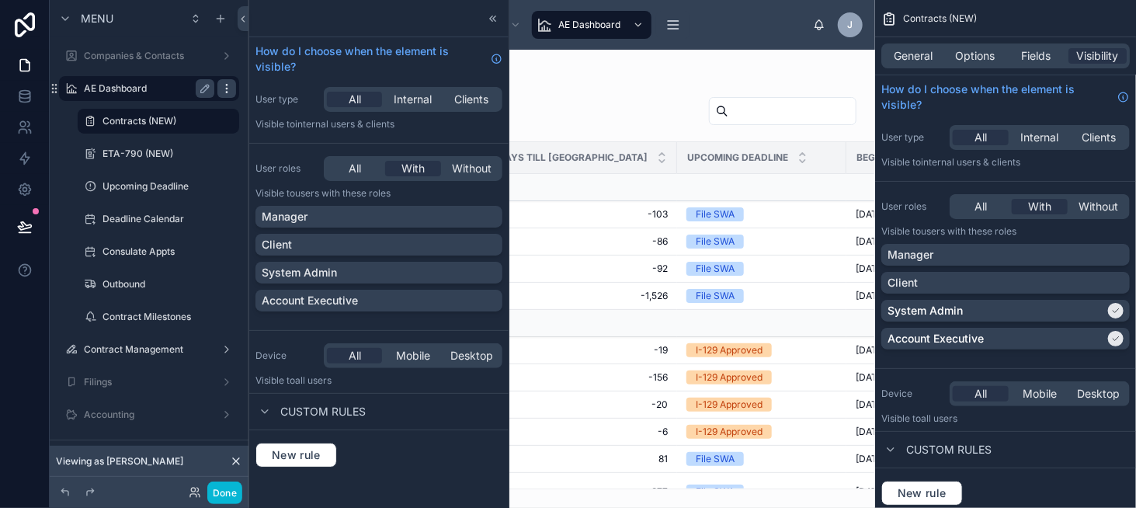
click at [225, 85] on icon "scrollable content" at bounding box center [227, 88] width 12 height 12
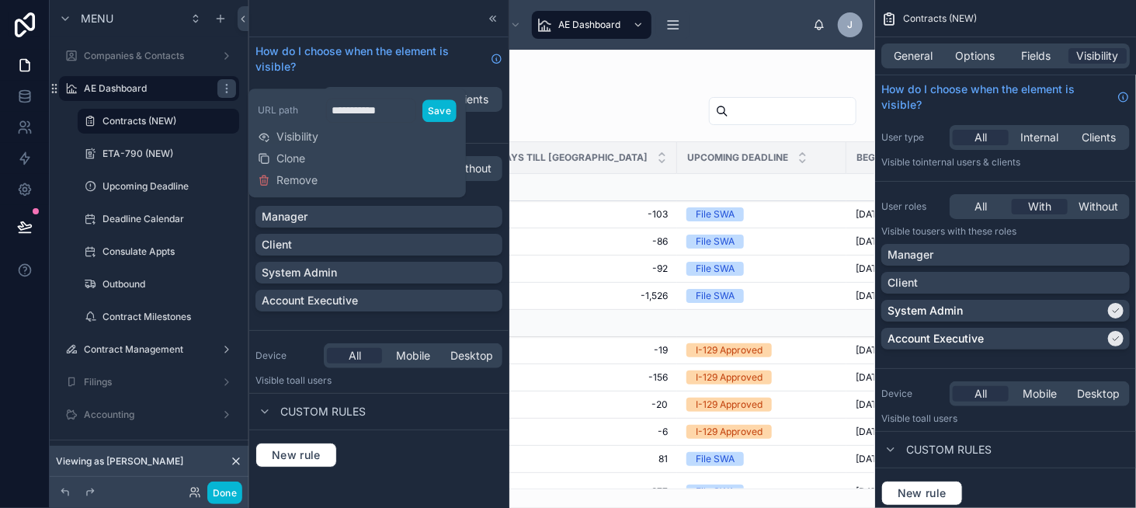
click at [295, 137] on span "Visibility" at bounding box center [297, 137] width 42 height 16
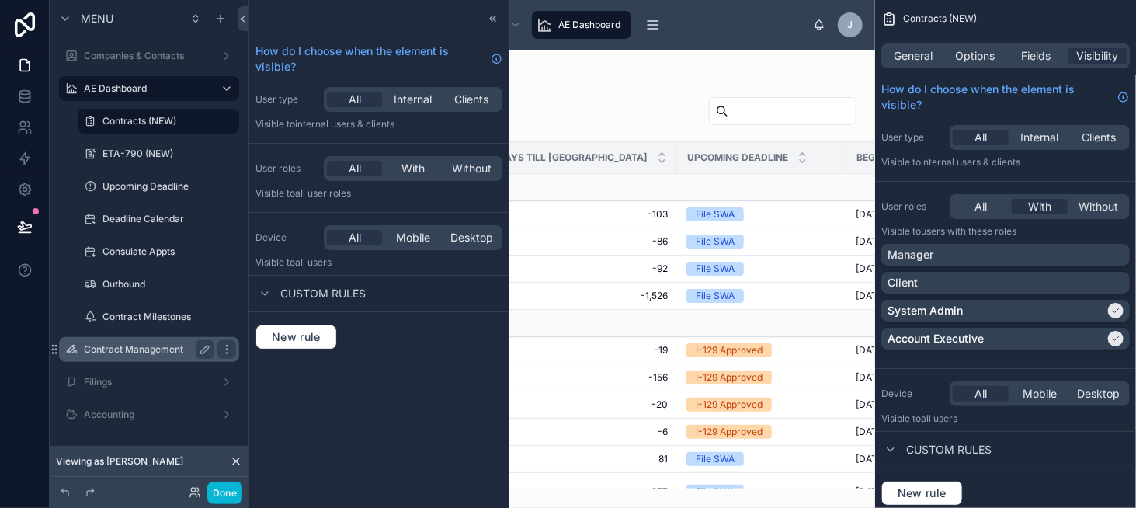
click at [166, 341] on div "Contract Management" at bounding box center [149, 349] width 130 height 19
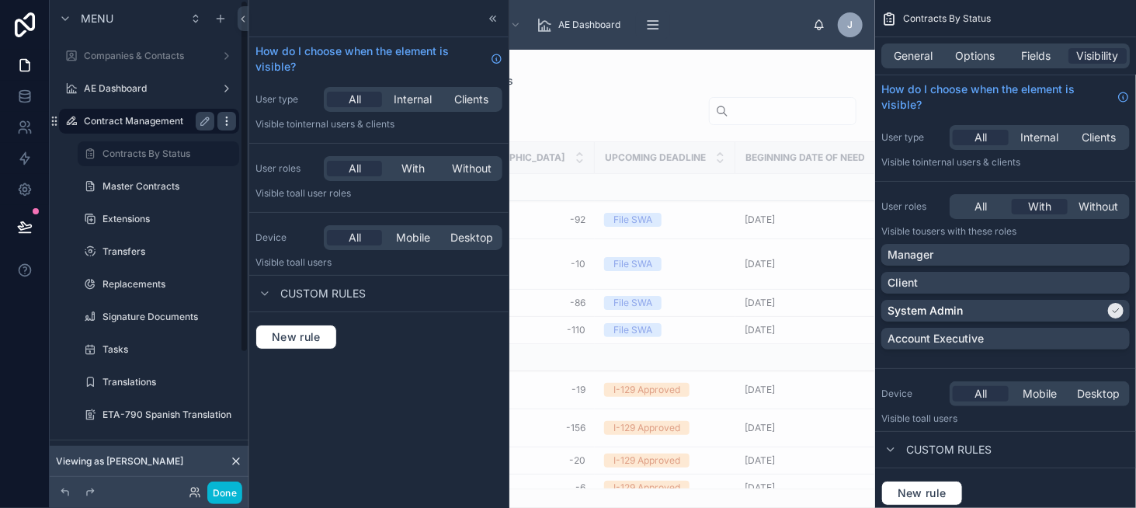
click at [234, 119] on div "scrollable content" at bounding box center [226, 121] width 19 height 19
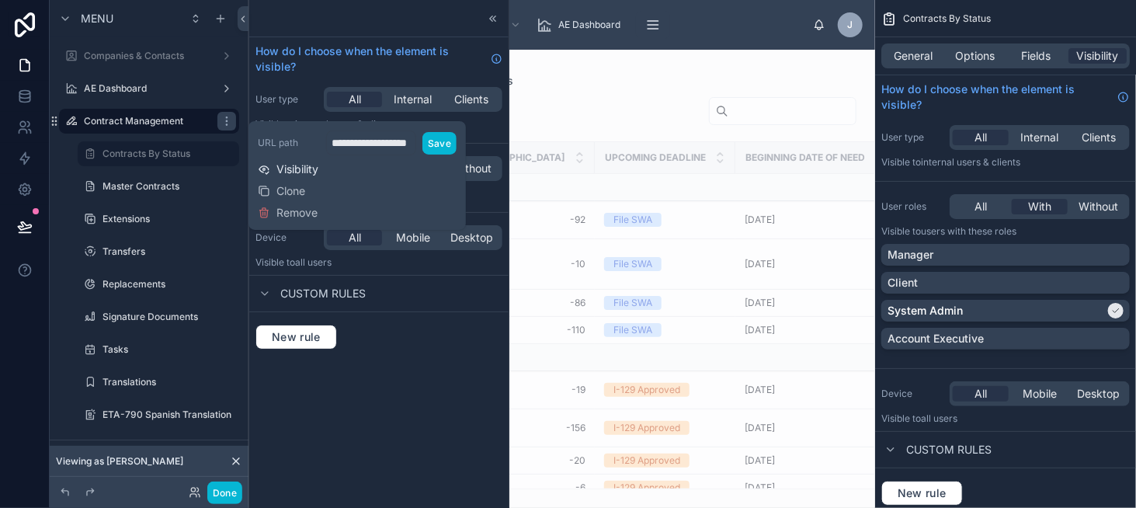
click at [291, 168] on span "Visibility" at bounding box center [297, 170] width 42 height 16
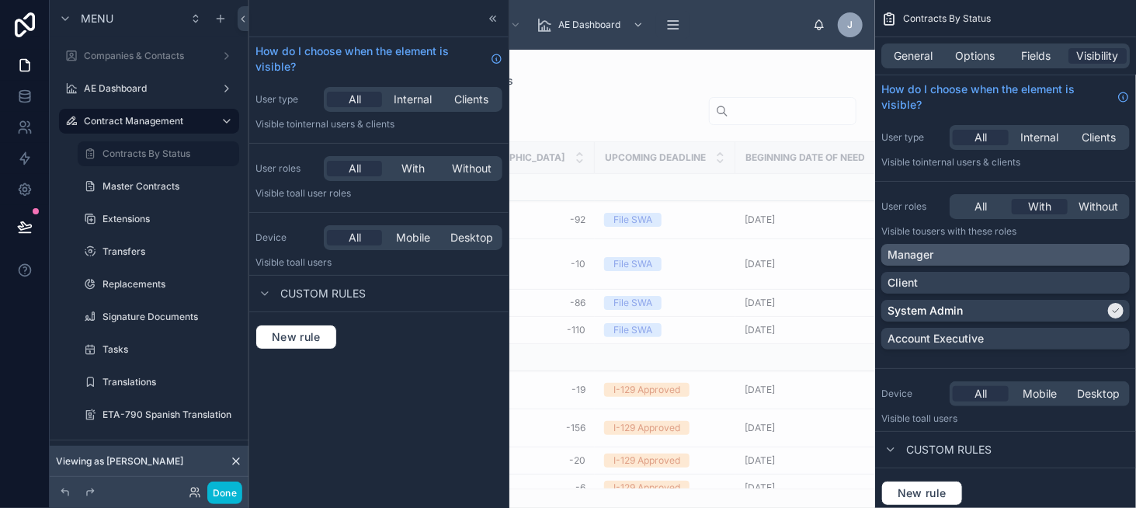
click at [1017, 263] on div "Manager" at bounding box center [1005, 255] width 248 height 22
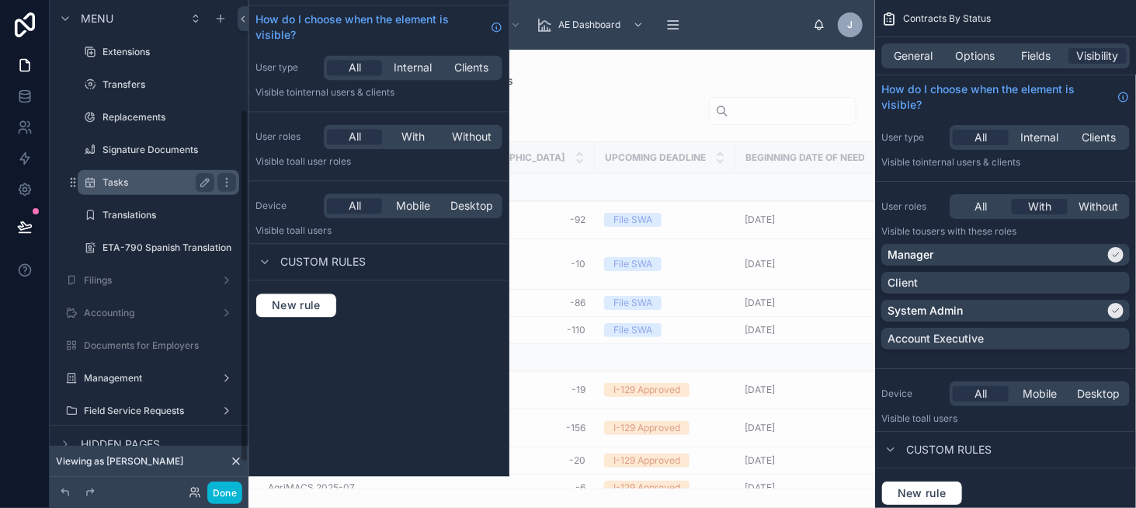
scroll to position [189, 0]
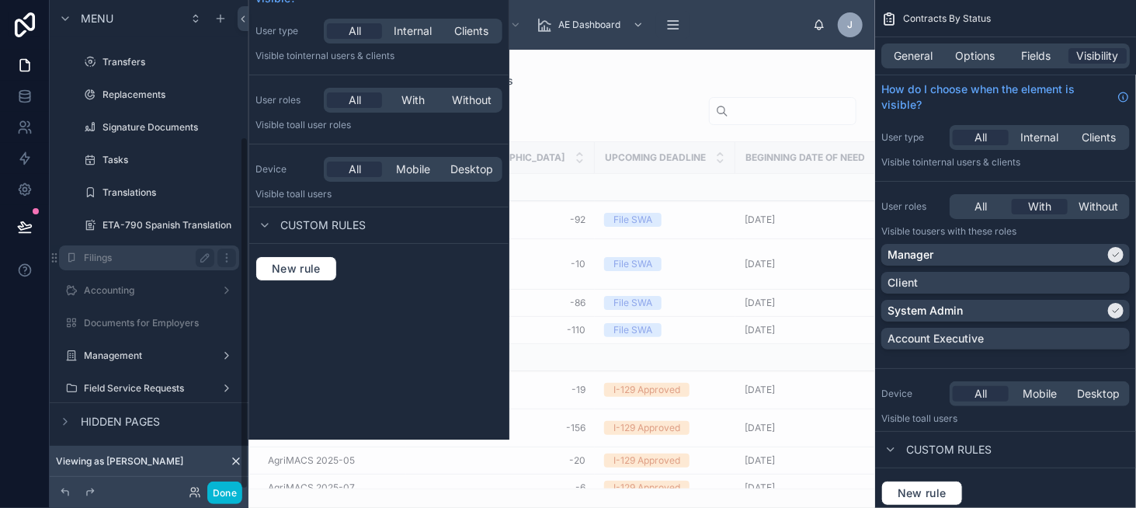
click at [168, 254] on label "Filings" at bounding box center [146, 258] width 124 height 12
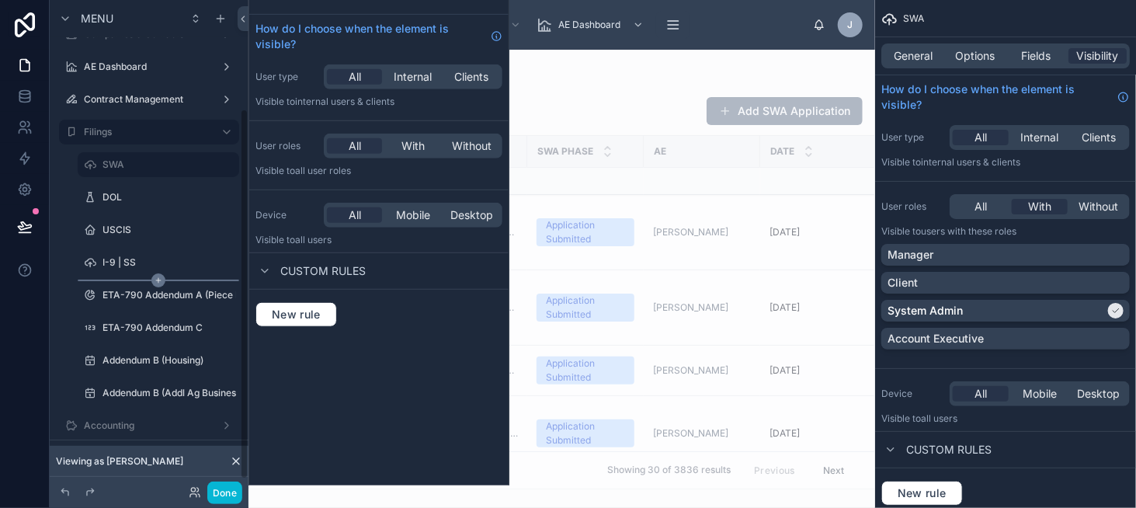
scroll to position [1, 0]
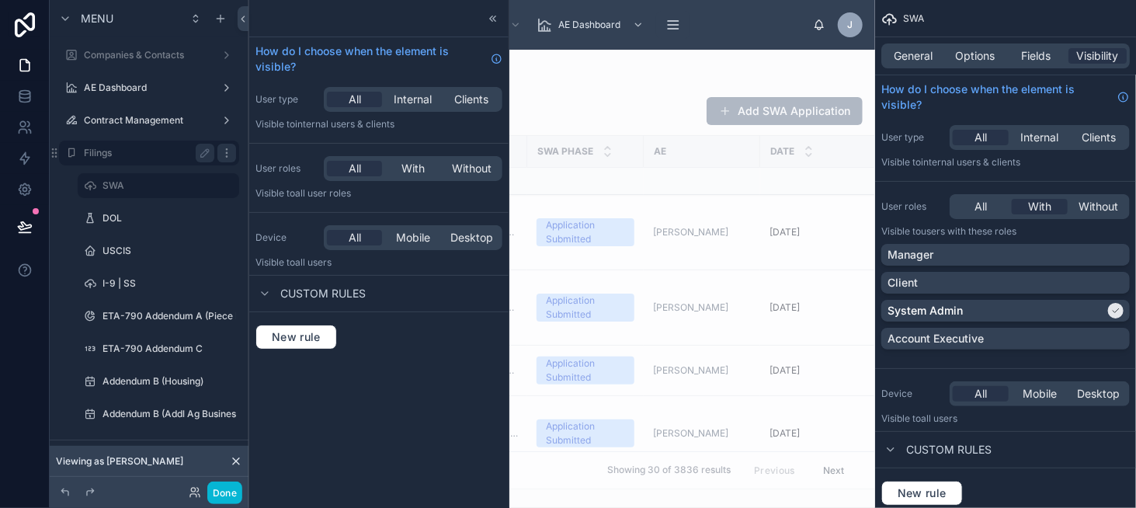
click at [227, 152] on icon "scrollable content" at bounding box center [226, 152] width 1 height 1
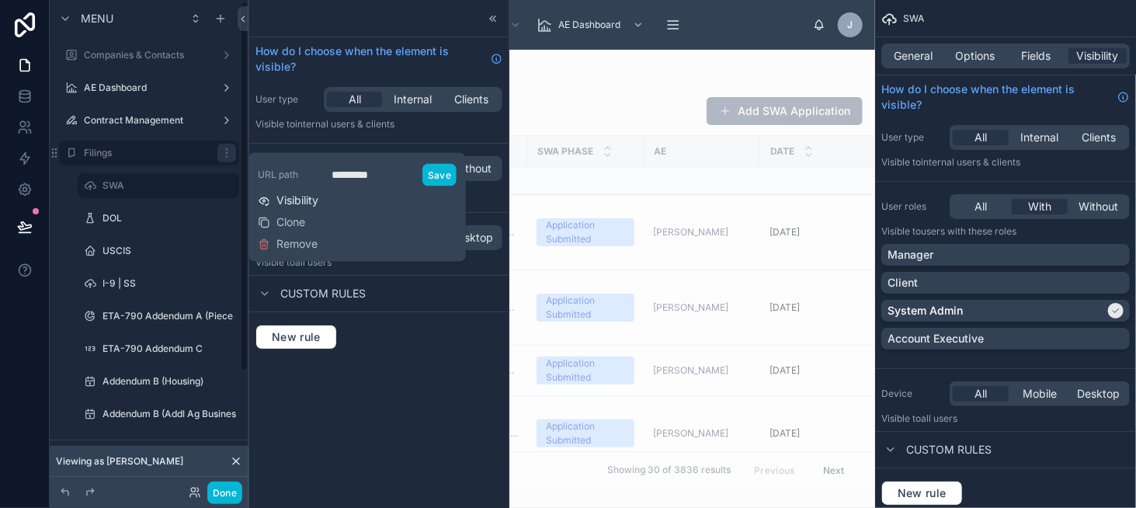
click at [318, 198] on span "Visibility" at bounding box center [297, 201] width 42 height 16
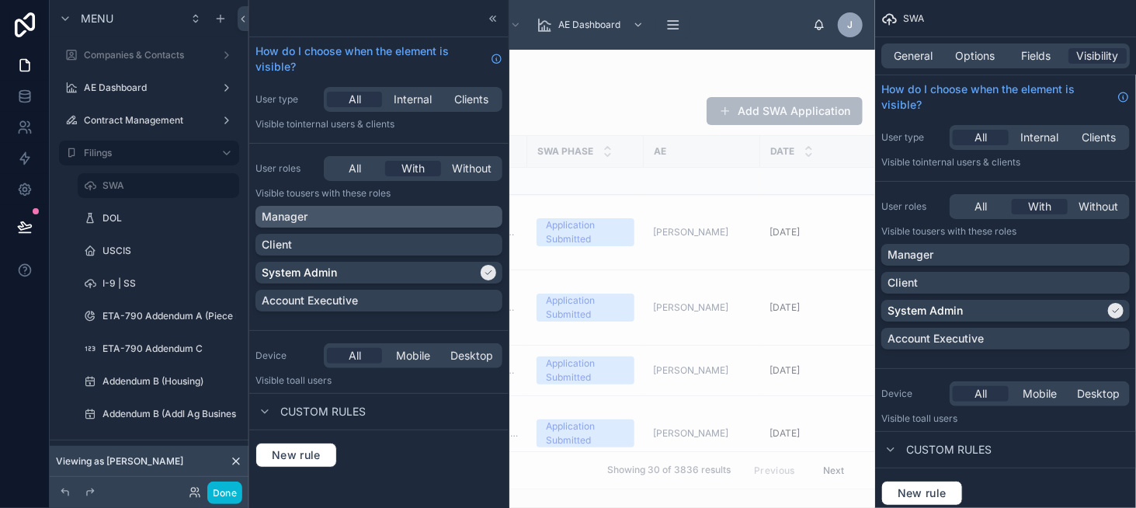
click at [419, 221] on div "Manager" at bounding box center [379, 217] width 234 height 16
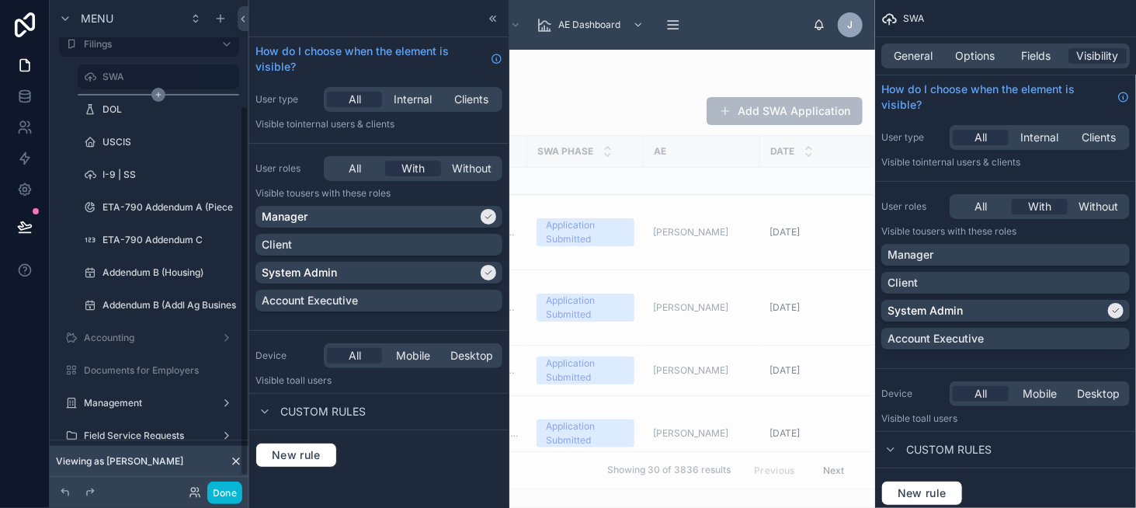
scroll to position [156, 0]
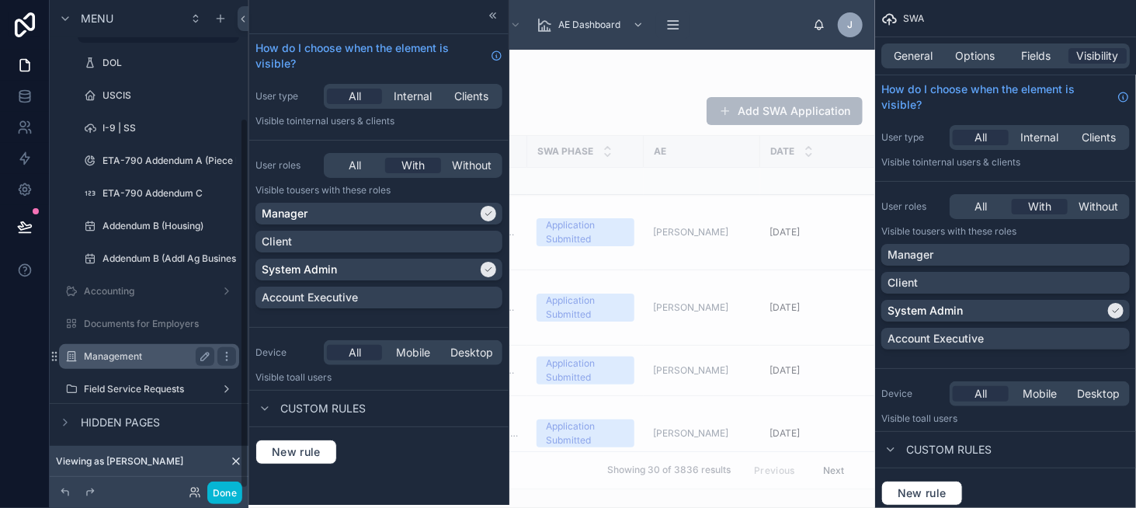
click at [160, 350] on label "Management" at bounding box center [146, 356] width 124 height 12
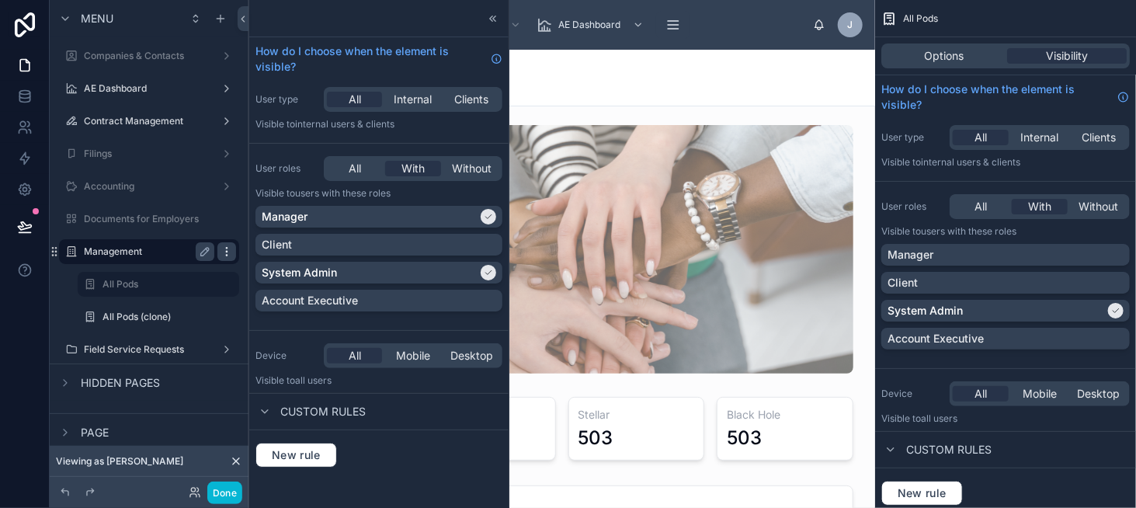
click at [227, 248] on icon "scrollable content" at bounding box center [226, 248] width 1 height 1
click at [230, 248] on icon "scrollable content" at bounding box center [227, 251] width 12 height 12
click at [231, 248] on icon "scrollable content" at bounding box center [227, 251] width 12 height 12
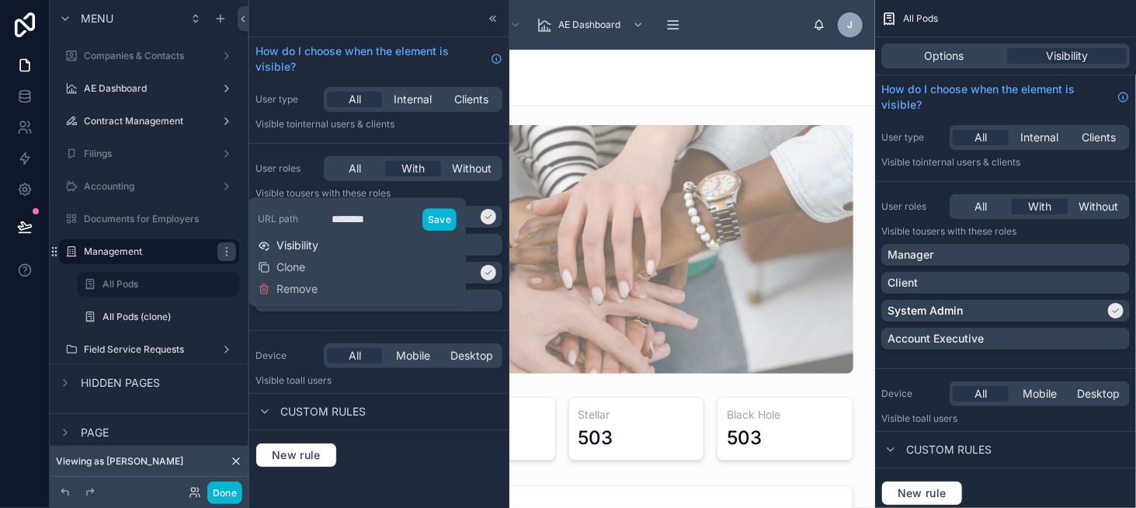
click at [308, 242] on span "Visibility" at bounding box center [297, 246] width 42 height 16
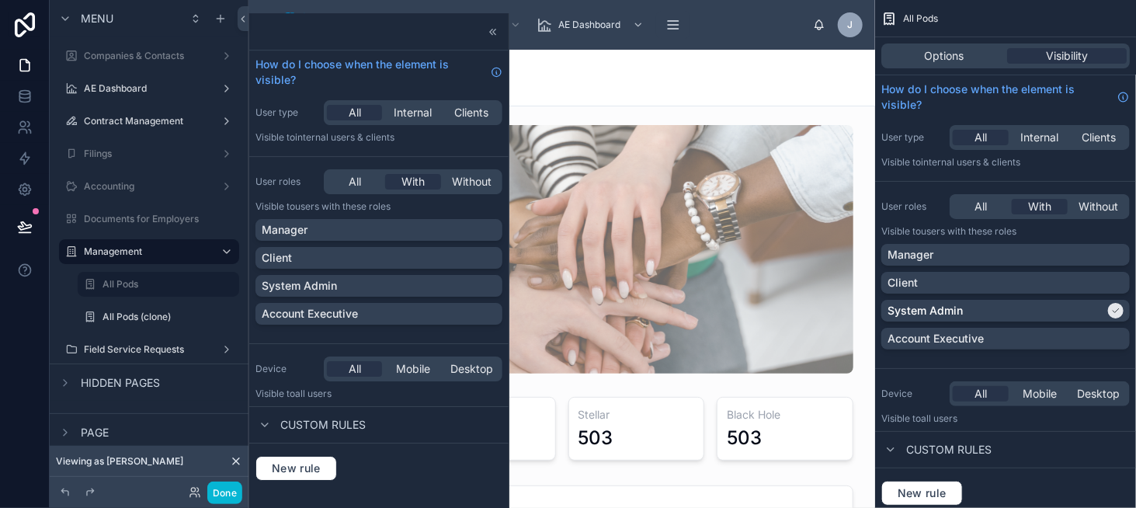
scroll to position [13, 0]
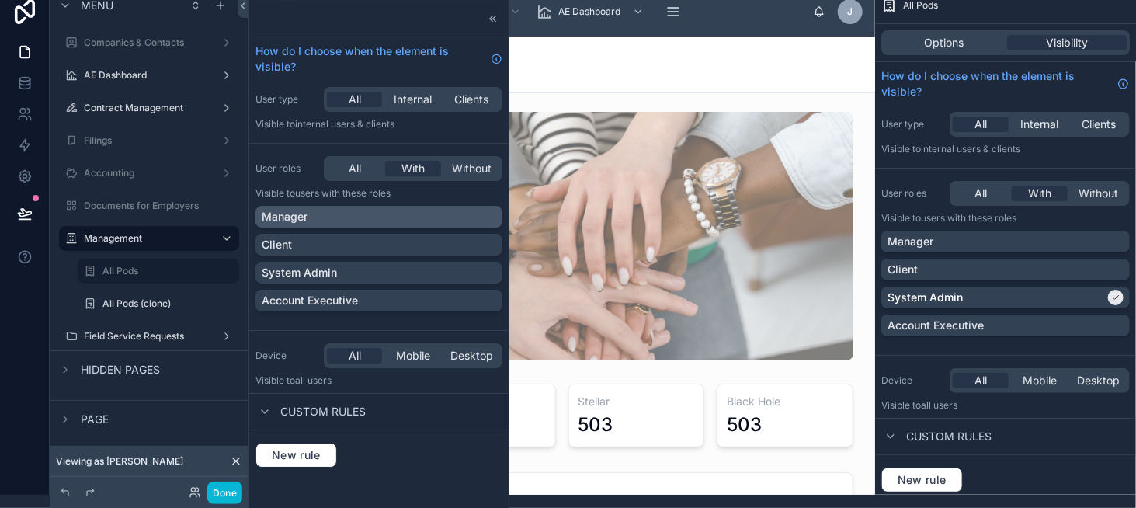
click at [354, 221] on div "Manager" at bounding box center [379, 217] width 234 height 16
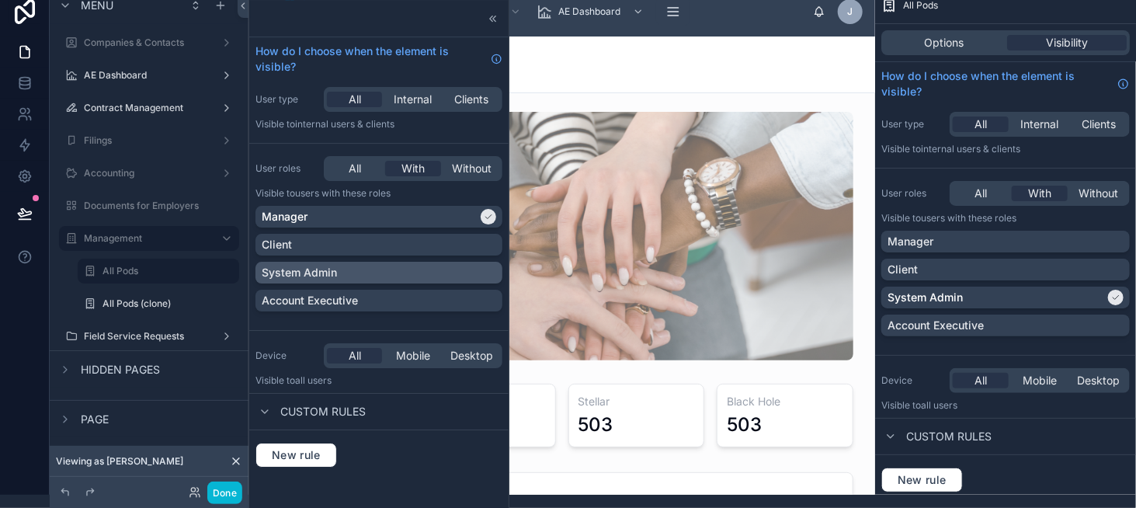
click at [332, 277] on p "System Admin" at bounding box center [299, 273] width 75 height 16
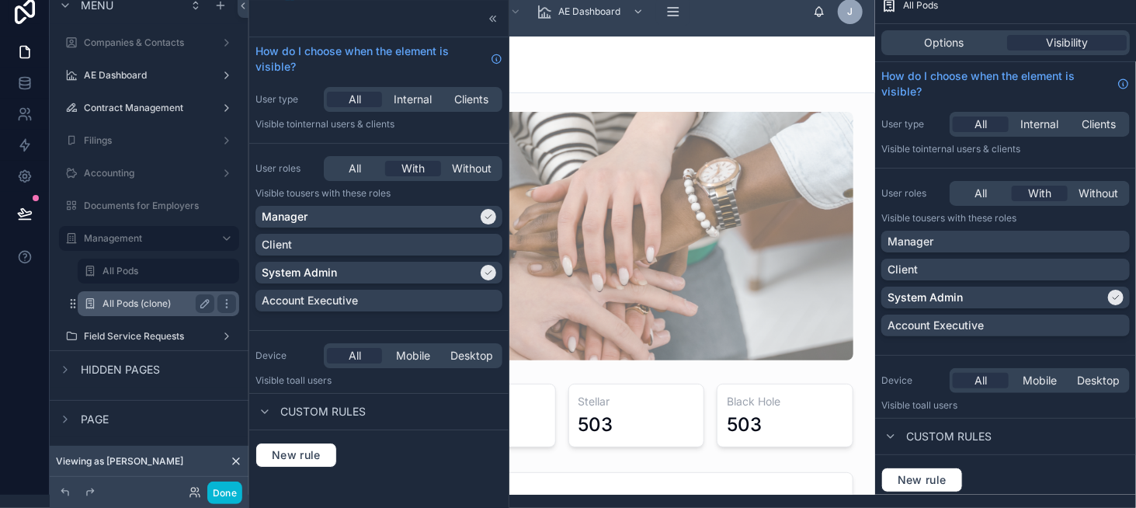
scroll to position [13, 0]
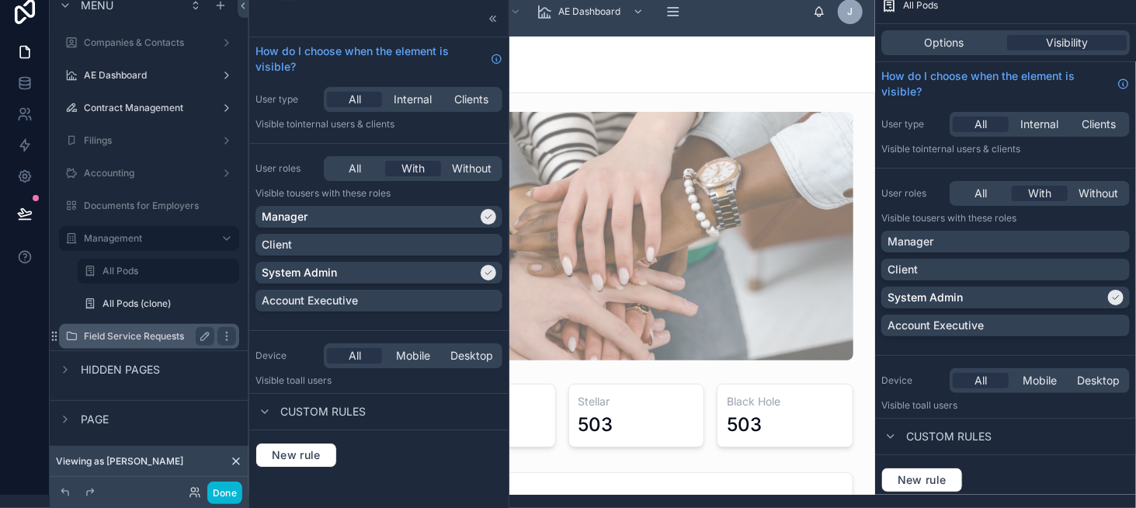
click at [179, 338] on label "Field Service Requests" at bounding box center [146, 336] width 124 height 12
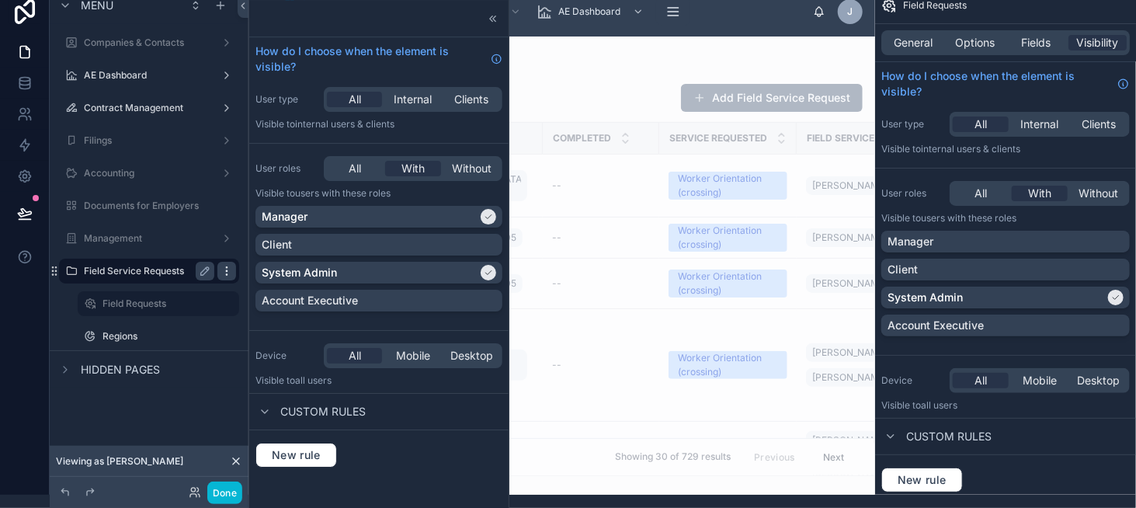
click at [228, 269] on icon "scrollable content" at bounding box center [227, 271] width 12 height 12
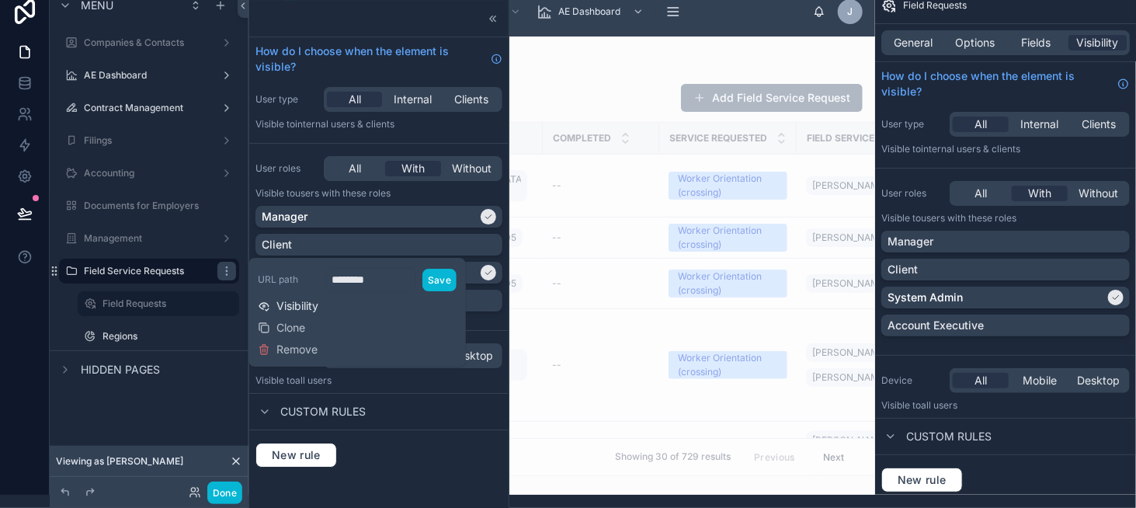
click at [312, 304] on span "Visibility" at bounding box center [297, 306] width 42 height 16
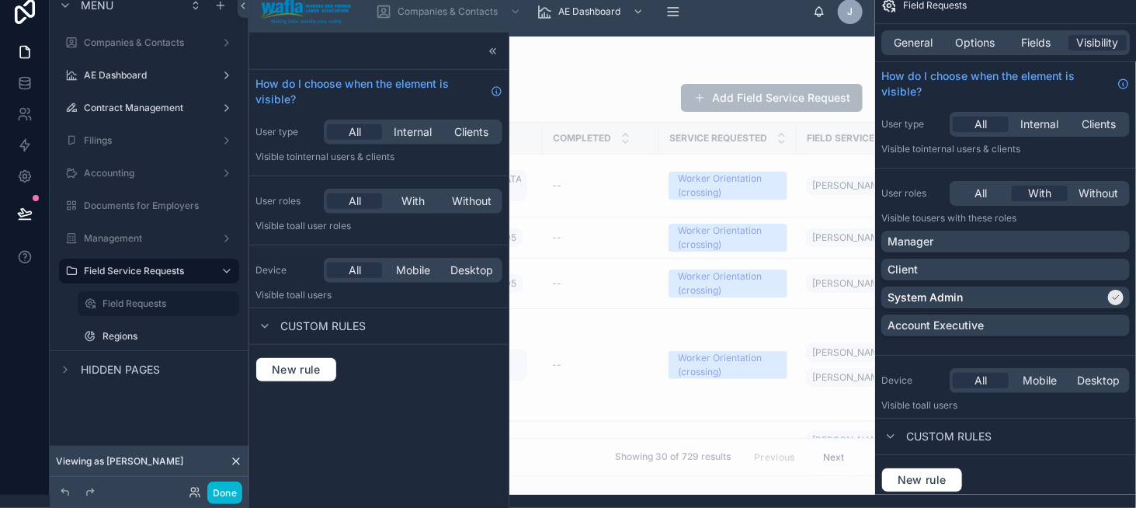
scroll to position [45, 0]
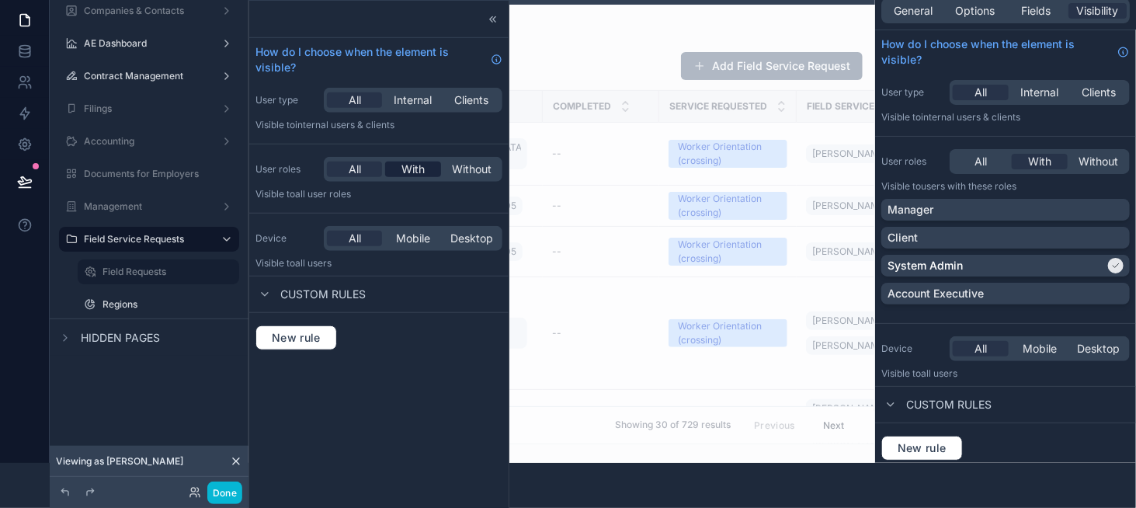
click at [412, 169] on span "With" at bounding box center [412, 170] width 23 height 16
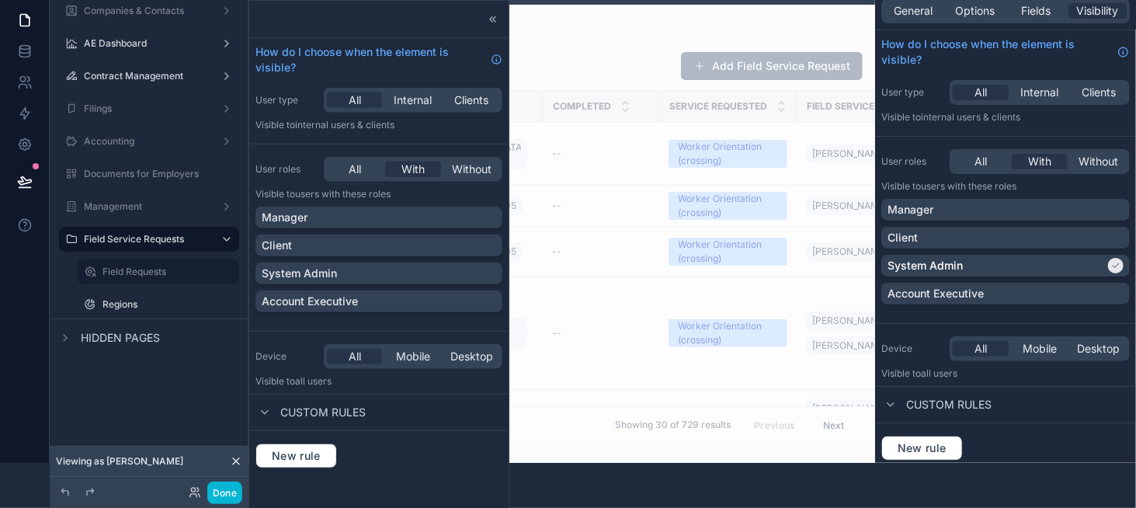
scroll to position [45, 0]
click at [366, 215] on div "Manager" at bounding box center [379, 218] width 234 height 16
click at [349, 270] on div "System Admin" at bounding box center [379, 274] width 234 height 16
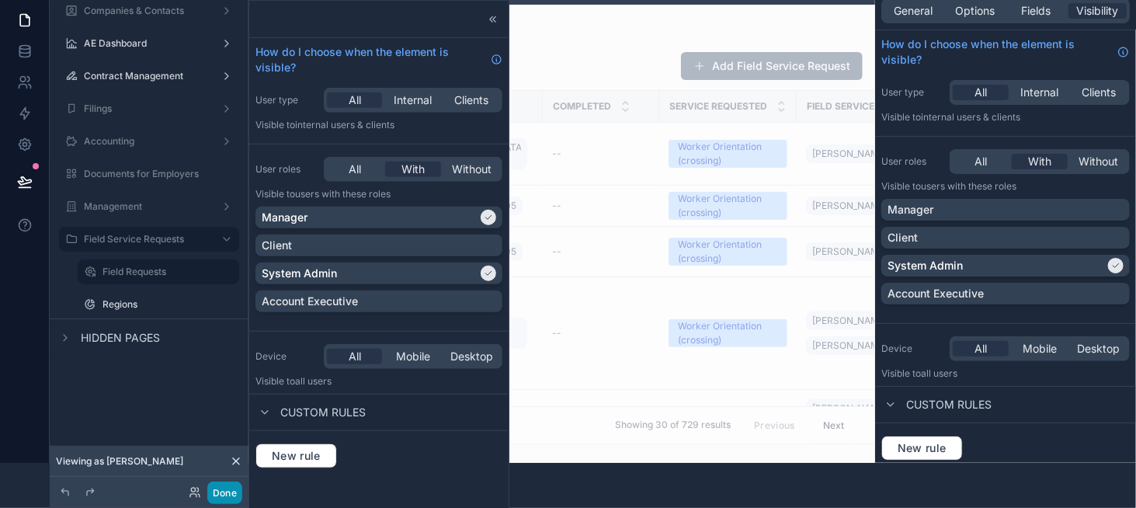
click at [214, 500] on button "Done" at bounding box center [224, 492] width 35 height 23
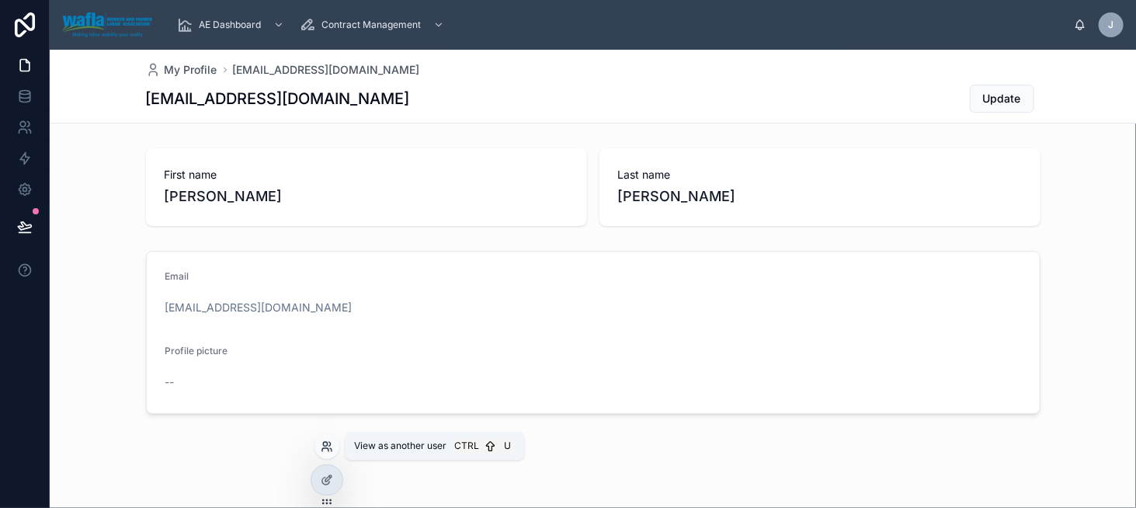
click at [325, 448] on icon at bounding box center [325, 449] width 6 height 3
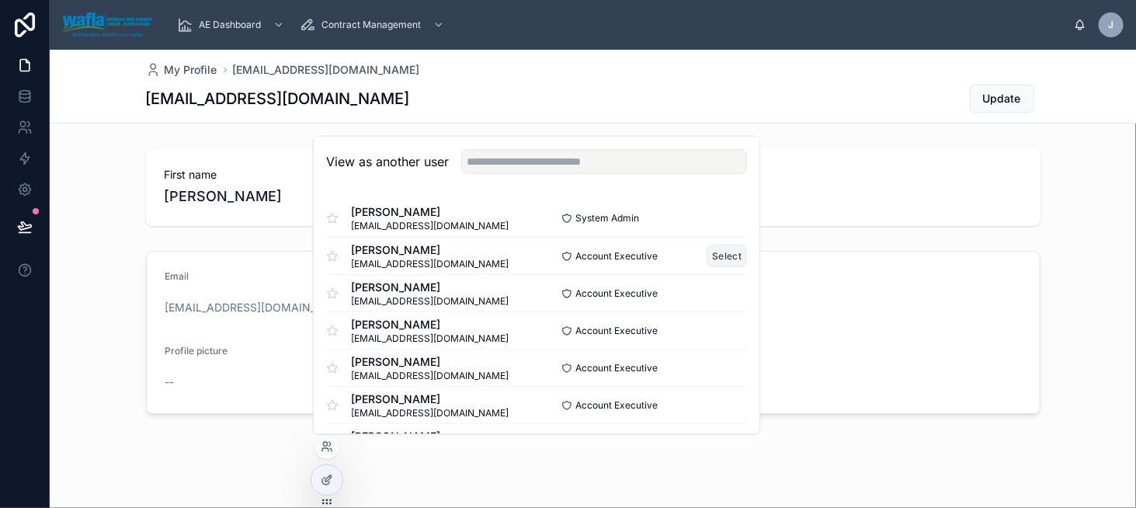
click at [707, 248] on button "Select" at bounding box center [727, 256] width 40 height 23
click at [720, 252] on button "Select" at bounding box center [727, 256] width 40 height 23
click at [711, 294] on button "Select" at bounding box center [727, 293] width 40 height 23
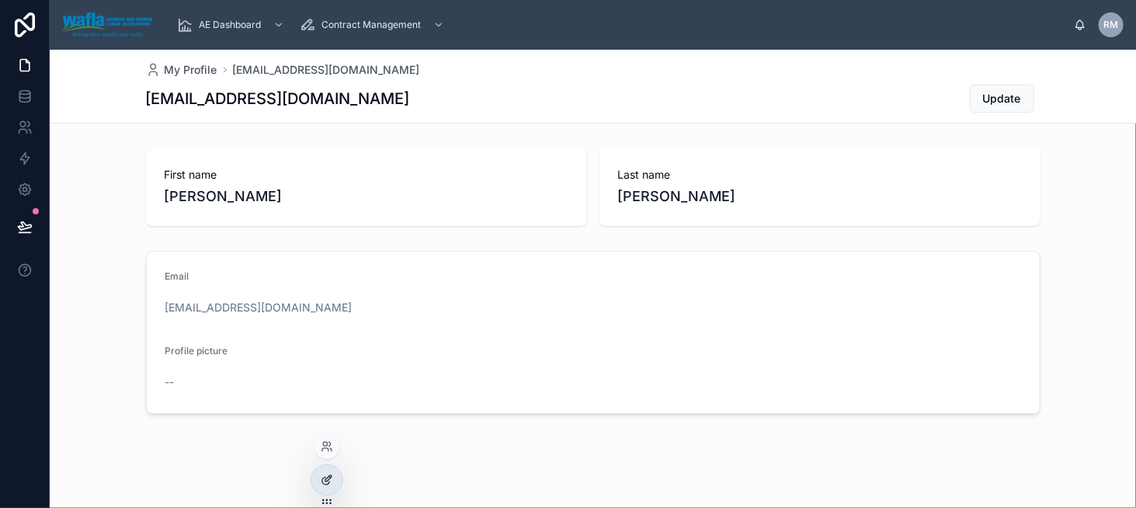
click at [333, 479] on div at bounding box center [326, 480] width 31 height 30
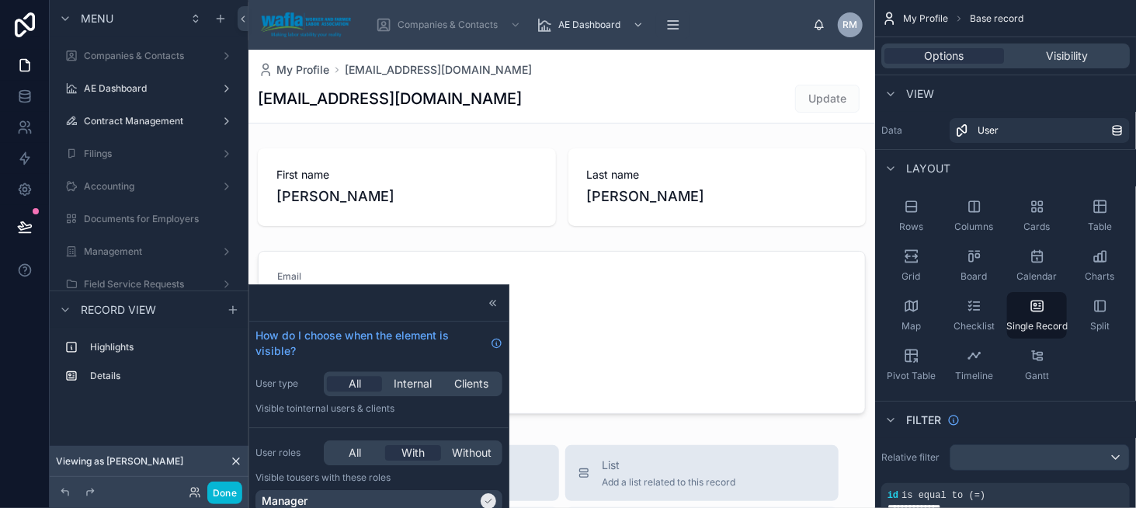
drag, startPoint x: 165, startPoint y: 120, endPoint x: 242, endPoint y: 123, distance: 76.9
click at [165, 120] on label "Contract Management" at bounding box center [149, 121] width 130 height 12
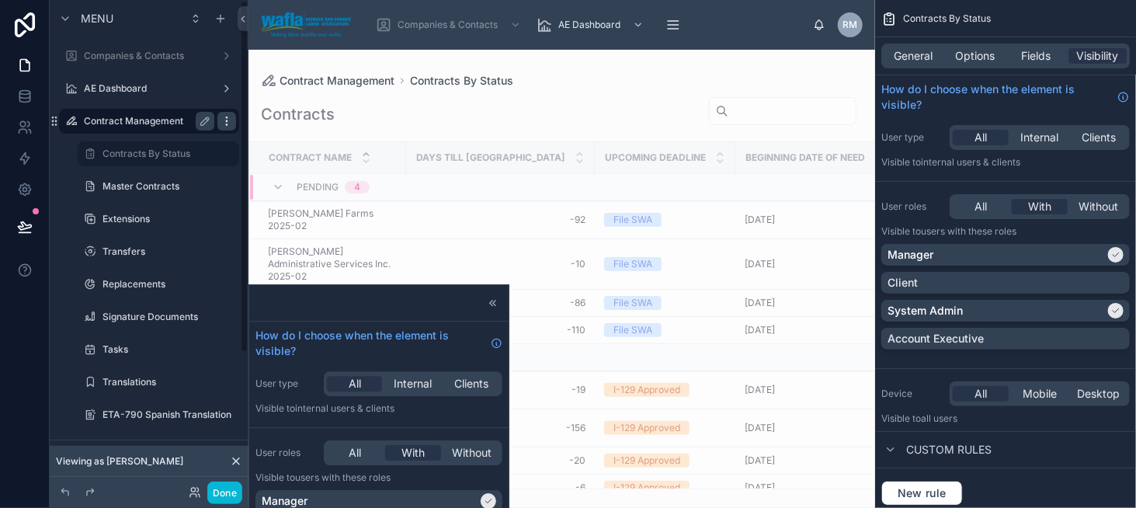
click at [224, 124] on icon "scrollable content" at bounding box center [227, 121] width 12 height 12
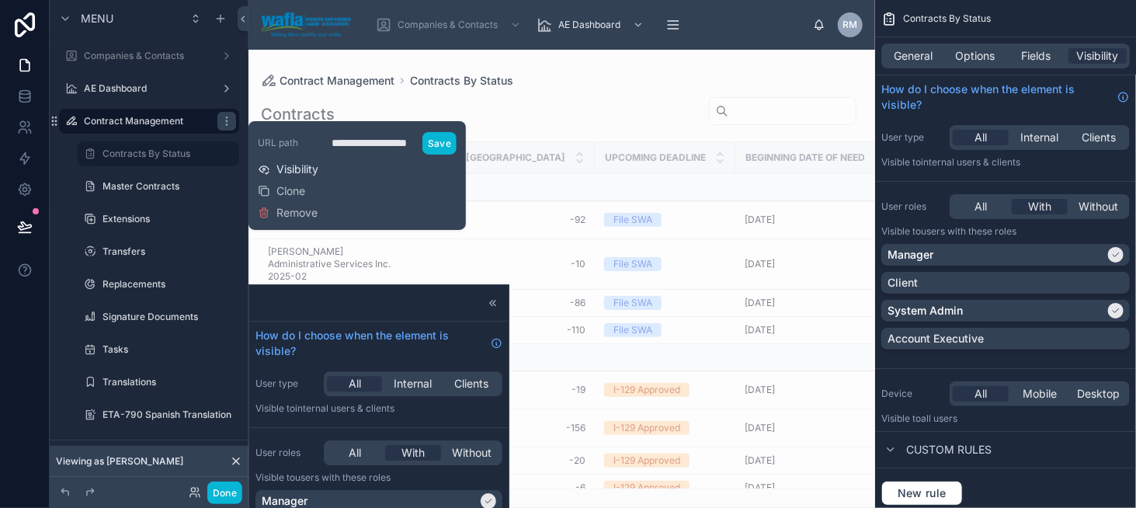
click at [297, 174] on span "Visibility" at bounding box center [297, 170] width 42 height 16
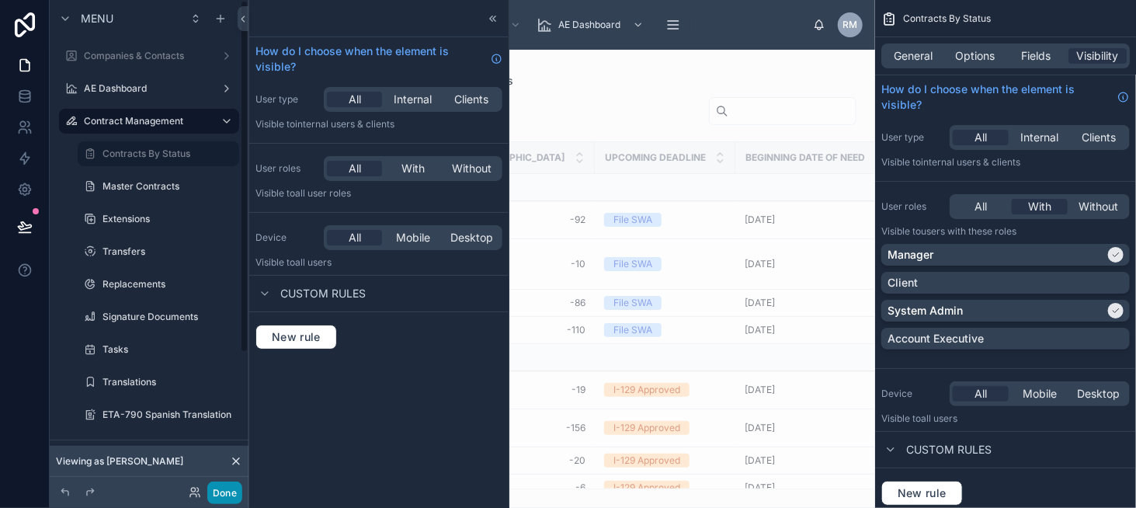
click at [221, 500] on button "Done" at bounding box center [224, 492] width 35 height 23
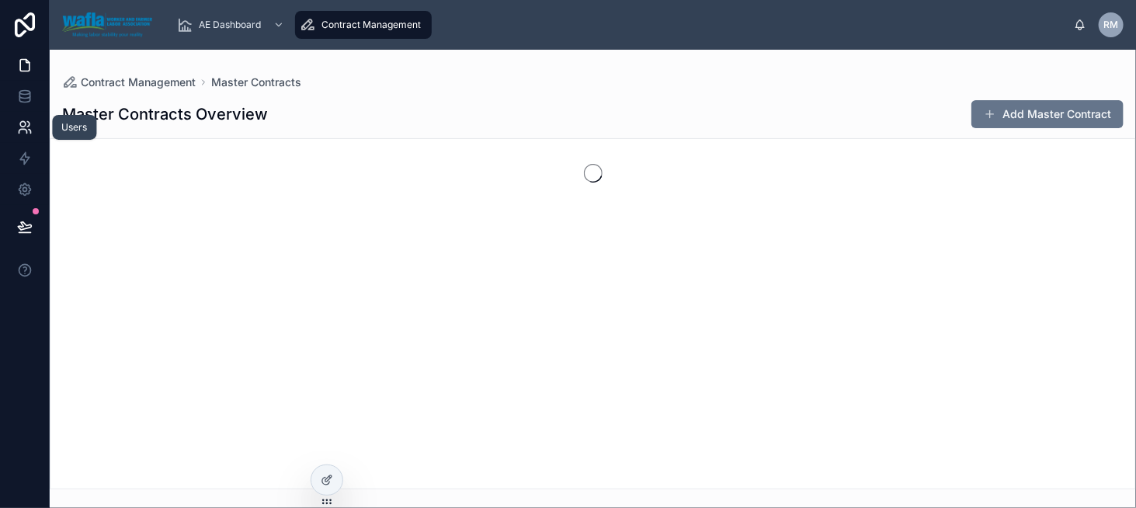
click at [23, 130] on icon at bounding box center [25, 128] width 16 height 16
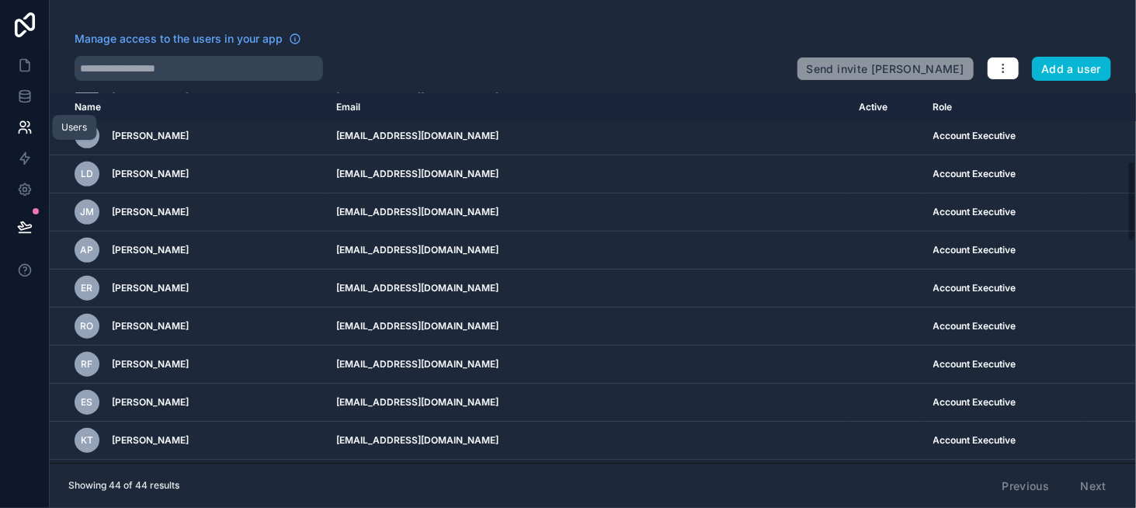
scroll to position [307, 0]
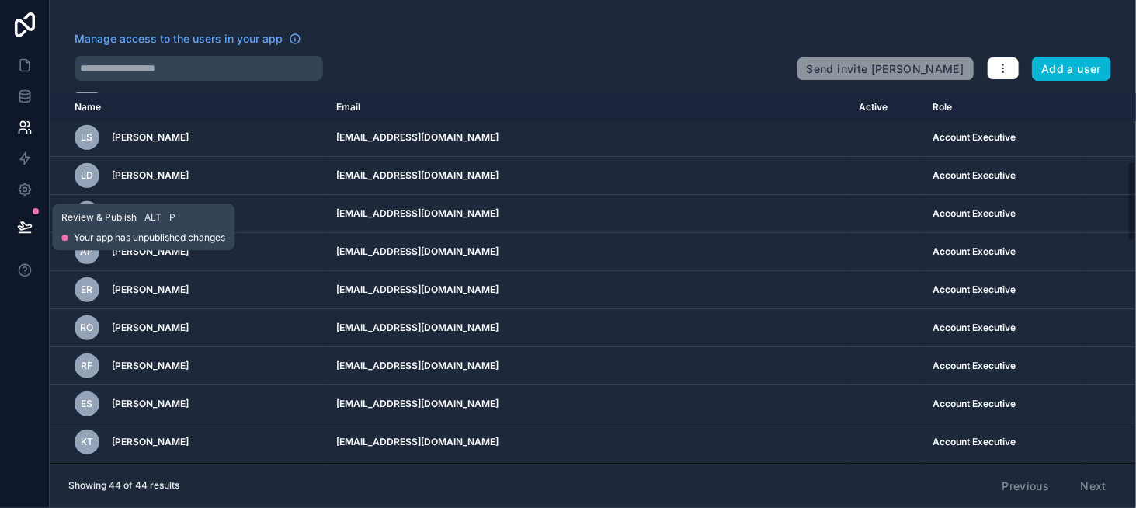
click at [24, 221] on icon at bounding box center [25, 227] width 16 height 16
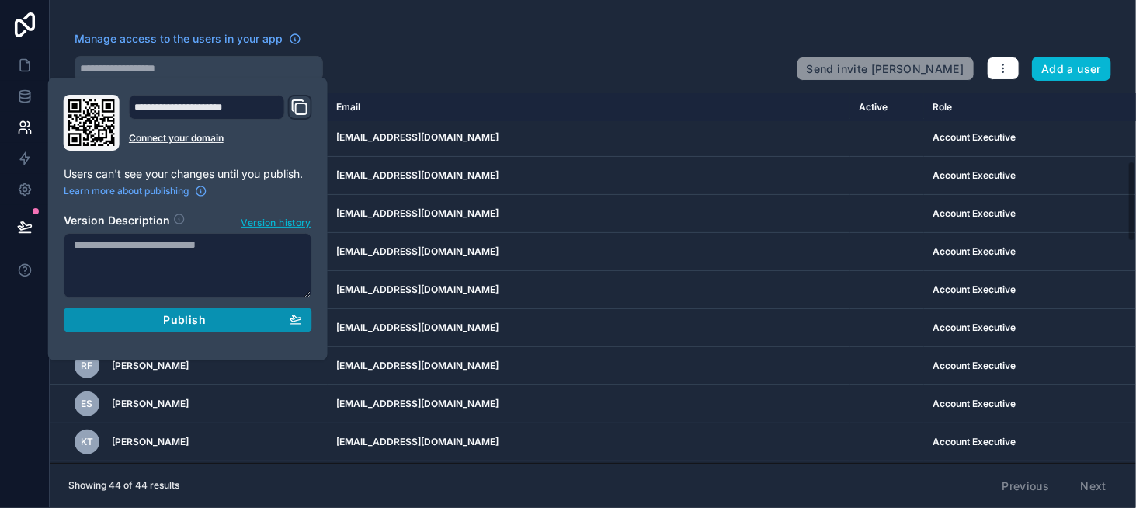
click at [172, 313] on span "Publish" at bounding box center [184, 320] width 42 height 14
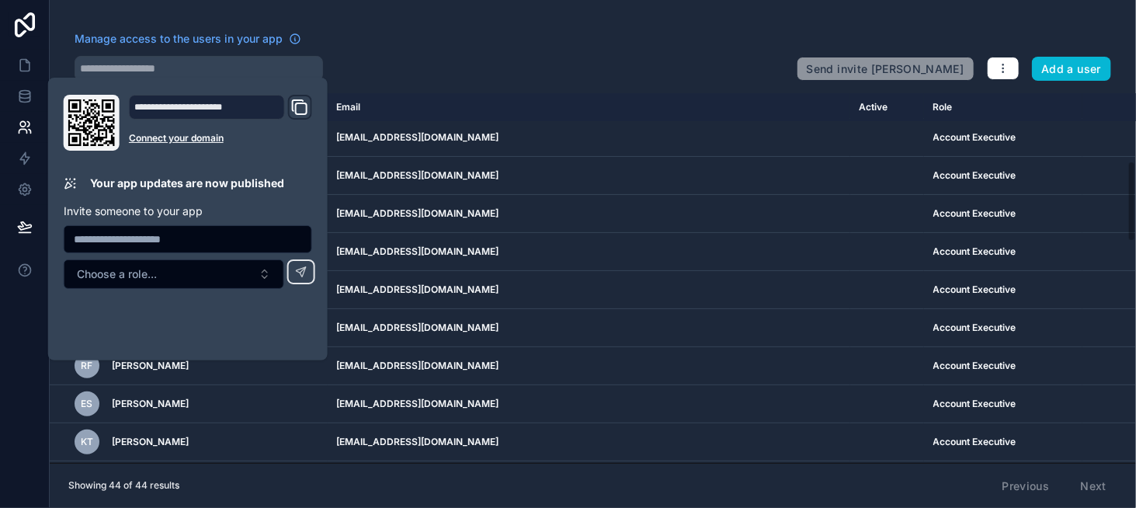
click at [382, 51] on div "Manage access to the users in your app" at bounding box center [430, 43] width 710 height 25
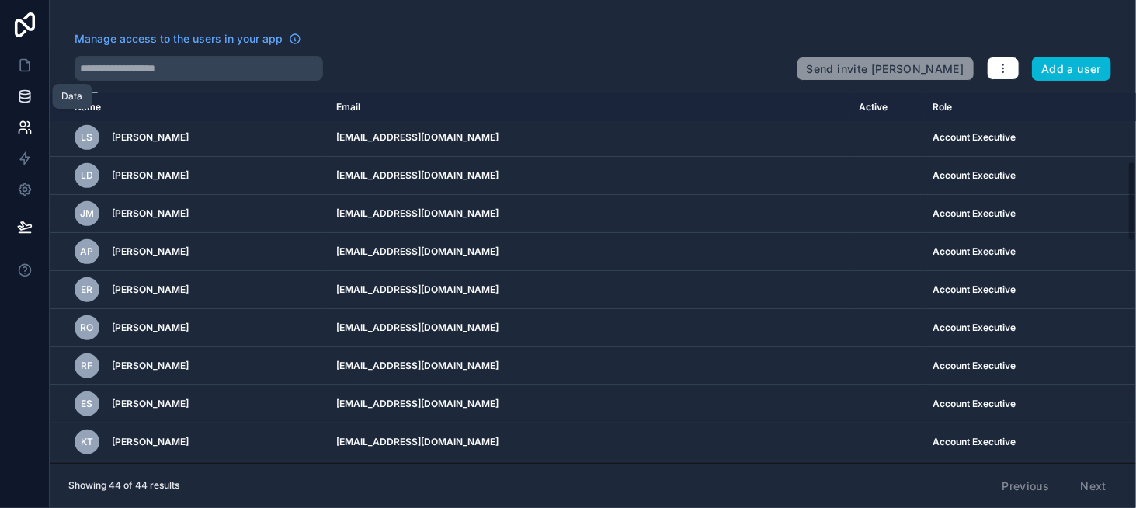
click at [14, 103] on link at bounding box center [24, 96] width 49 height 31
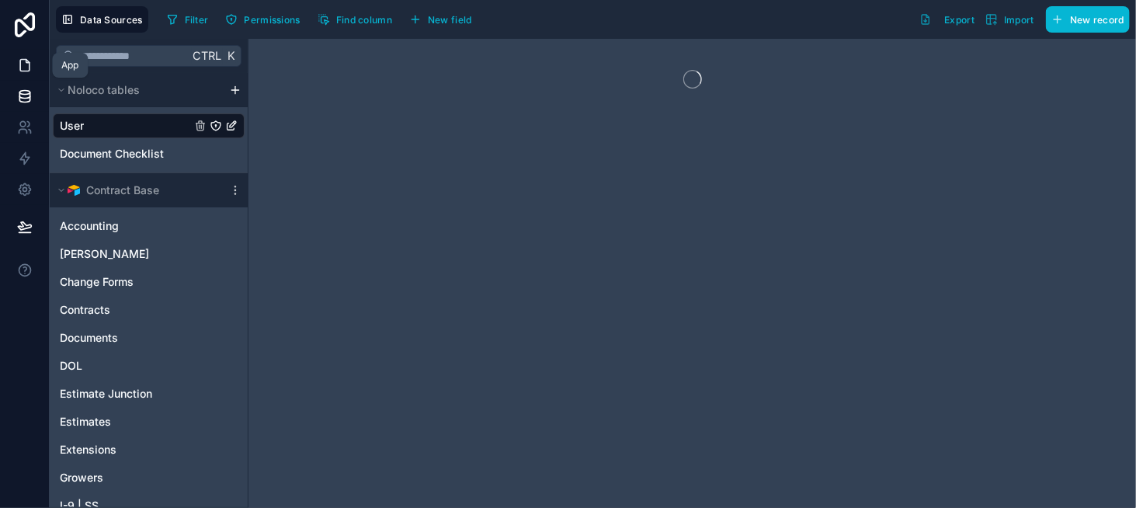
click at [35, 69] on link at bounding box center [24, 65] width 49 height 31
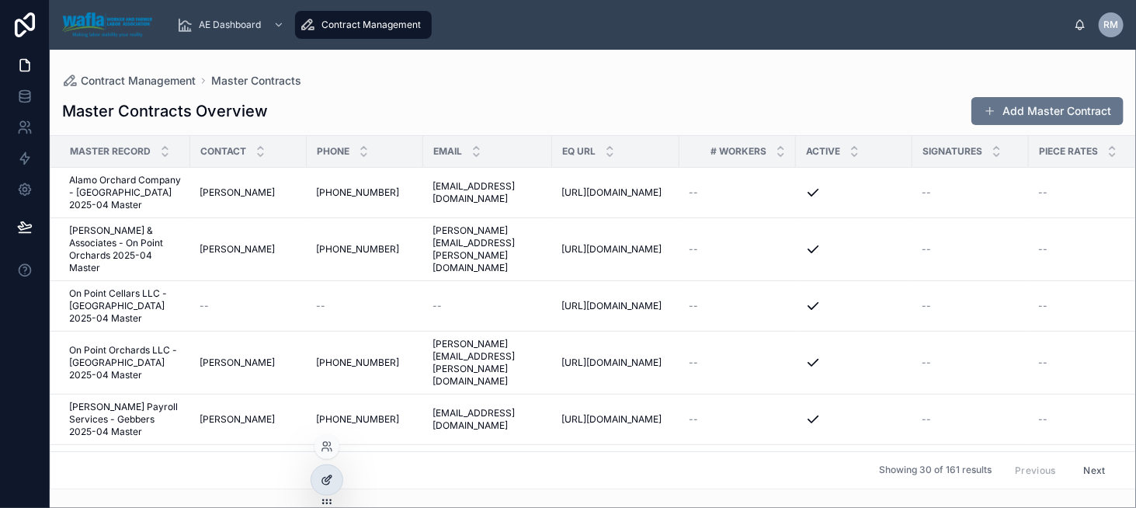
click at [333, 478] on div at bounding box center [326, 480] width 31 height 30
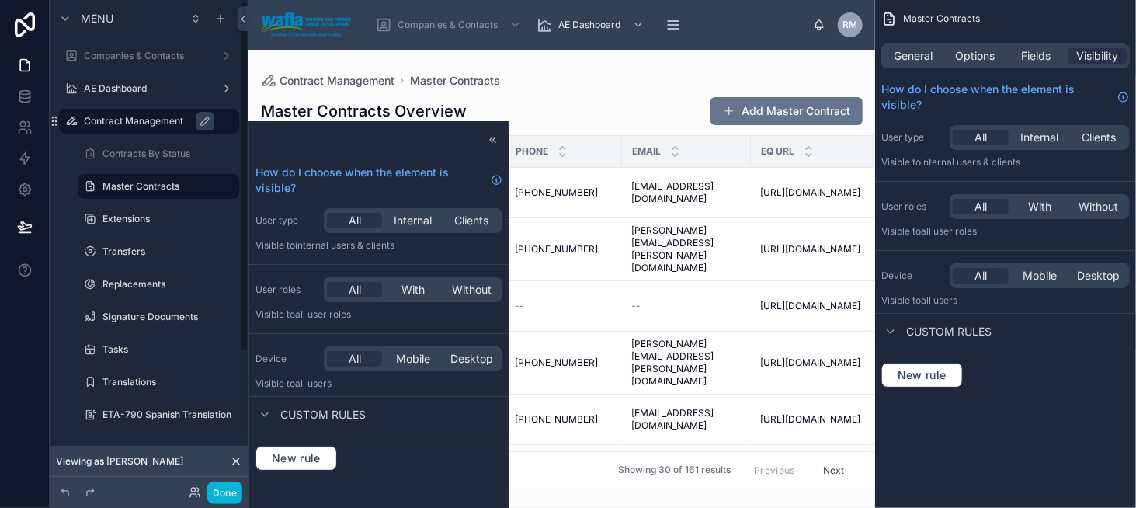
click at [143, 120] on label "Contract Management" at bounding box center [157, 121] width 146 height 12
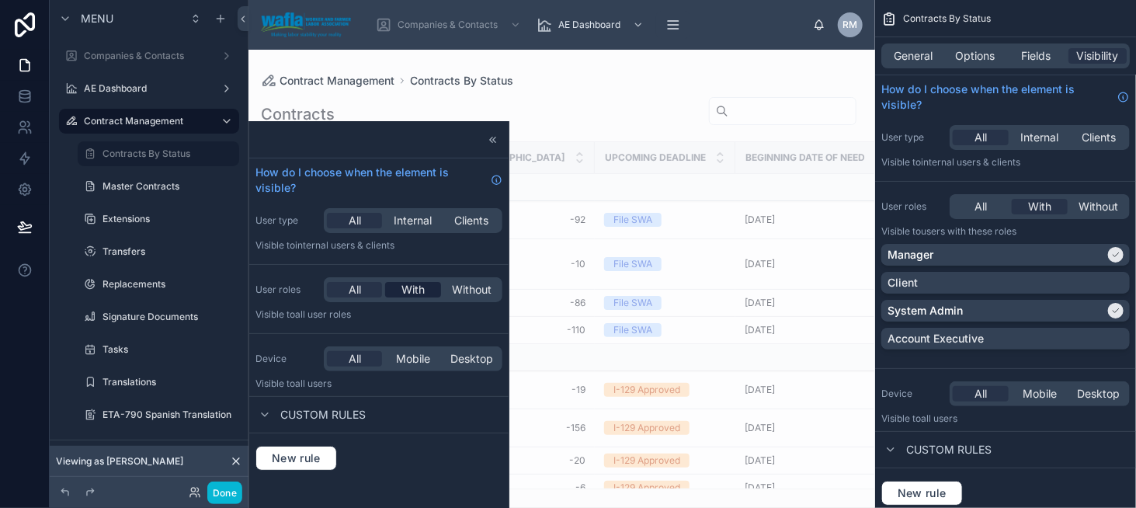
click at [416, 288] on span "With" at bounding box center [412, 290] width 23 height 16
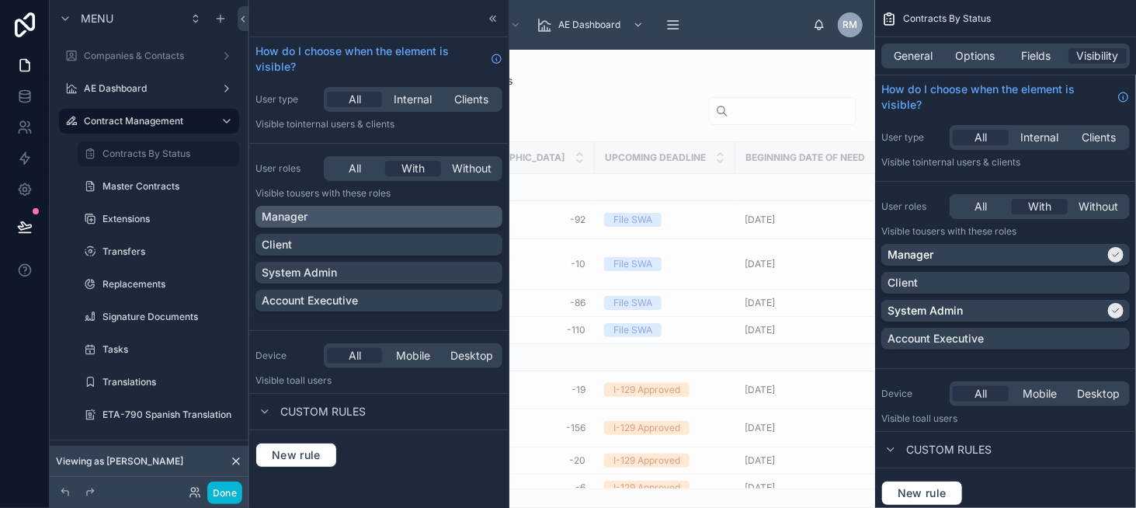
click at [398, 224] on div "Manager" at bounding box center [379, 217] width 234 height 16
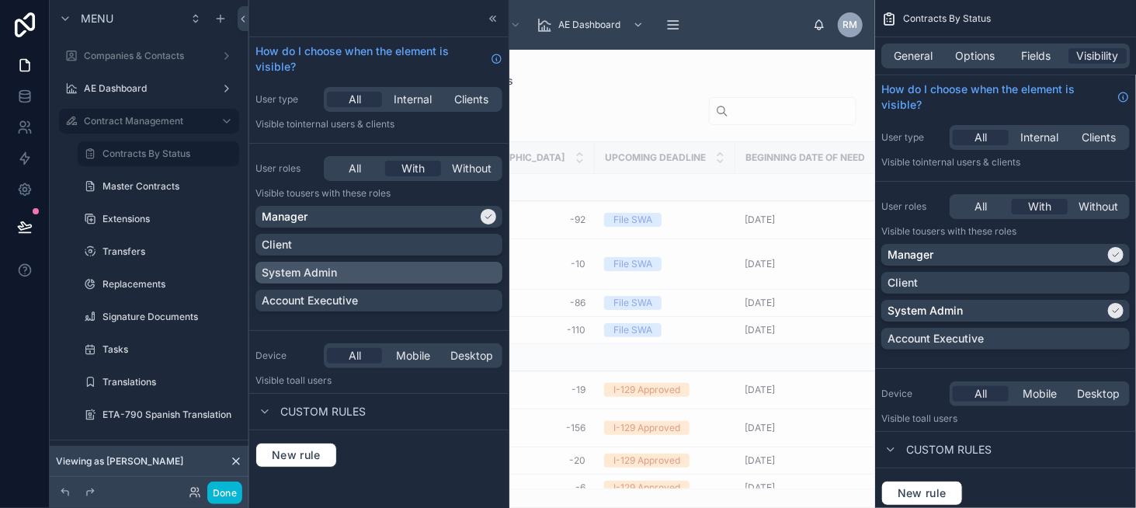
click at [394, 270] on div "System Admin" at bounding box center [379, 273] width 234 height 16
click at [224, 494] on button "Done" at bounding box center [224, 492] width 35 height 23
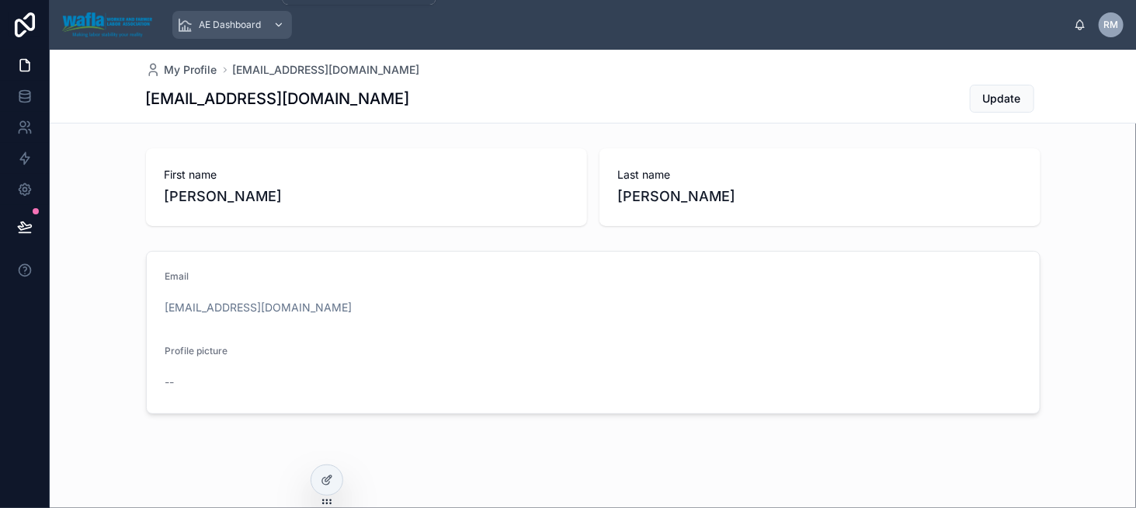
click at [200, 19] on span "AE Dashboard" at bounding box center [230, 25] width 62 height 12
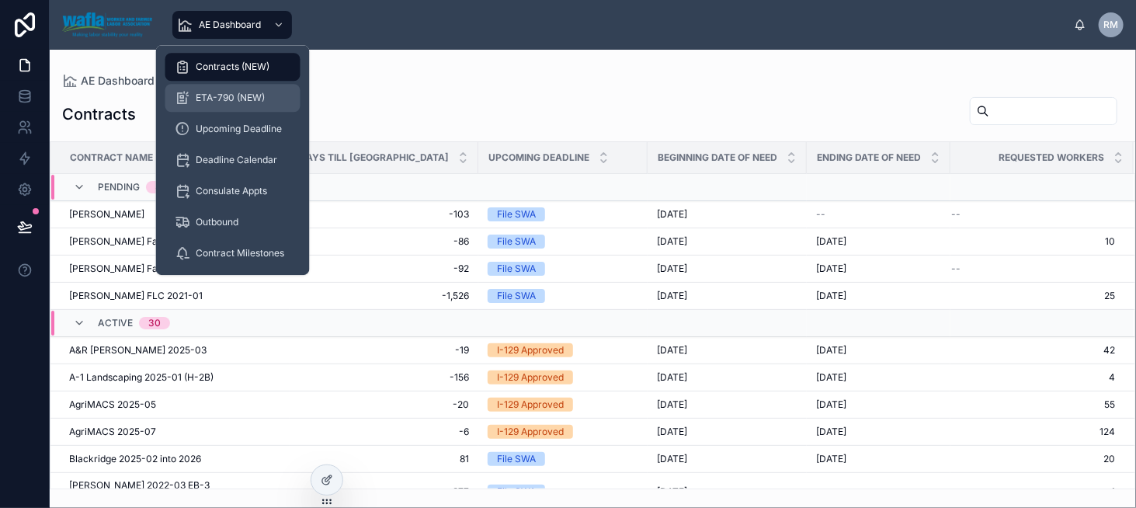
click at [225, 96] on span "ETA-790 (NEW)" at bounding box center [230, 98] width 69 height 12
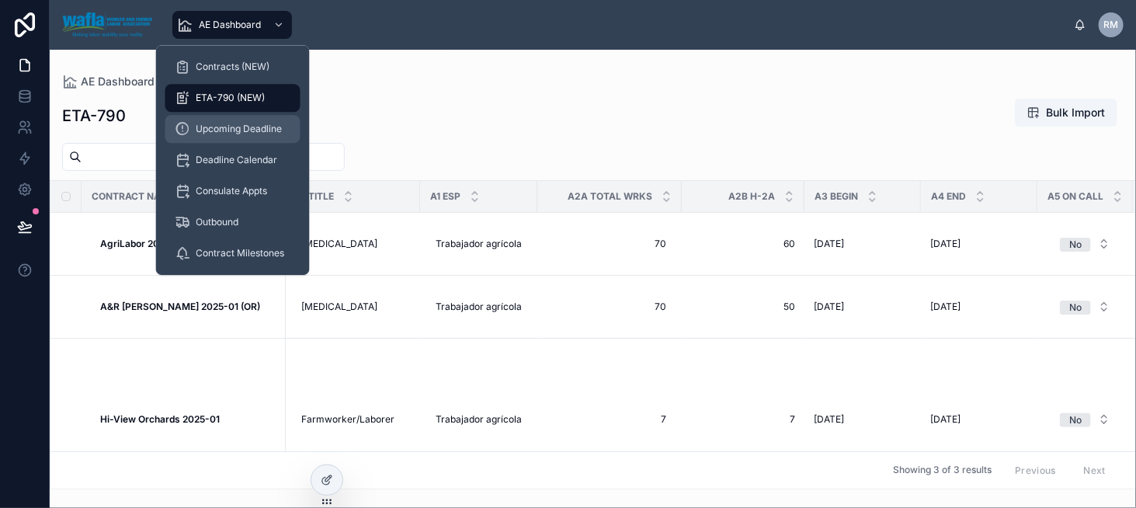
click at [245, 133] on span "Upcoming Deadline" at bounding box center [239, 129] width 86 height 12
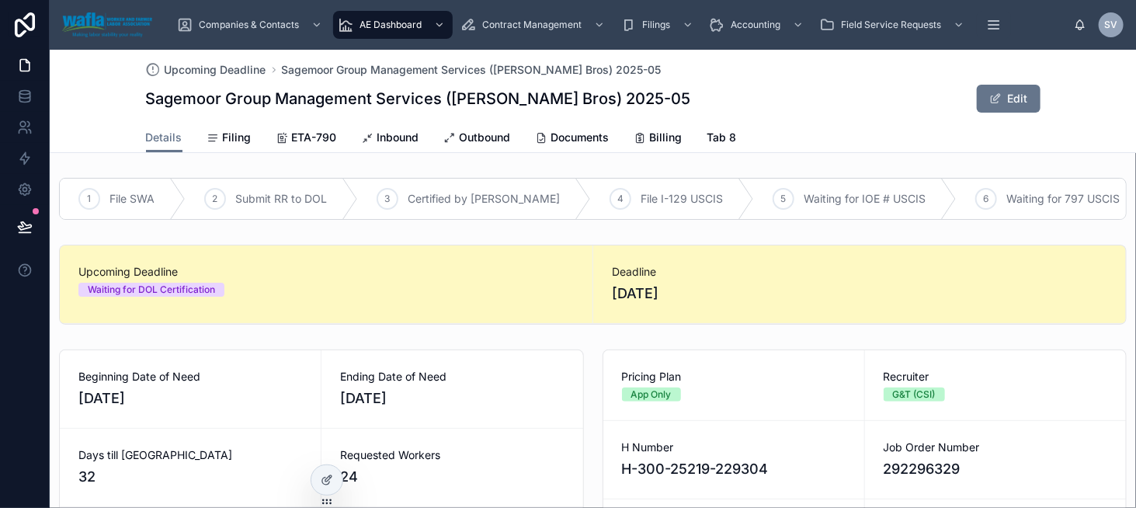
scroll to position [1242, 0]
